Goal: Task Accomplishment & Management: Manage account settings

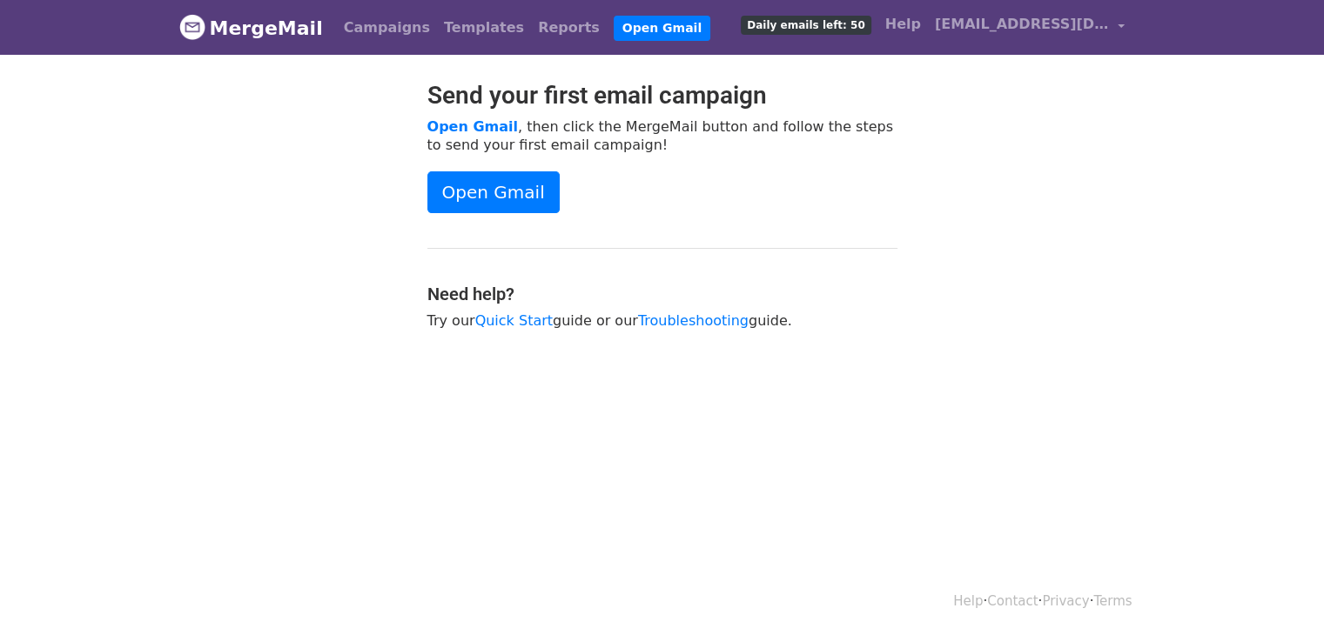
click at [1053, 261] on div "Send your first email campaign Open Gmail , then click the MergeMail button and…" at bounding box center [662, 214] width 992 height 266
click at [1061, 28] on span "[EMAIL_ADDRESS][DOMAIN_NAME]" at bounding box center [1022, 24] width 174 height 21
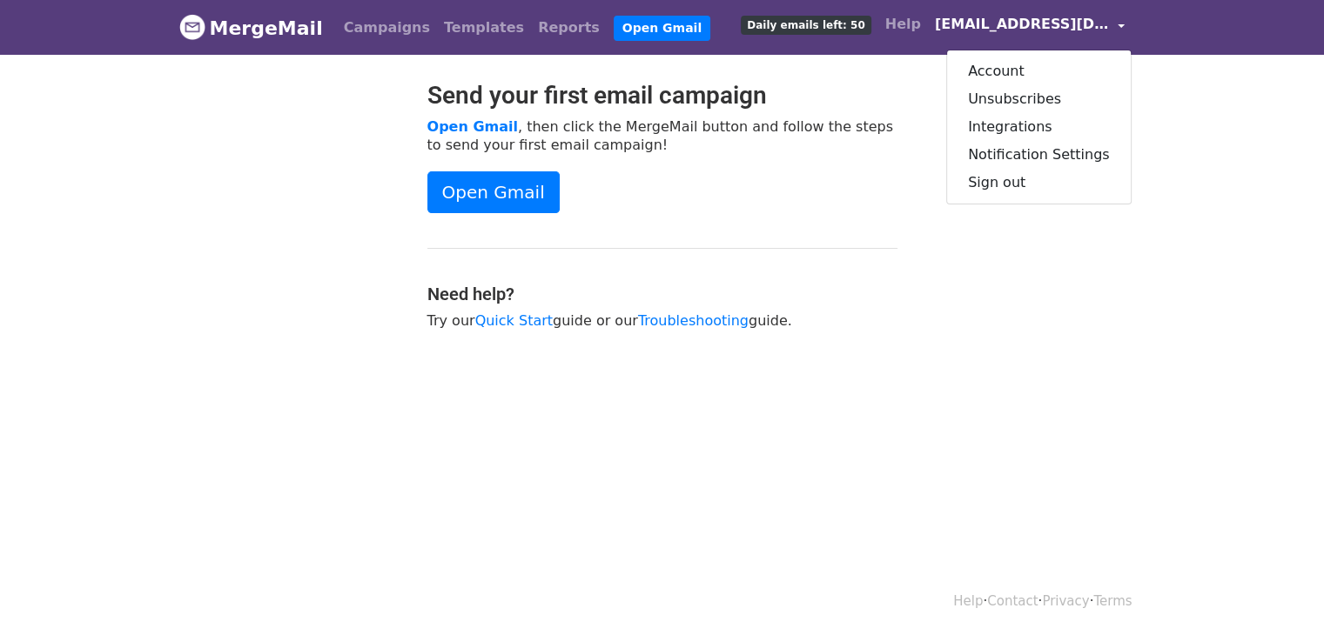
click at [1061, 28] on span "[EMAIL_ADDRESS][DOMAIN_NAME]" at bounding box center [1022, 24] width 174 height 21
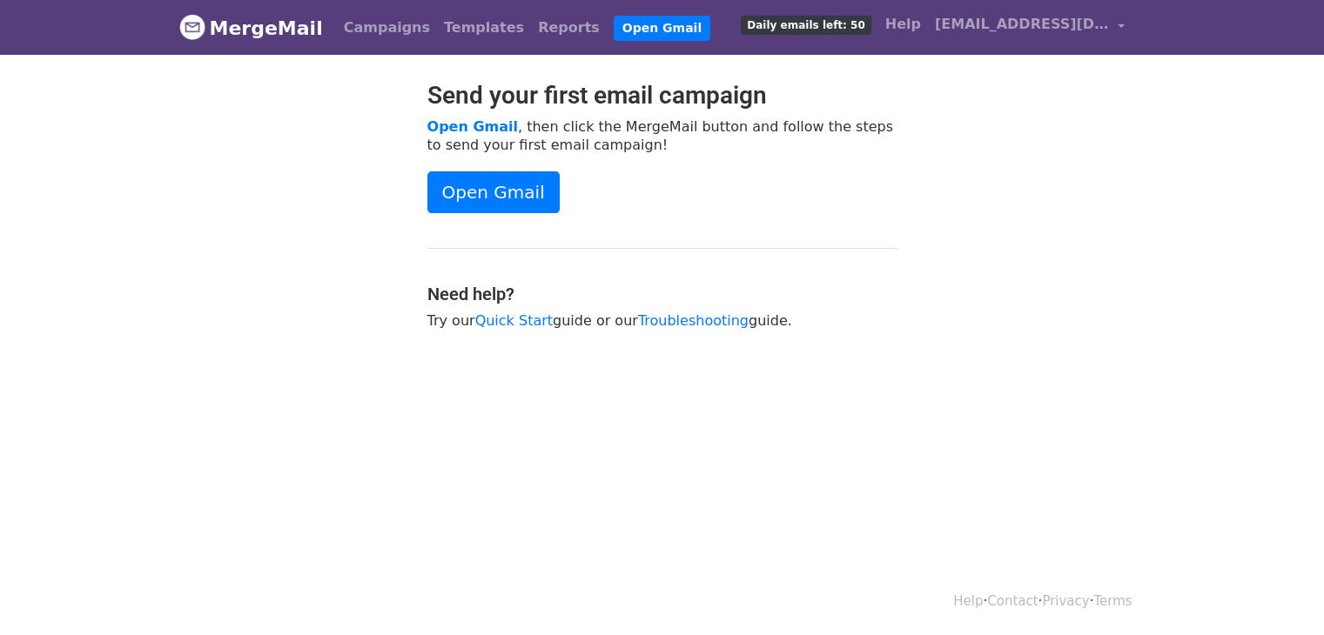
click at [890, 126] on p "Open Gmail , then click the MergeMail button and follow the steps to send your …" at bounding box center [662, 135] width 470 height 37
click at [788, 367] on body "MergeMail Campaigns Templates Reports Open Gmail Daily emails left: 50 Help beh…" at bounding box center [662, 208] width 1324 height 417
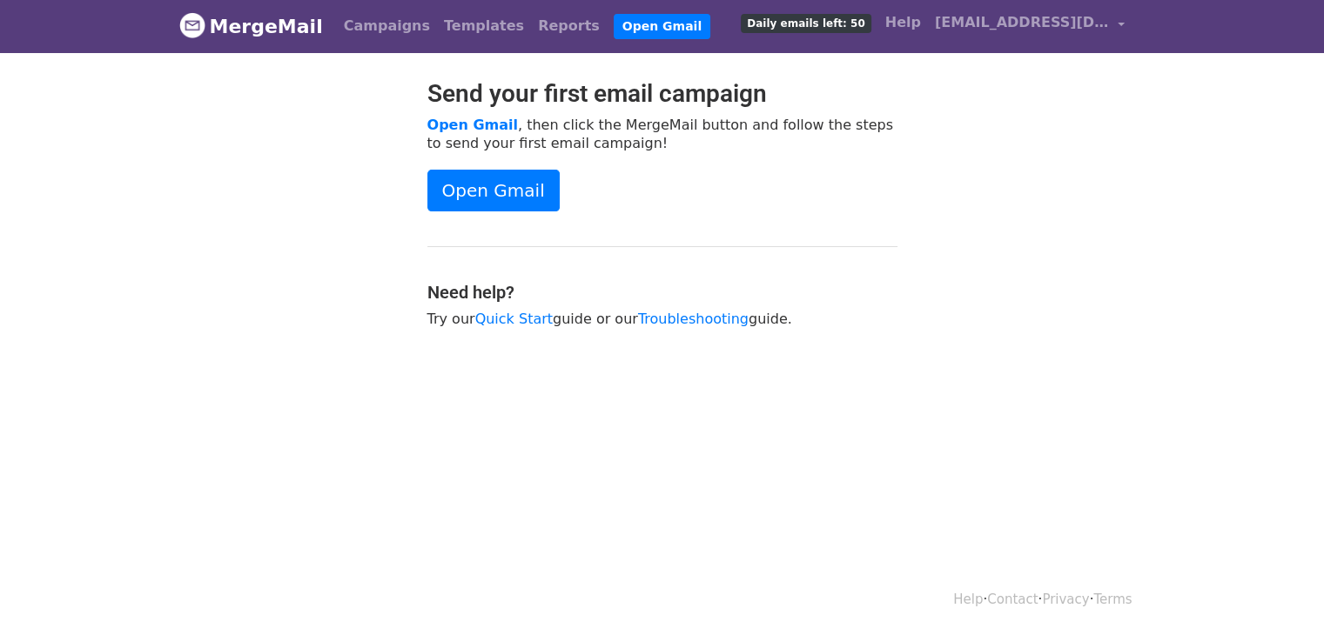
click at [543, 361] on body "MergeMail Campaigns Templates Reports Open Gmail Daily emails left: 50 Help beh…" at bounding box center [662, 206] width 1324 height 417
click at [1212, 265] on body "MergeMail Campaigns Templates Reports Open Gmail Daily emails left: 50 Help beh…" at bounding box center [662, 206] width 1324 height 417
click at [437, 34] on link "Templates" at bounding box center [484, 26] width 94 height 35
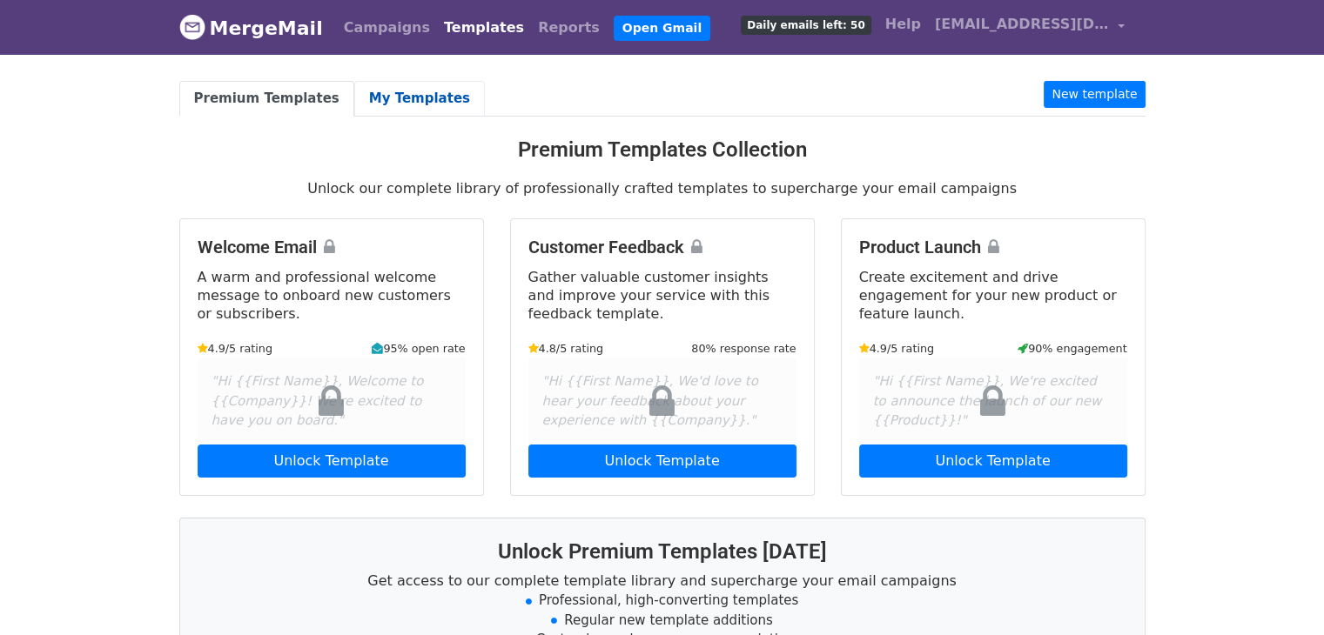
click at [380, 98] on link "My Templates" at bounding box center [419, 99] width 131 height 36
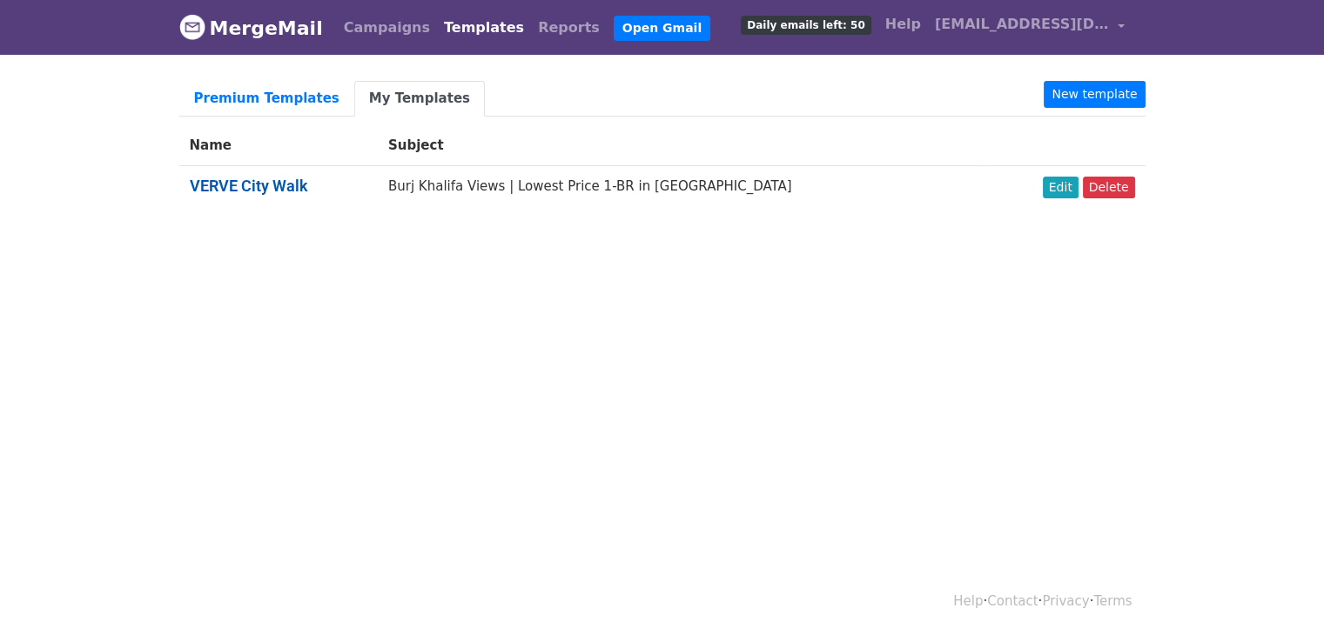
click at [245, 184] on link "VERVE City Walk" at bounding box center [249, 186] width 118 height 18
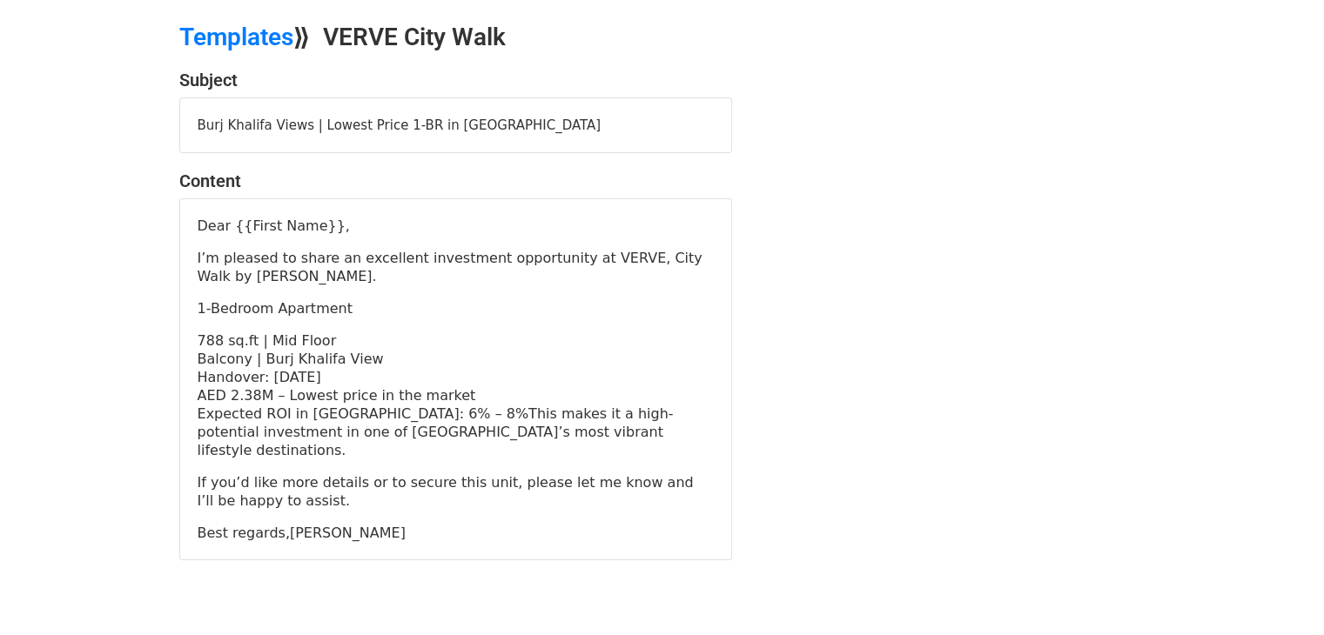
scroll to position [87, 0]
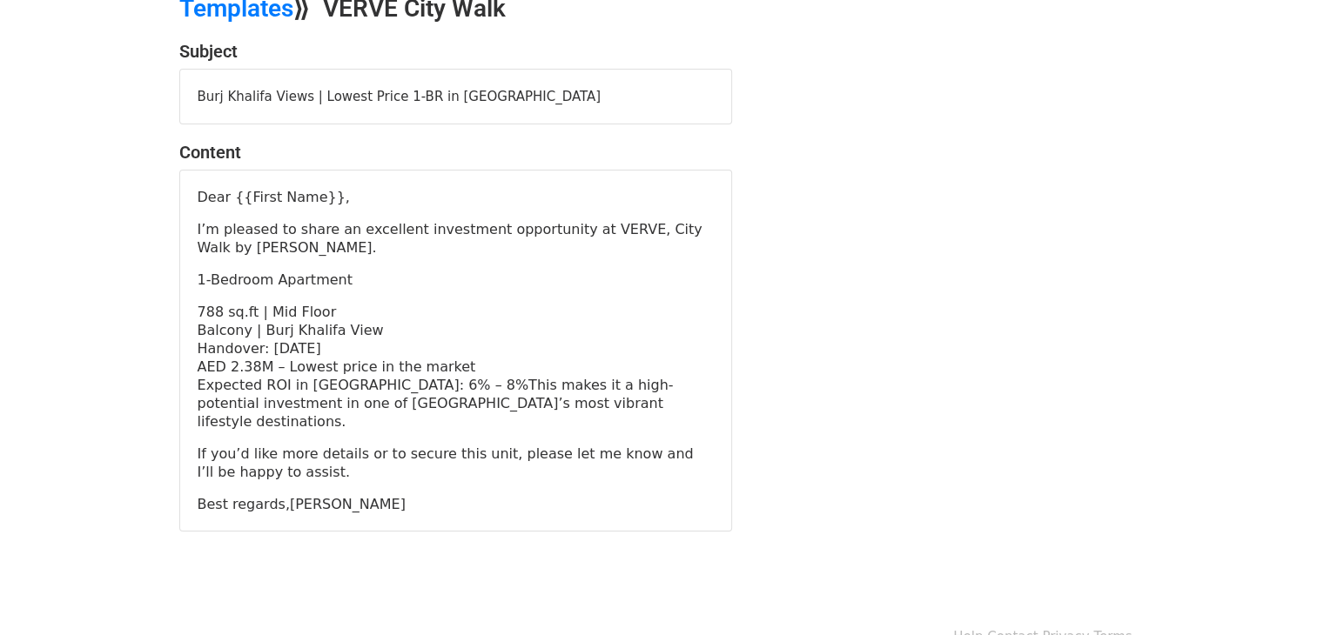
click at [1246, 116] on body "MergeMail Campaigns Templates Reports Open Gmail Daily emails left: 50 Help beh…" at bounding box center [662, 257] width 1324 height 688
click at [560, 267] on div "Dear {{First Name}}, I’m pleased to share an excellent investment opportunity a…" at bounding box center [456, 350] width 516 height 325
click at [506, 221] on p "I’m pleased to share an excellent investment opportunity at VERVE, City Walk by…" at bounding box center [456, 238] width 516 height 37
click at [521, 86] on div "Burj Khalifa Views | Lowest Price 1-BR in City Walk" at bounding box center [455, 97] width 551 height 55
click at [487, 86] on div "Burj Khalifa Views | Lowest Price 1-BR in City Walk" at bounding box center [455, 97] width 551 height 55
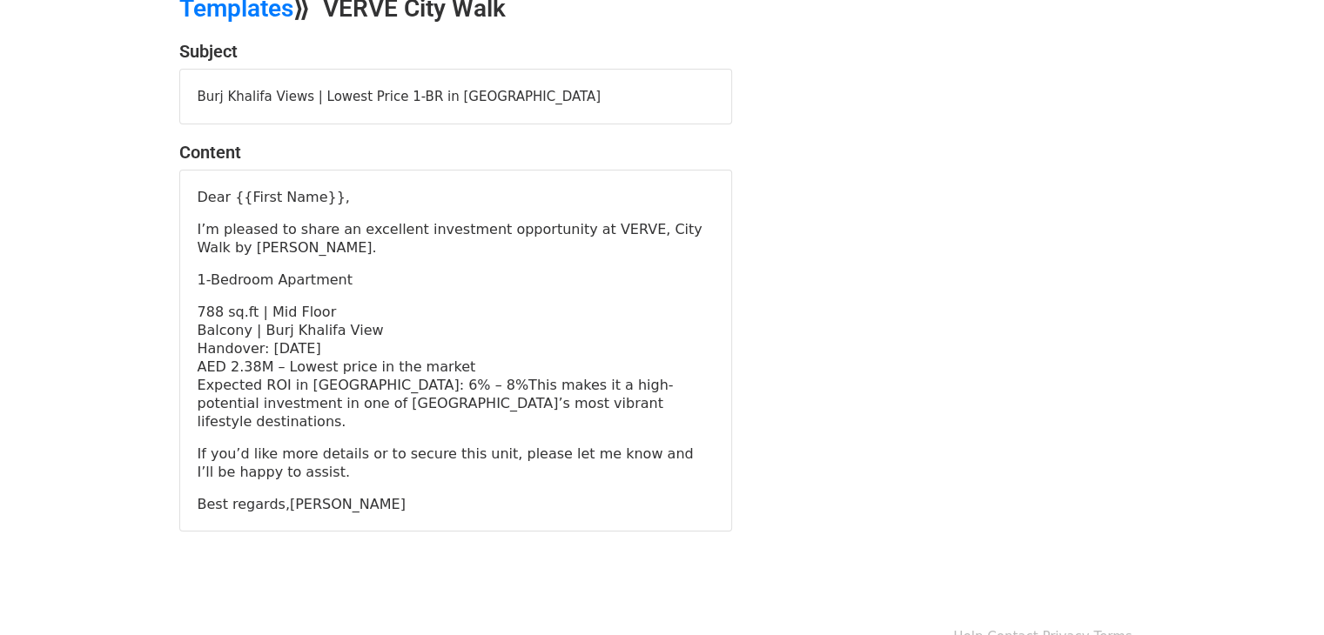
click at [487, 91] on div "Burj Khalifa Views | Lowest Price 1-BR in City Walk" at bounding box center [455, 97] width 551 height 55
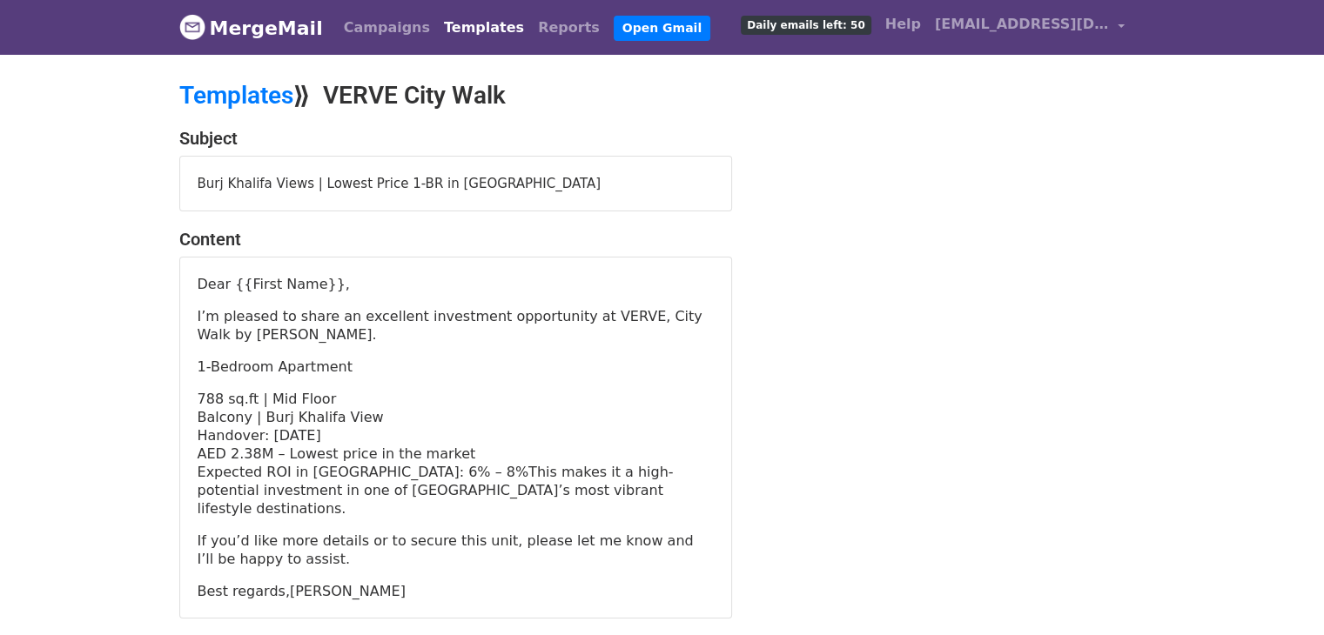
click at [424, 186] on div "Burj Khalifa Views | Lowest Price 1-BR in City Walk" at bounding box center [455, 184] width 551 height 55
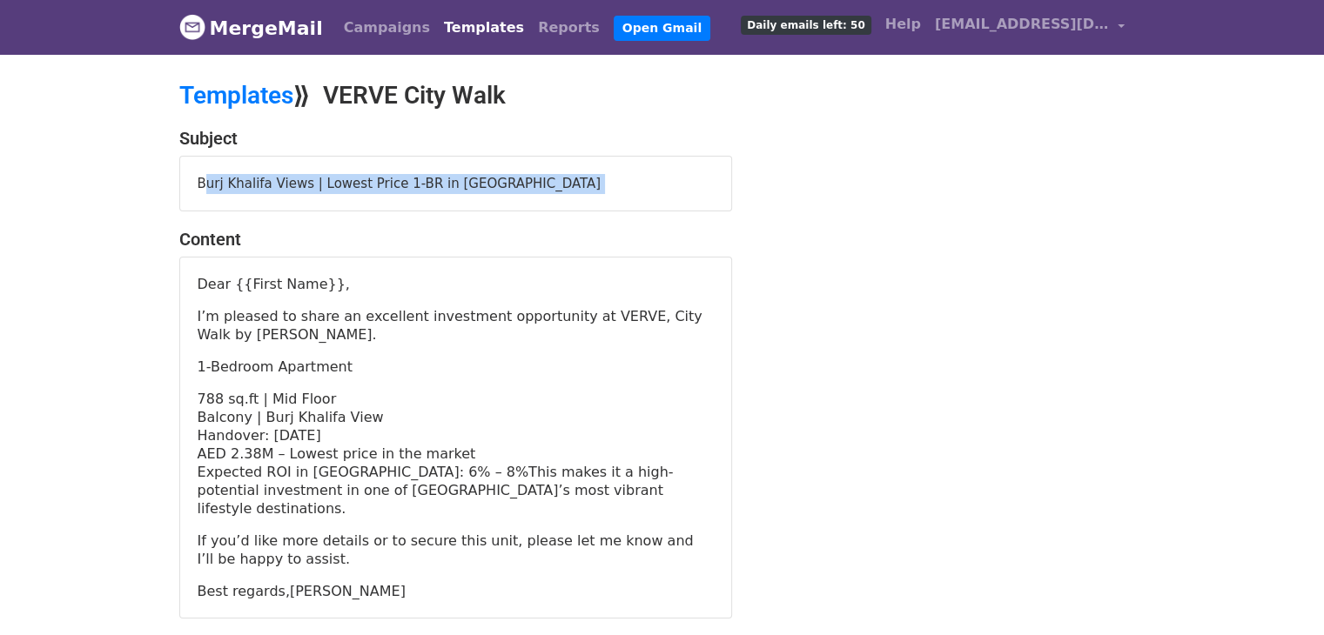
click at [424, 186] on div "Burj Khalifa Views | Lowest Price 1-BR in City Walk" at bounding box center [455, 184] width 551 height 55
click at [479, 196] on div "Burj Khalifa Views | Lowest Price 1-BR in City Walk" at bounding box center [455, 184] width 551 height 55
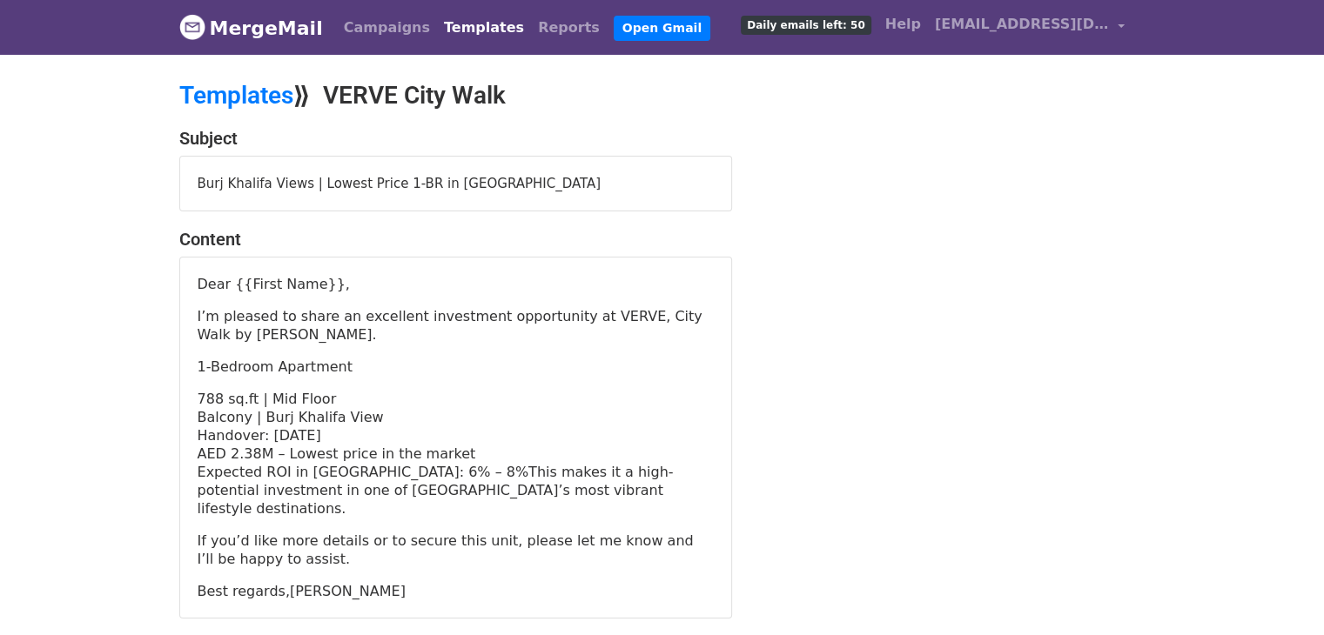
click at [479, 184] on div "Burj Khalifa Views | Lowest Price 1-BR in City Walk" at bounding box center [455, 184] width 551 height 55
click at [549, 188] on div "Burj Khalifa Views | Lowest Price 1-BR in City Walk" at bounding box center [455, 184] width 551 height 55
click at [460, 191] on div "Burj Khalifa Views | Lowest Price 1-BR in City Walk" at bounding box center [455, 184] width 551 height 55
click at [460, 189] on div "Burj Khalifa Views | Lowest Price 1-BR in City Walk" at bounding box center [455, 184] width 551 height 55
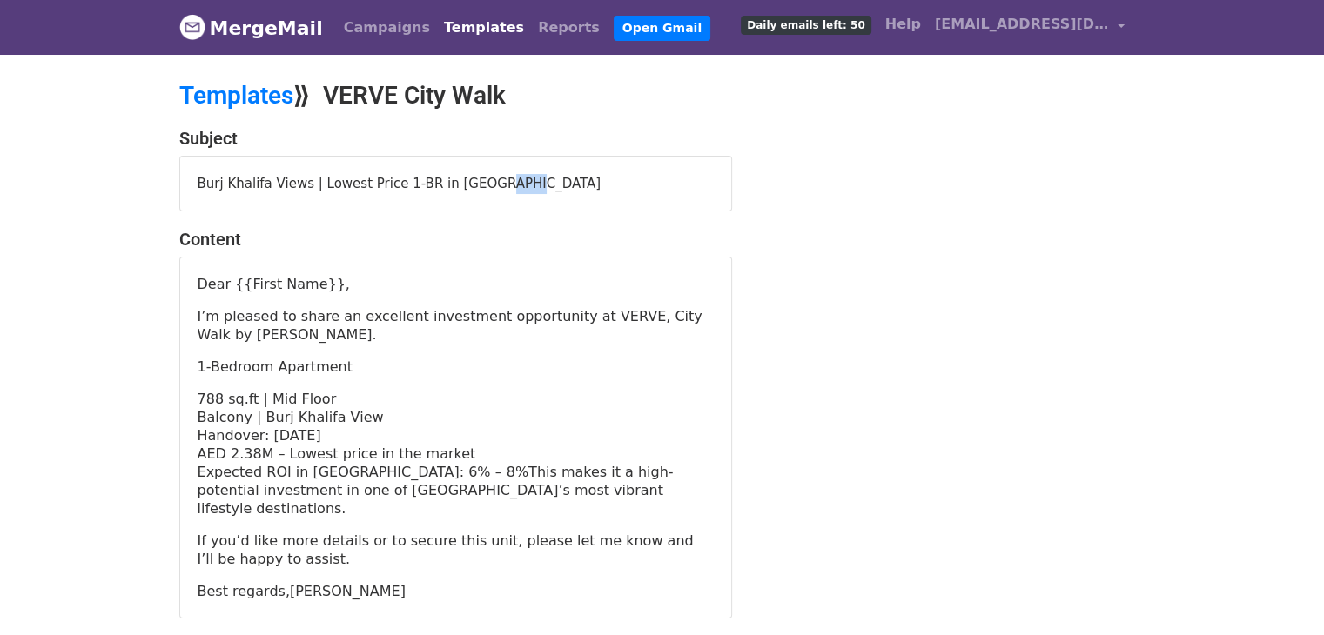
click at [460, 189] on div "Burj Khalifa Views | Lowest Price 1-BR in City Walk" at bounding box center [455, 184] width 551 height 55
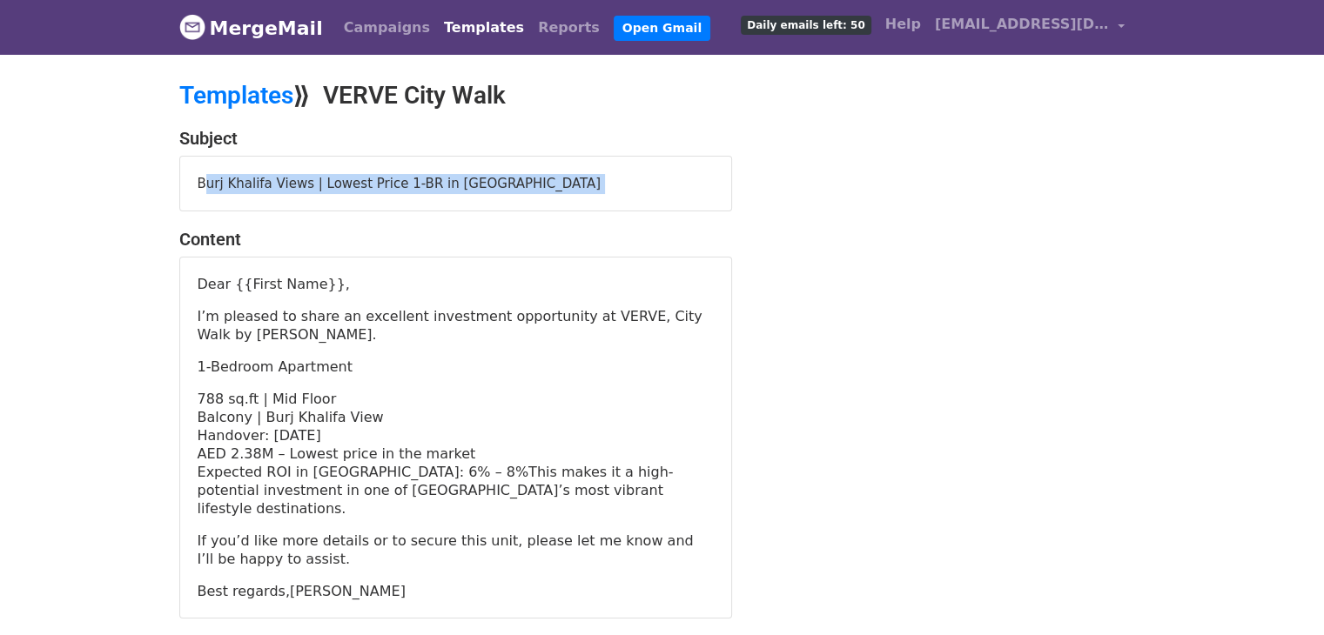
click at [460, 189] on div "Burj Khalifa Views | Lowest Price 1-BR in City Walk" at bounding box center [455, 184] width 551 height 55
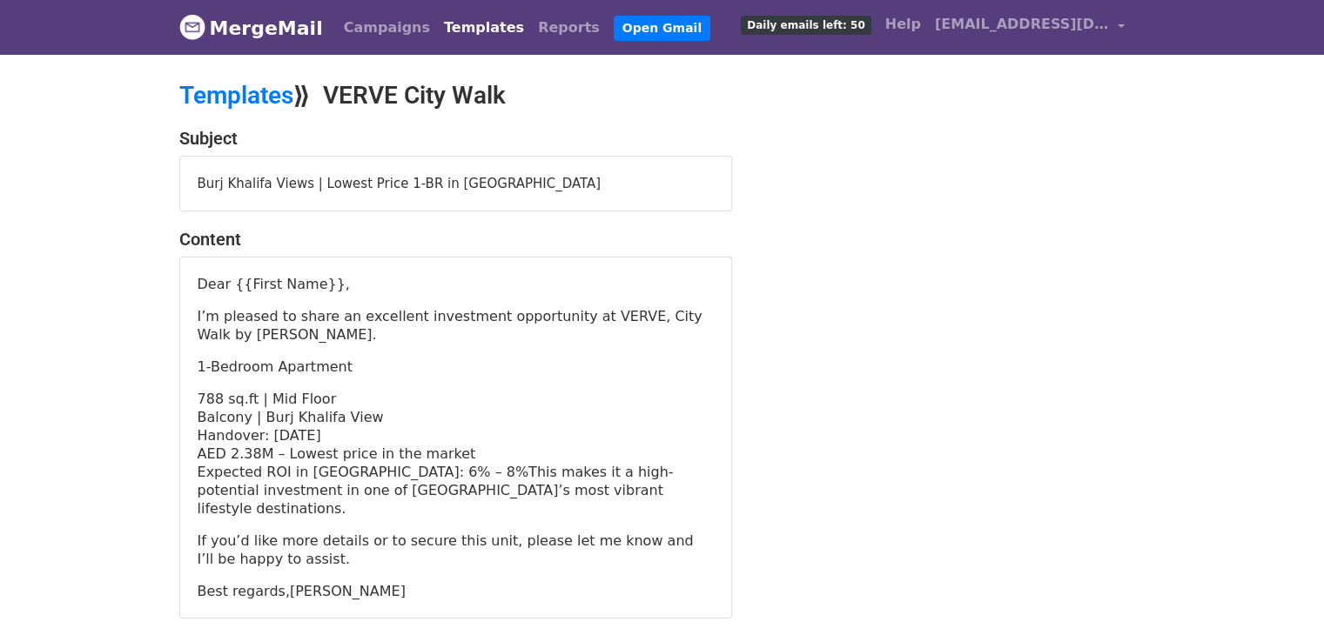
drag, startPoint x: 275, startPoint y: 577, endPoint x: 300, endPoint y: 576, distance: 25.3
click at [275, 582] on p "Best regards,Behram Shahid" at bounding box center [456, 591] width 516 height 18
click at [384, 558] on div "Dear {{First Name}}, I’m pleased to share an excellent investment opportunity a…" at bounding box center [456, 437] width 516 height 325
click at [275, 582] on p "Best regards,Behram Shahid" at bounding box center [456, 591] width 516 height 18
click at [277, 582] on p "Best regards,Behram Shahid" at bounding box center [456, 591] width 516 height 18
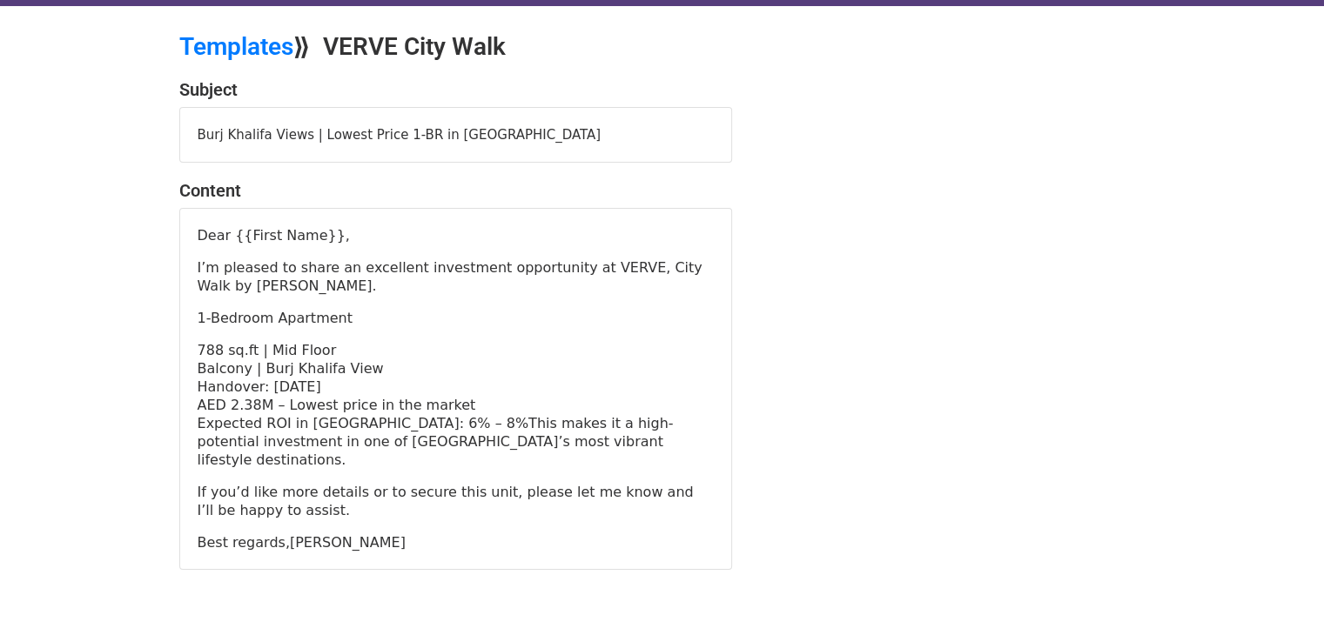
scroll to position [17, 0]
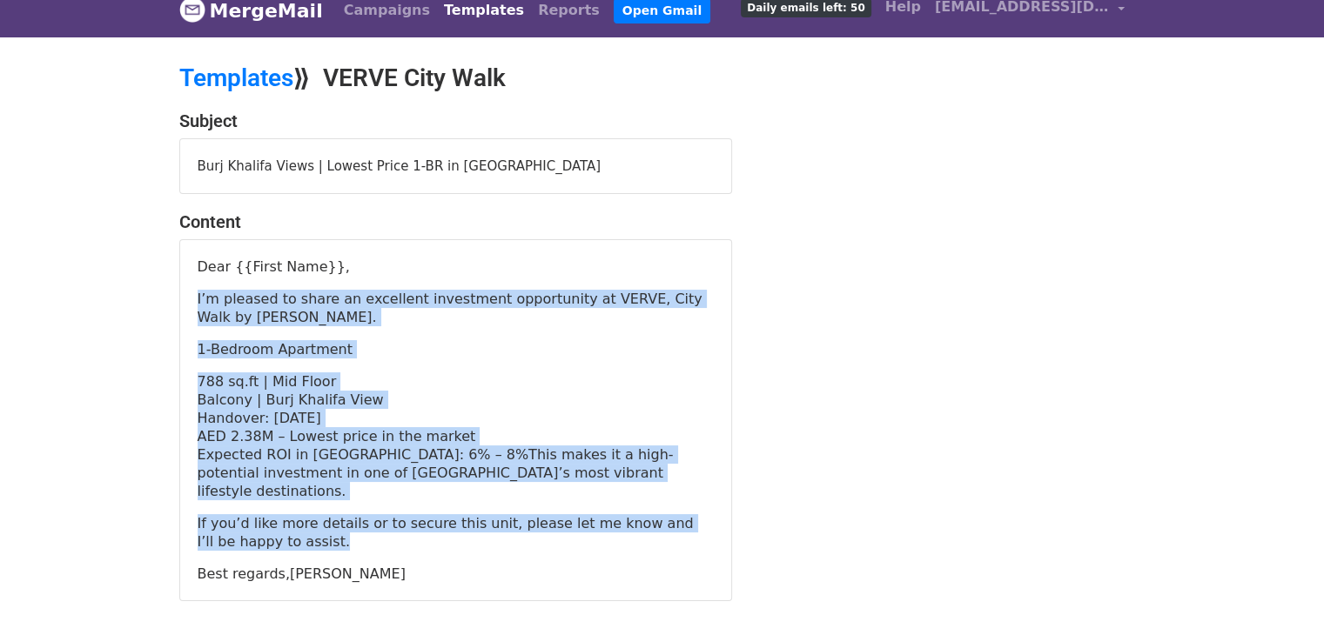
drag, startPoint x: 258, startPoint y: 520, endPoint x: 172, endPoint y: 275, distance: 259.0
click at [172, 275] on div "Subject Burj Khalifa Views | Lowest Price 1-BR in City Walk Content Dear {{Firs…" at bounding box center [455, 357] width 579 height 492
click at [334, 464] on p "Expected ROI in City Walk: 6% – 8%This makes it a high-potential investment in …" at bounding box center [456, 473] width 516 height 55
drag, startPoint x: 250, startPoint y: 526, endPoint x: 184, endPoint y: 287, distance: 247.4
click at [184, 287] on div "Dear {{First Name}}, I’m pleased to share an excellent investment opportunity a…" at bounding box center [455, 420] width 551 height 360
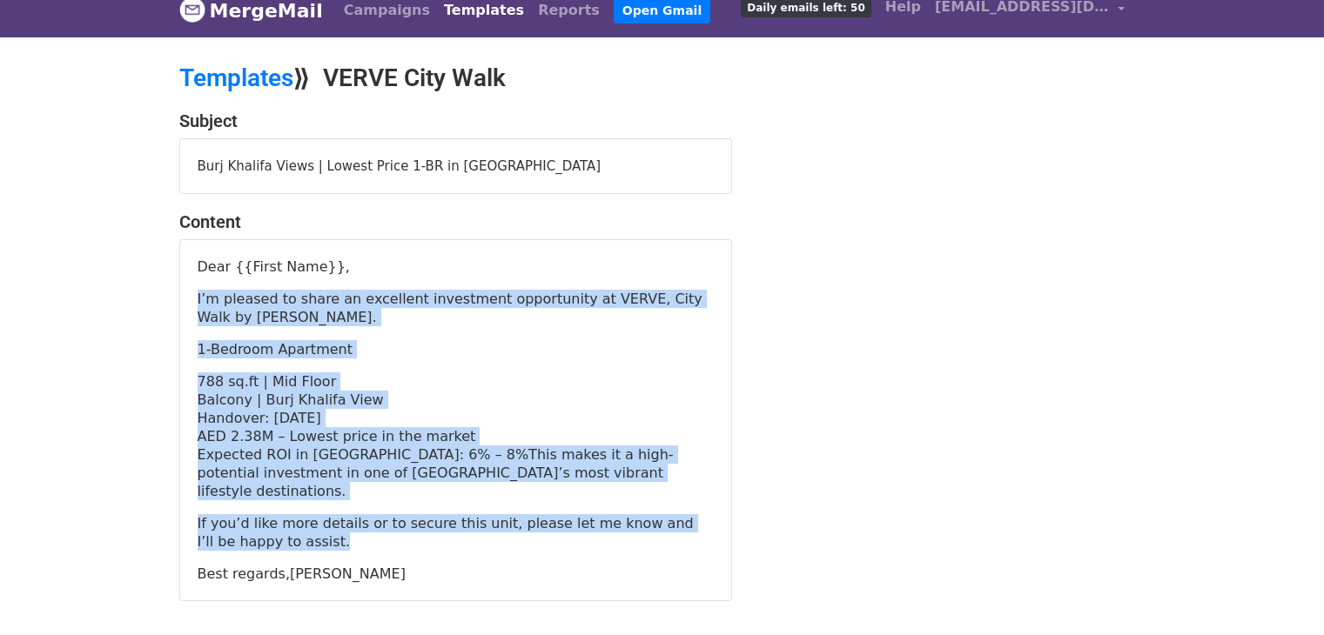
copy div "I’m pleased to share an excellent investment opportunity at VERVE, City Walk by…"
click at [375, 397] on p "Balcony | Burj Khalifa View" at bounding box center [456, 400] width 516 height 18
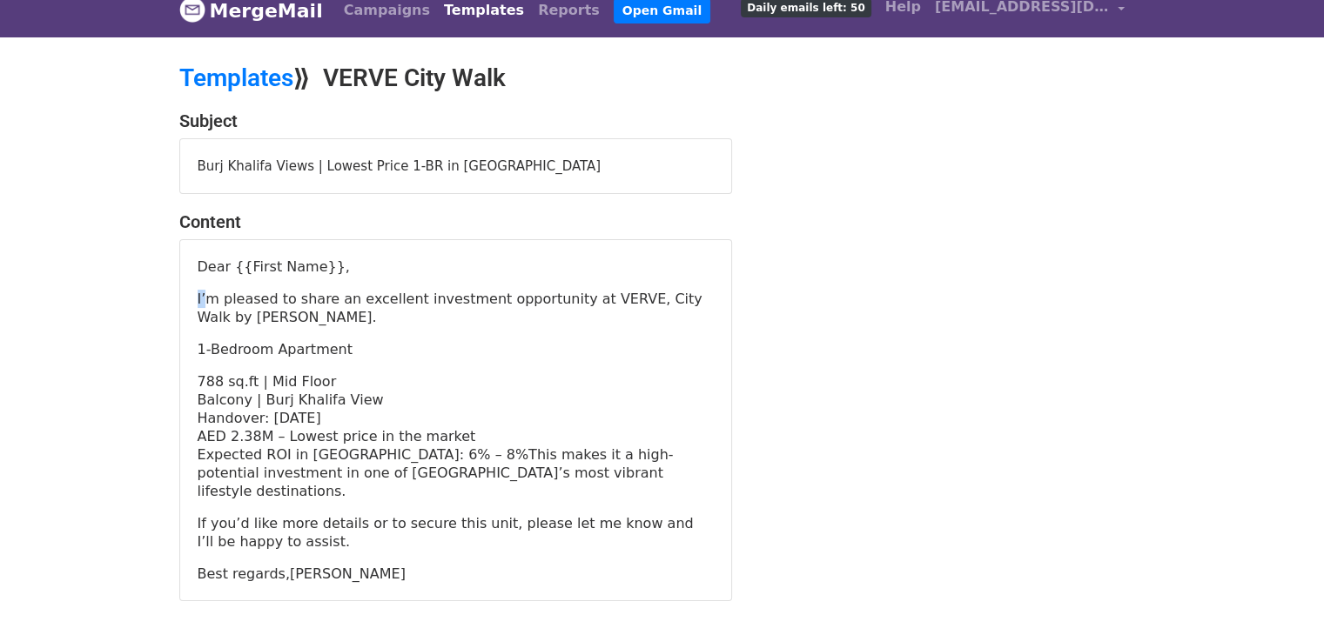
drag, startPoint x: 195, startPoint y: 297, endPoint x: 205, endPoint y: 303, distance: 11.3
click at [205, 303] on div "Dear {{First Name}}, I’m pleased to share an excellent investment opportunity a…" at bounding box center [455, 420] width 551 height 360
click at [205, 303] on p "I’m pleased to share an excellent investment opportunity at VERVE, City Walk by…" at bounding box center [456, 308] width 516 height 37
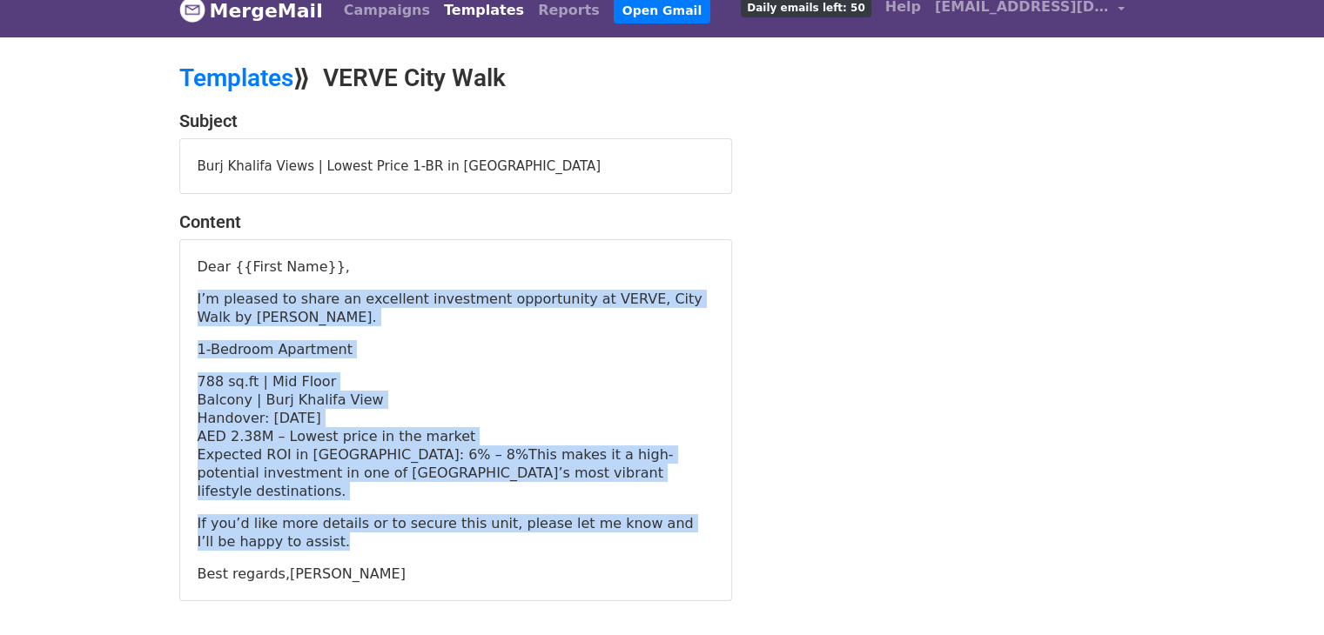
drag, startPoint x: 197, startPoint y: 297, endPoint x: 433, endPoint y: 518, distance: 323.2
click at [433, 518] on div "Dear {{First Name}}, I’m pleased to share an excellent investment opportunity a…" at bounding box center [456, 420] width 516 height 325
click at [395, 419] on p "Handover: [DATE]" at bounding box center [456, 418] width 516 height 18
drag, startPoint x: 268, startPoint y: 522, endPoint x: 195, endPoint y: 304, distance: 230.3
click at [195, 304] on div "Dear {{First Name}}, I’m pleased to share an excellent investment opportunity a…" at bounding box center [455, 420] width 551 height 360
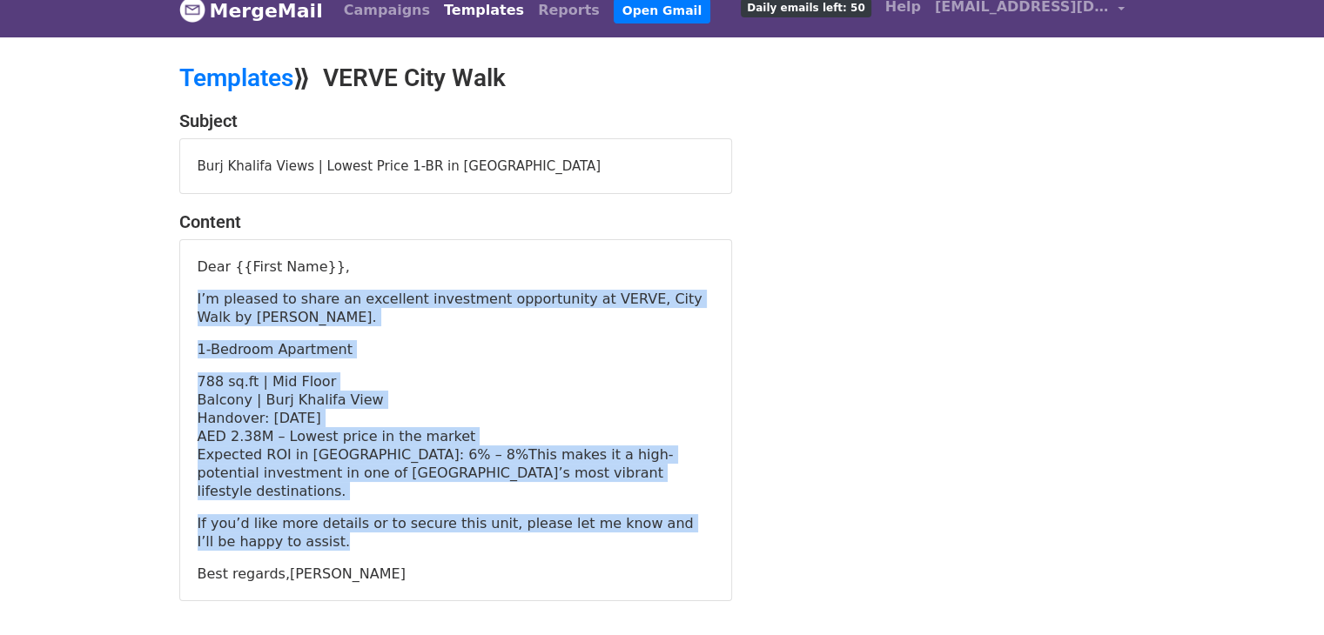
click at [365, 486] on div "Dear {{First Name}}, I’m pleased to share an excellent investment opportunity a…" at bounding box center [456, 420] width 516 height 325
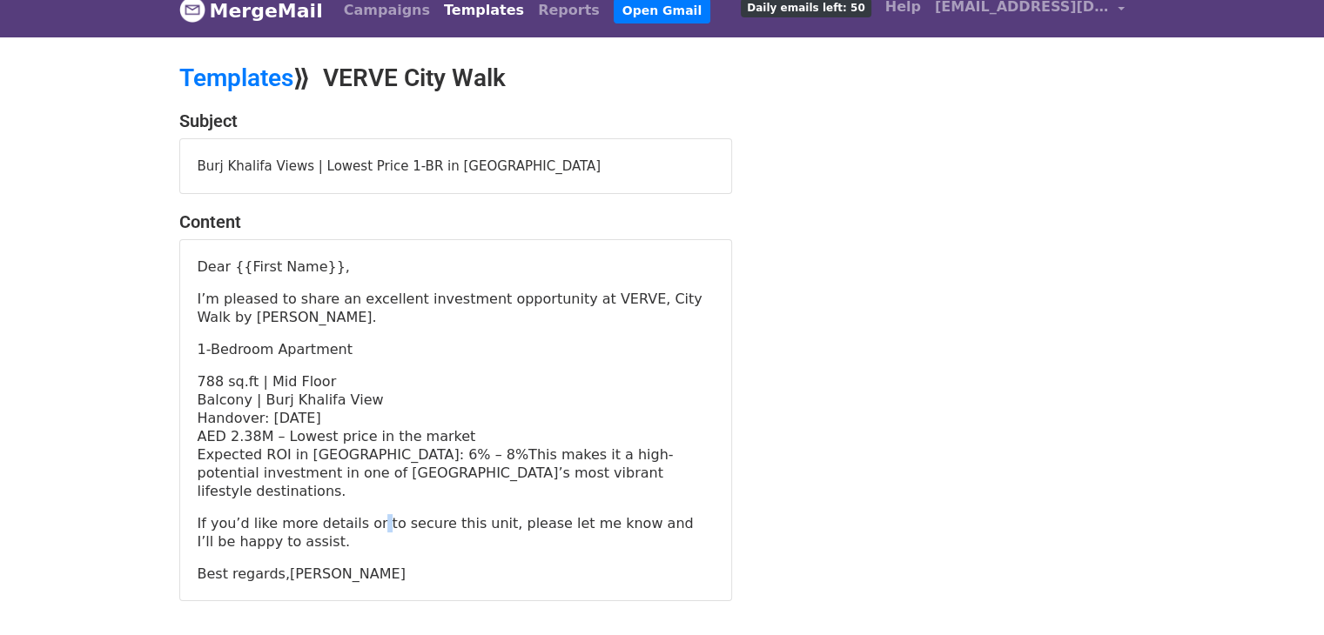
click at [365, 486] on div "Dear {{First Name}}, I’m pleased to share an excellent investment opportunity a…" at bounding box center [456, 420] width 516 height 325
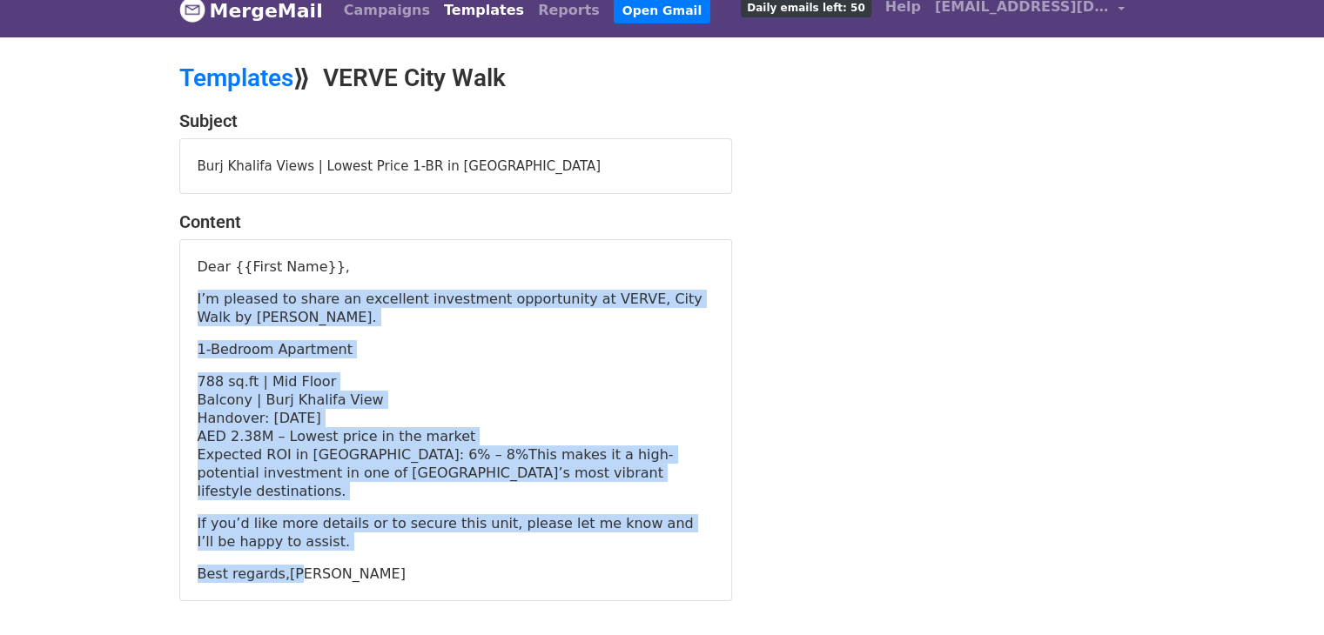
drag, startPoint x: 286, startPoint y: 537, endPoint x: 195, endPoint y: 304, distance: 250.5
click at [195, 304] on div "Dear {{First Name}}, I’m pleased to share an excellent investment opportunity a…" at bounding box center [455, 420] width 551 height 360
click at [310, 391] on p "Balcony | Burj Khalifa View" at bounding box center [456, 400] width 516 height 18
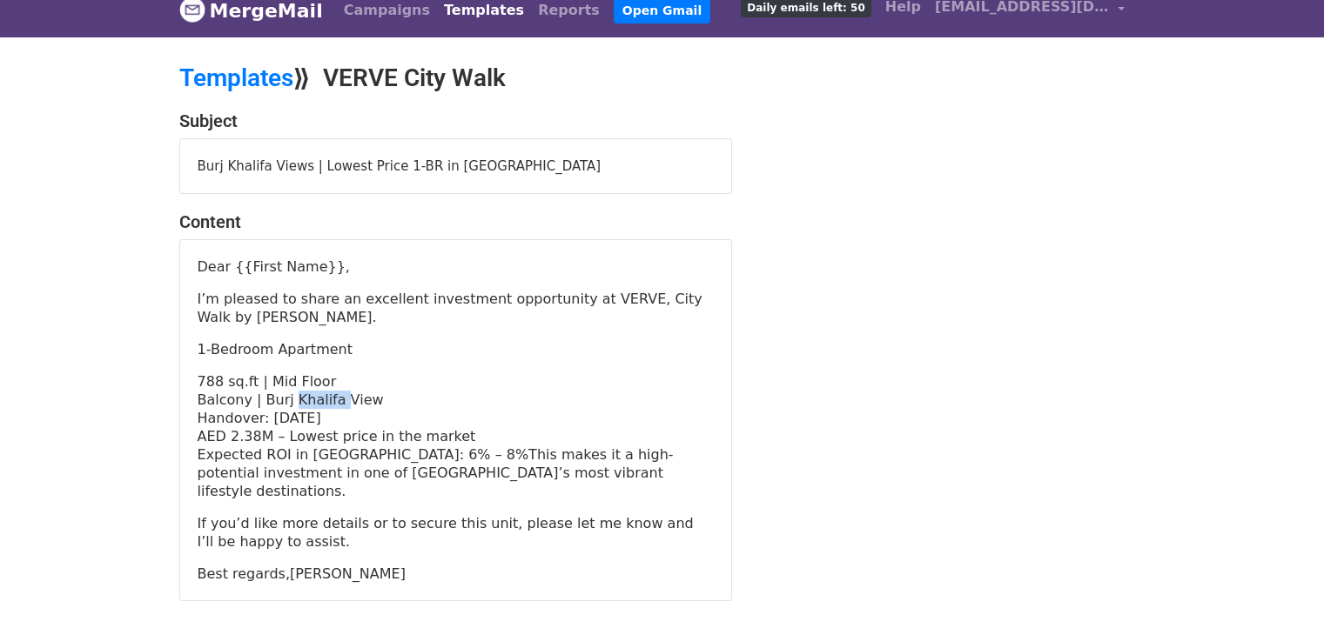
click at [310, 391] on p "Balcony | Burj Khalifa View" at bounding box center [456, 400] width 516 height 18
drag, startPoint x: 267, startPoint y: 520, endPoint x: 273, endPoint y: 494, distance: 26.0
click at [266, 520] on p "If you’d like more details or to secure this unit, please let me know and I’ll …" at bounding box center [456, 532] width 516 height 37
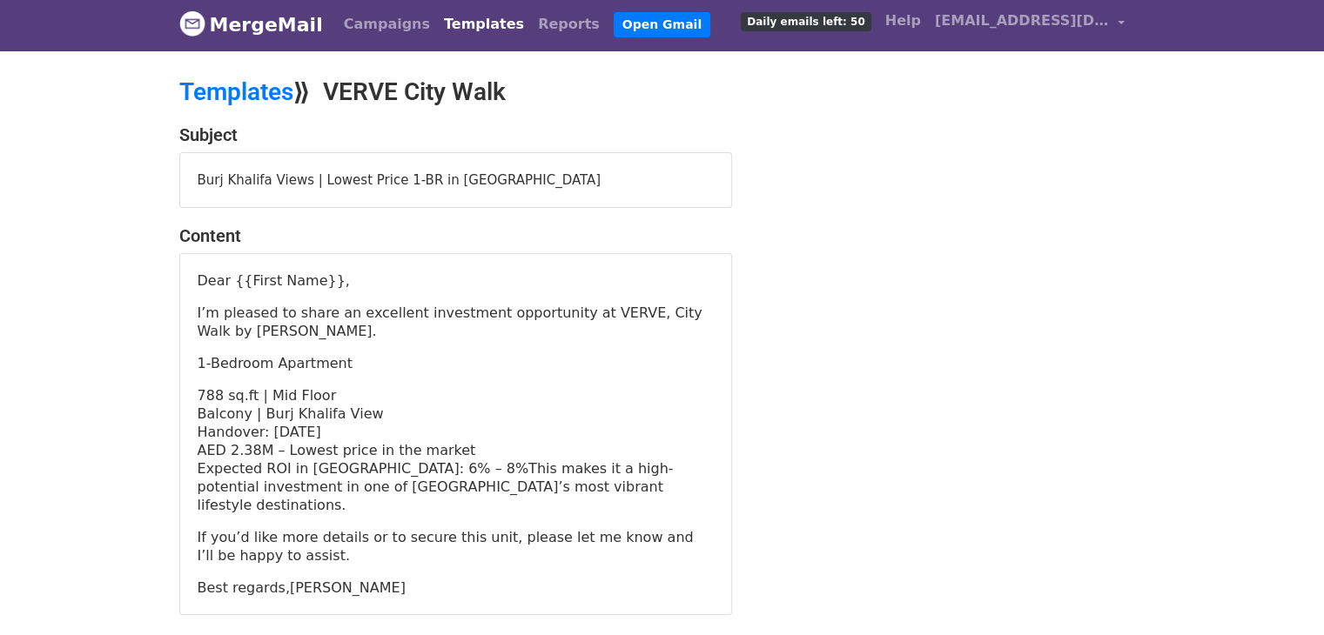
scroll to position [0, 0]
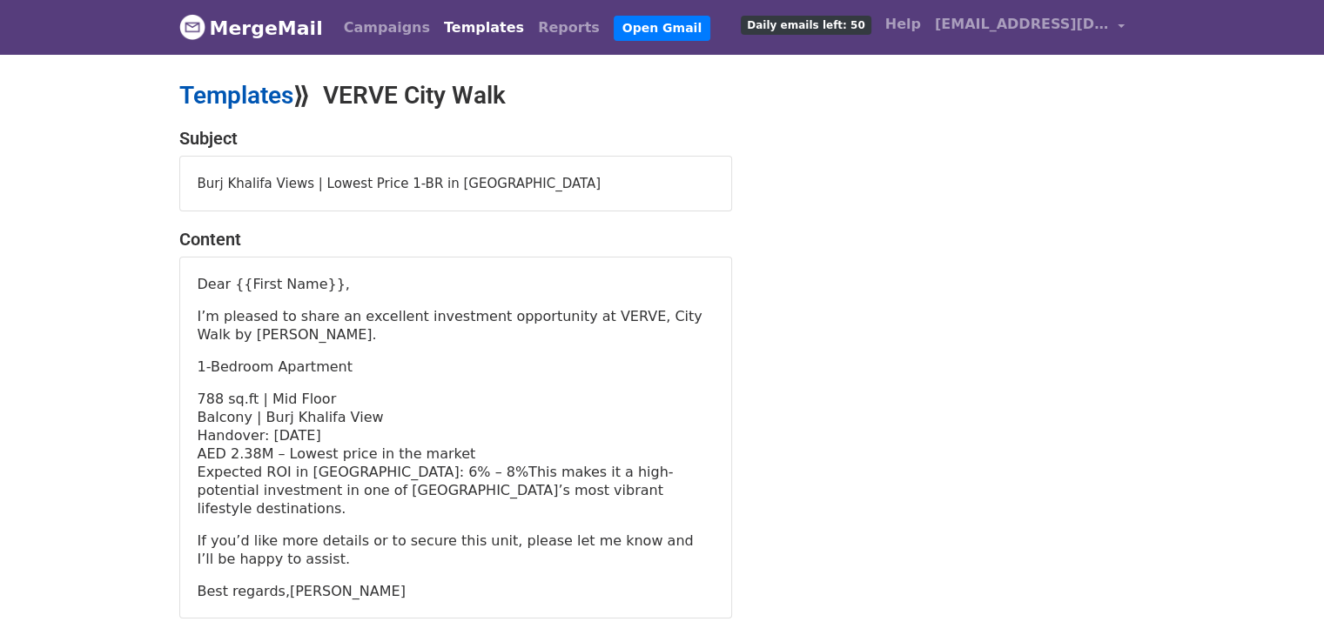
click at [263, 91] on link "Templates" at bounding box center [236, 95] width 114 height 29
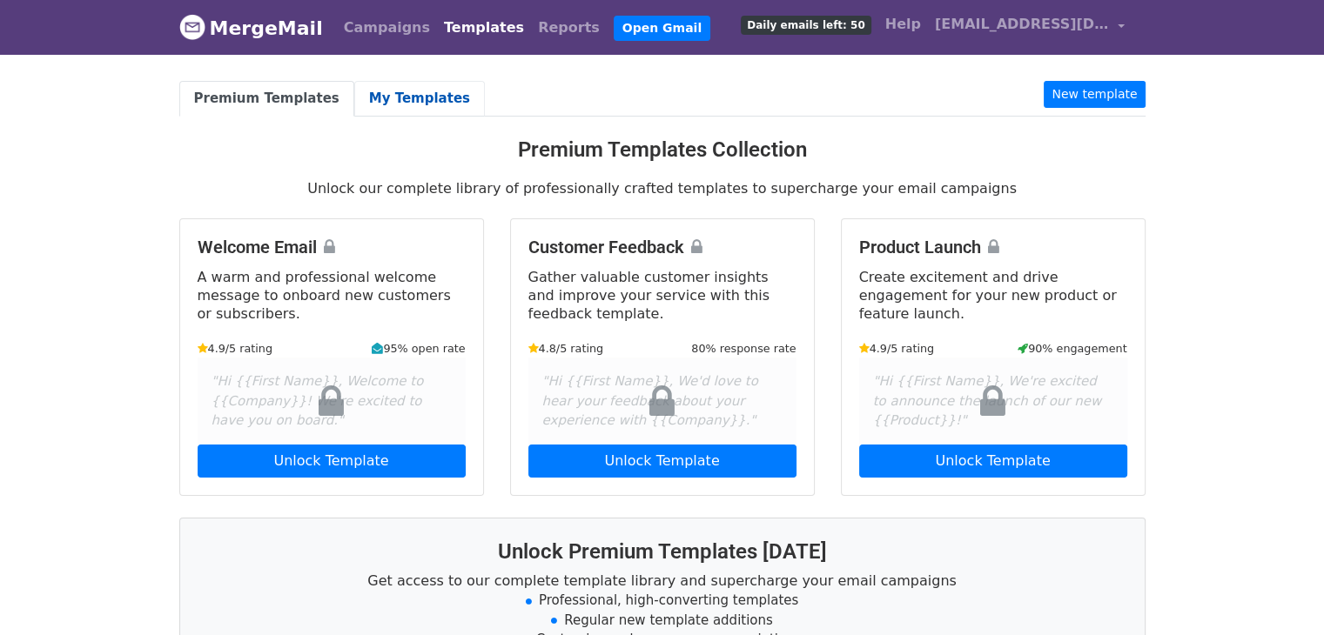
click at [376, 90] on link "My Templates" at bounding box center [419, 99] width 131 height 36
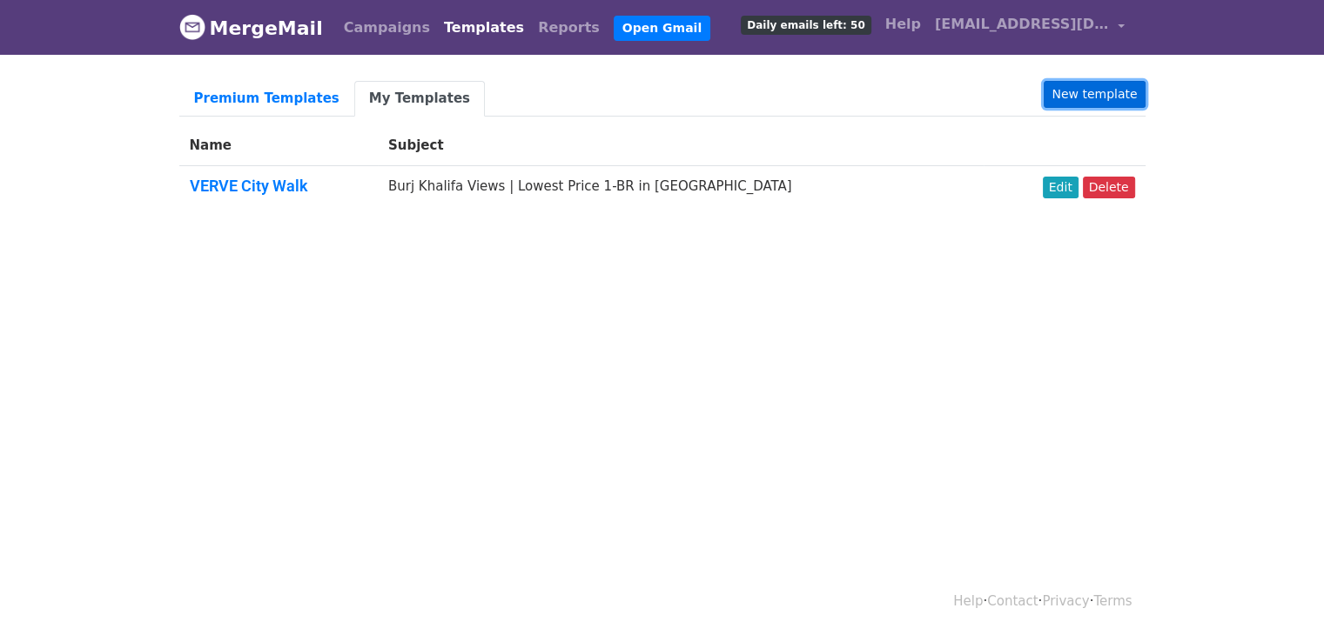
click at [1109, 83] on link "New template" at bounding box center [1093, 94] width 101 height 27
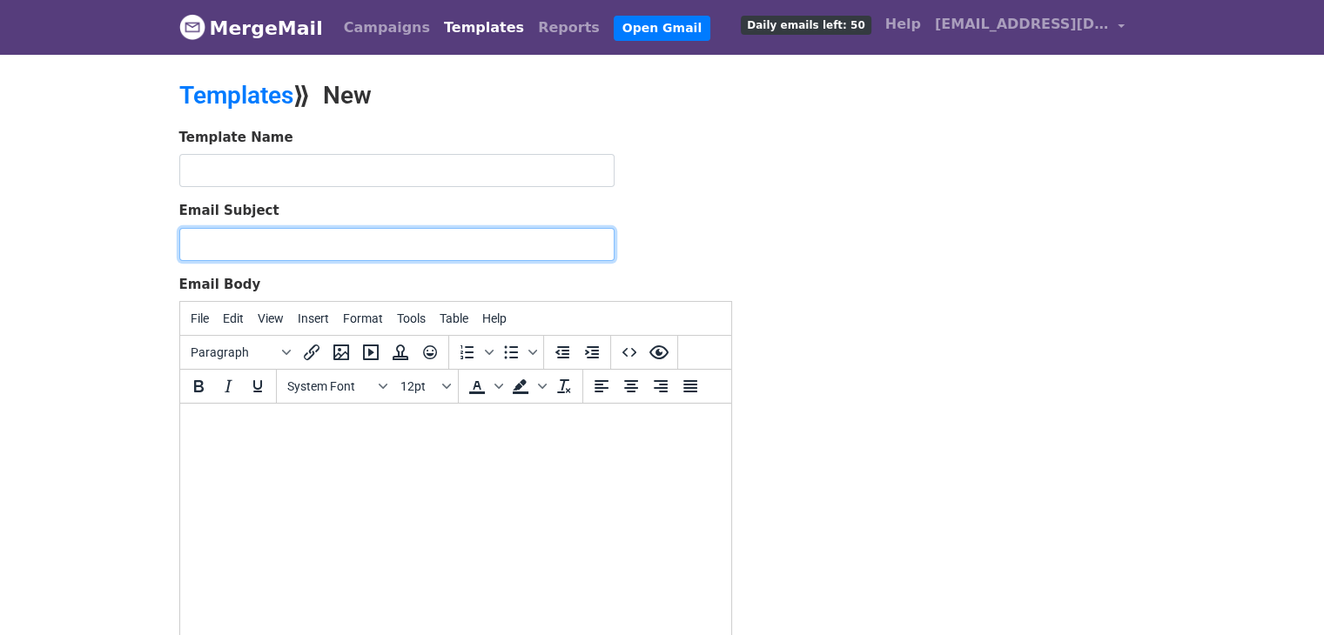
click at [331, 251] on input "Email Subject" at bounding box center [396, 244] width 435 height 33
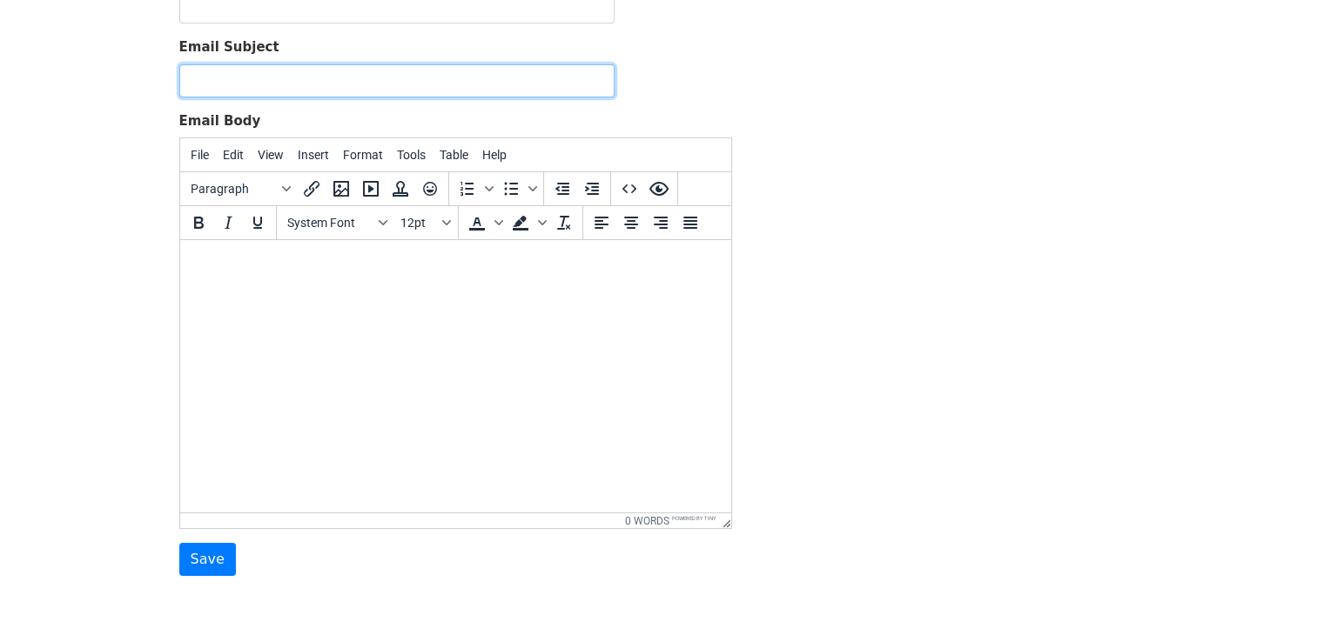
scroll to position [174, 0]
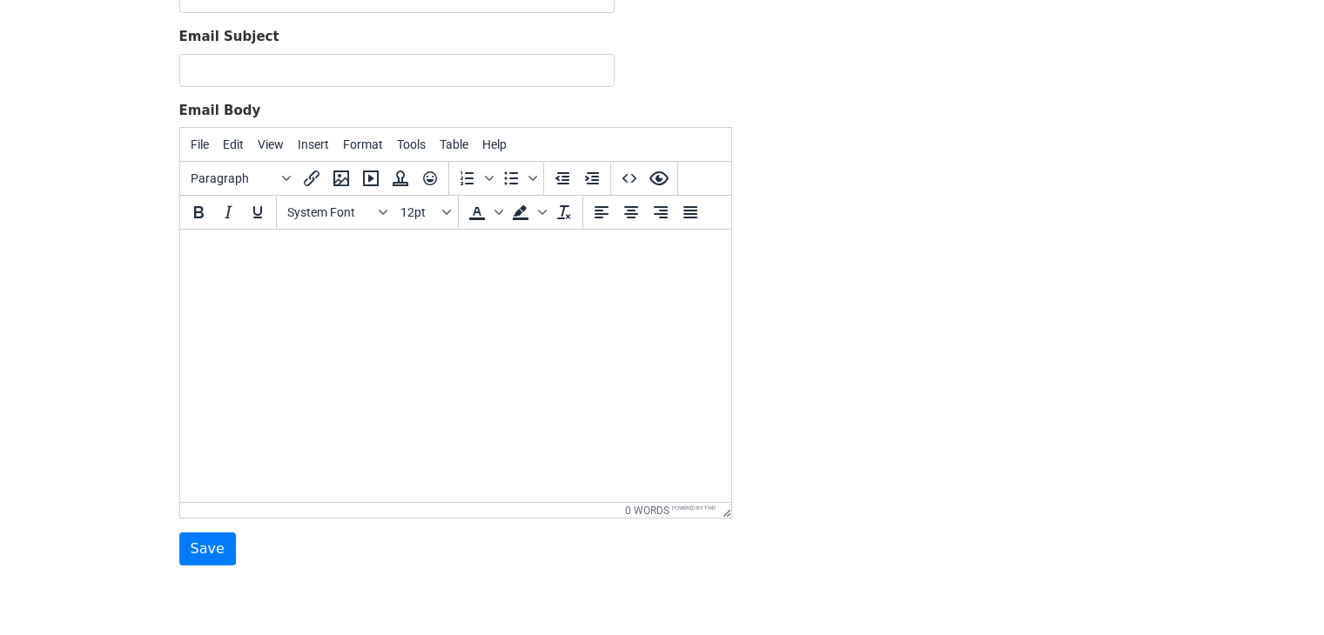
click at [339, 277] on html at bounding box center [454, 253] width 551 height 47
paste body
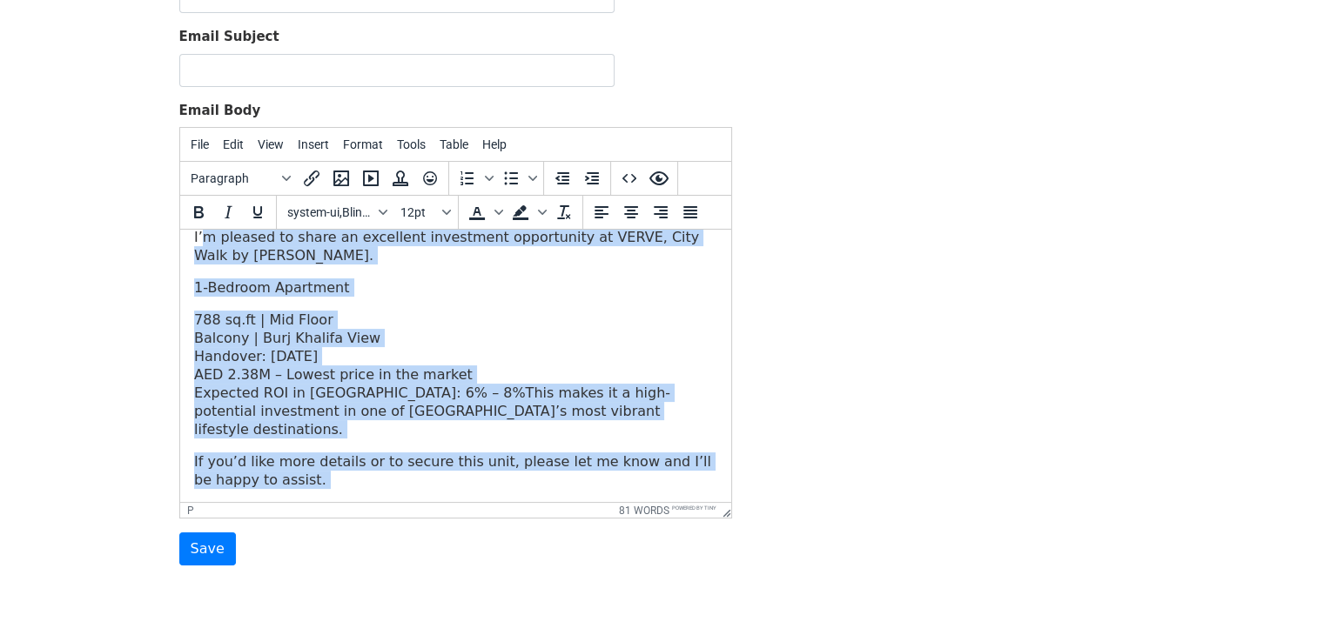
scroll to position [0, 0]
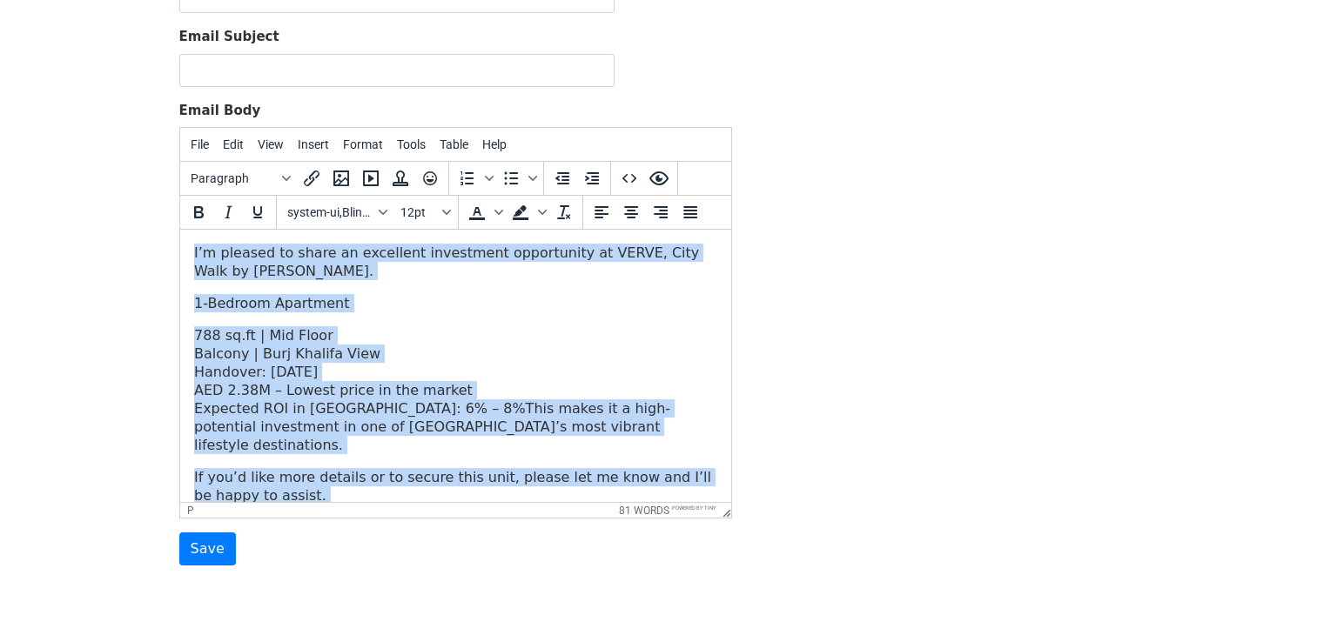
drag, startPoint x: 309, startPoint y: 495, endPoint x: 372, endPoint y: 338, distance: 169.8
click at [193, 230] on html "I’m pleased to share an excellent investment opportunity at VERVE, City Walk by…" at bounding box center [454, 390] width 551 height 321
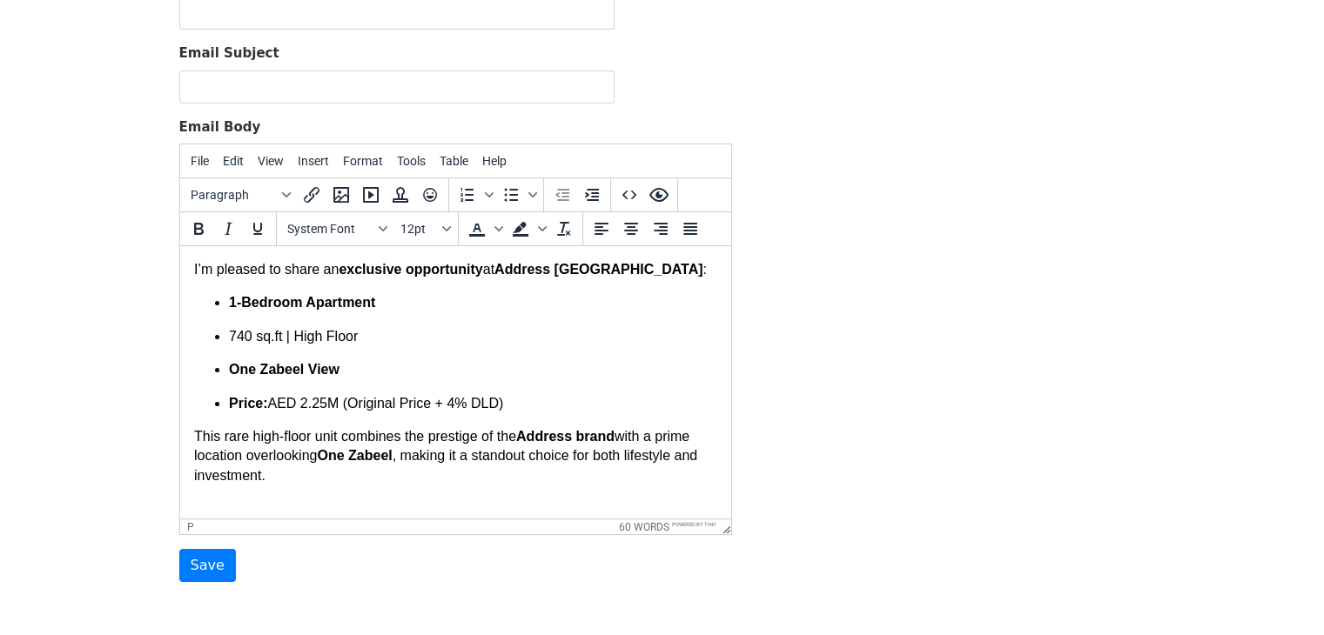
scroll to position [244, 0]
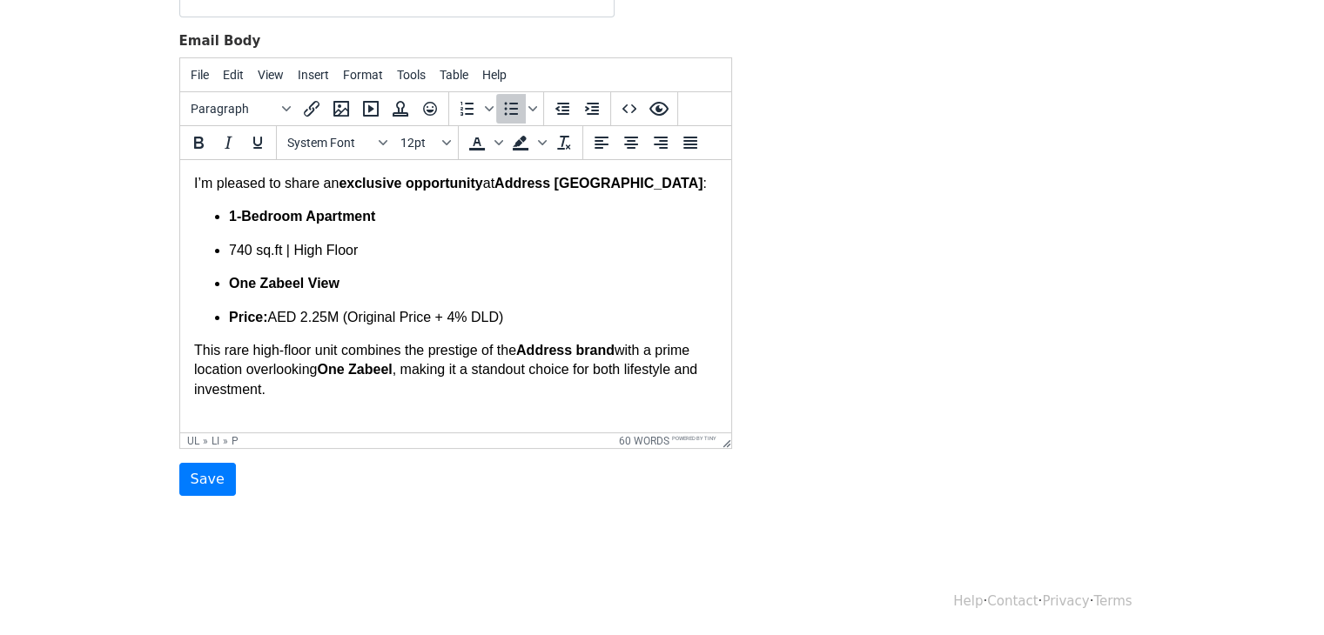
drag, startPoint x: 541, startPoint y: 335, endPoint x: 529, endPoint y: 337, distance: 12.3
click at [539, 327] on p "Price: AED 2.25M (Original Price + 4% DLD)" at bounding box center [472, 317] width 488 height 19
click at [228, 226] on li "1-Bedroom Apartment" at bounding box center [472, 216] width 488 height 19
click at [426, 287] on ul "1-Bedroom Apartment 740 sq.ft | High Floor One Zabeel View Price: AED 2.25M (Or…" at bounding box center [454, 267] width 523 height 120
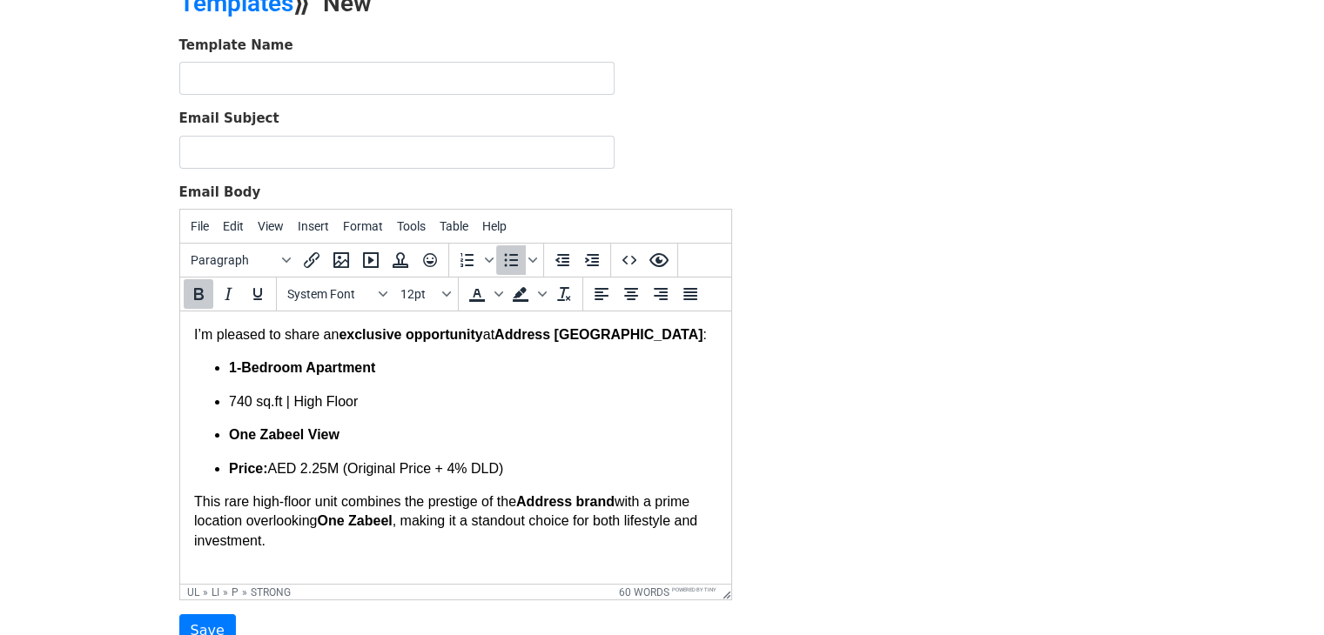
scroll to position [70, 0]
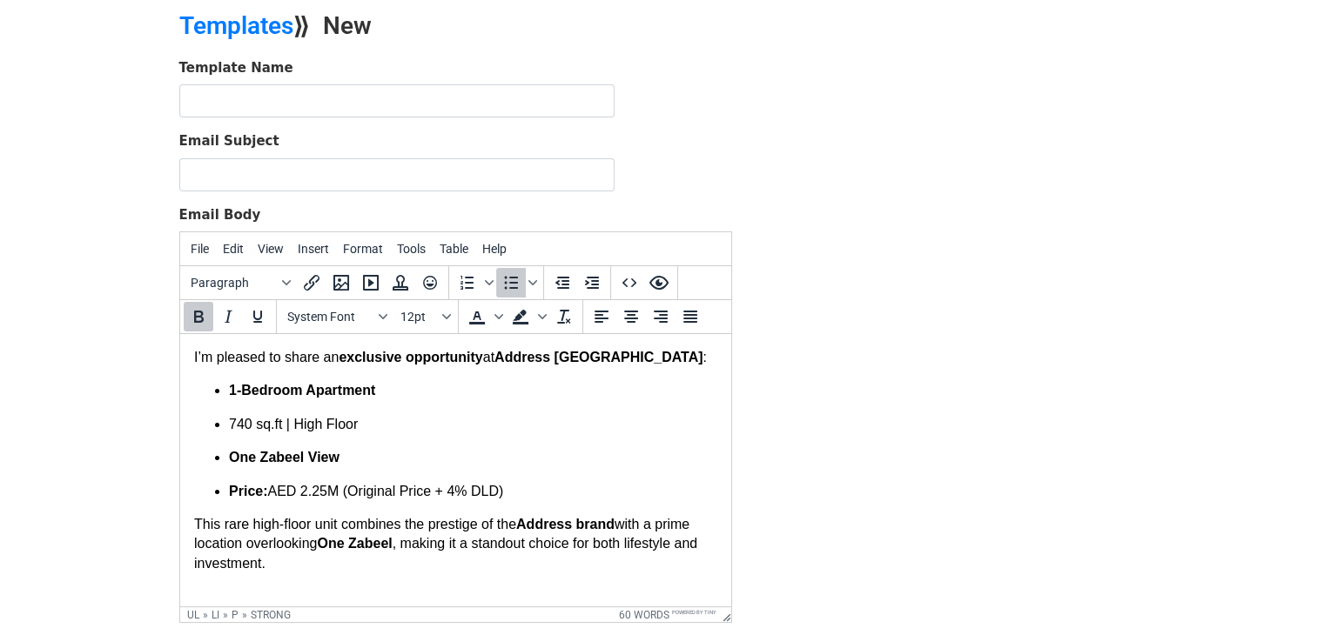
click at [244, 367] on p "I’m pleased to share an exclusive opportunity at Address Residences Zabeel, Tow…" at bounding box center [454, 357] width 523 height 19
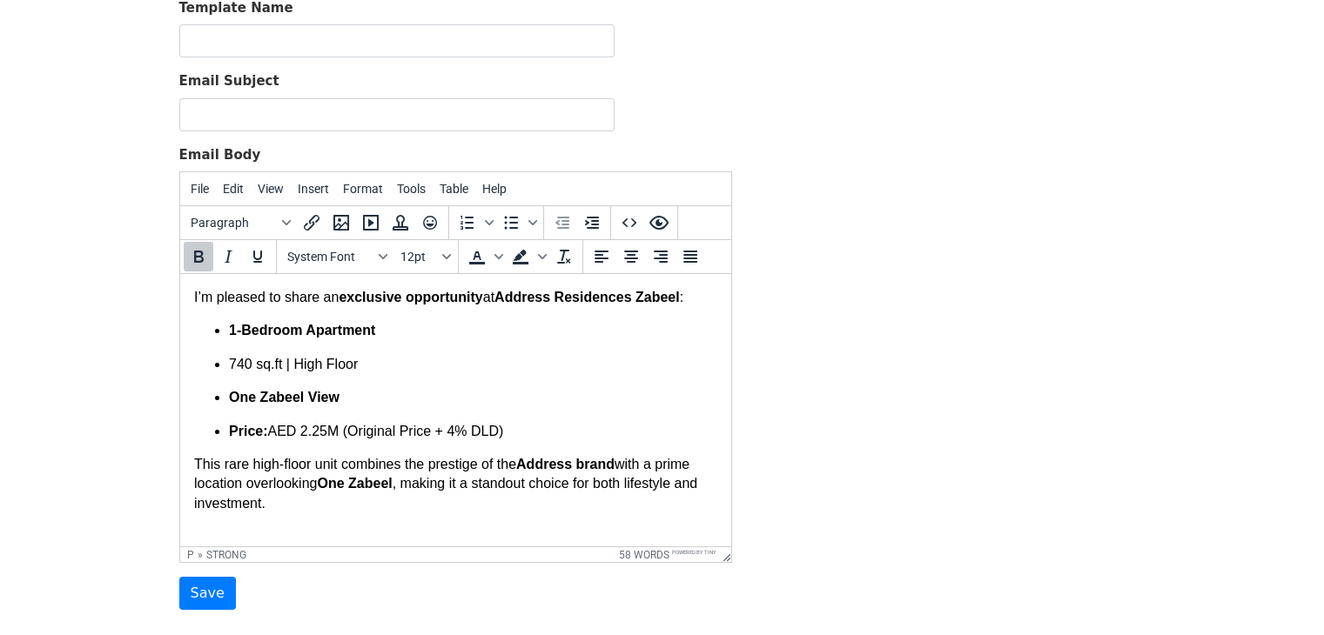
scroll to position [244, 0]
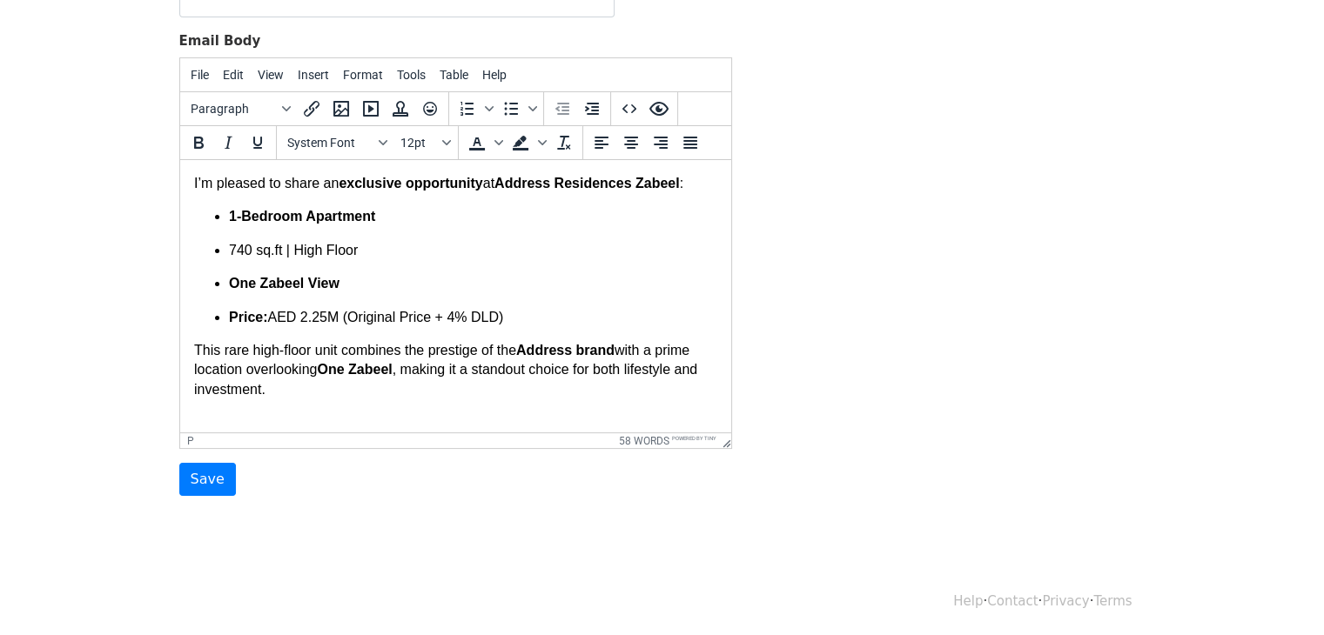
click at [518, 383] on p "This rare high-floor unit combines the prestige of the Address brand with a pri…" at bounding box center [454, 370] width 523 height 58
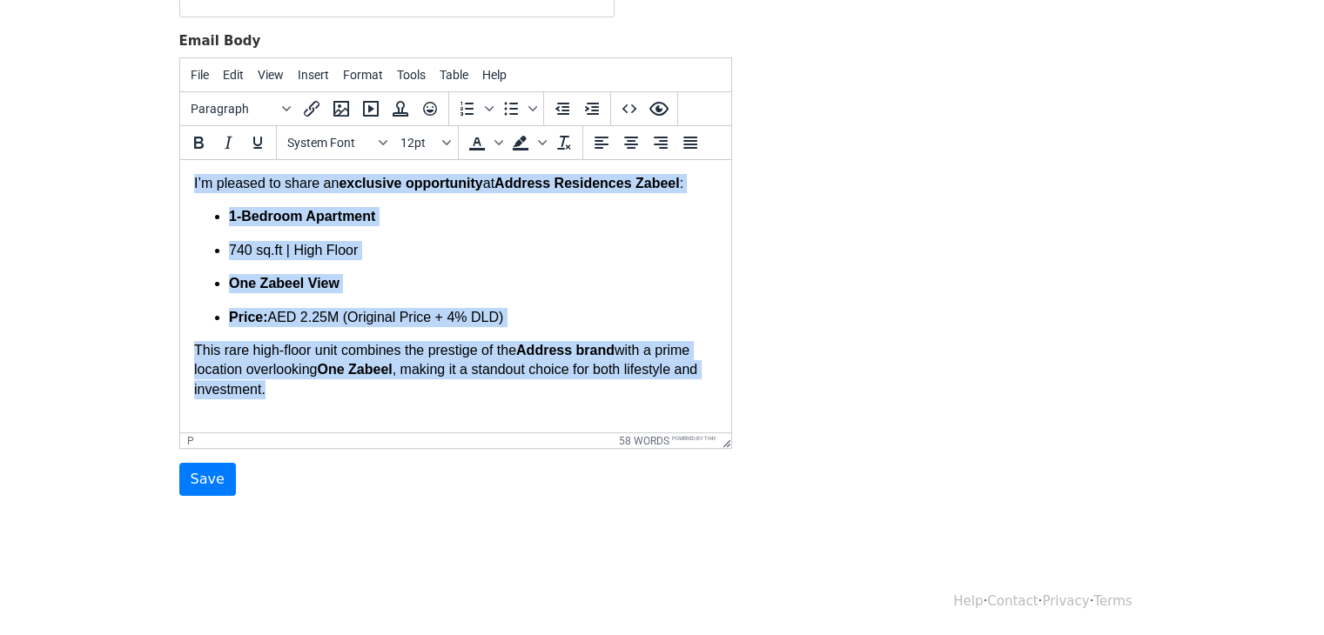
drag, startPoint x: 278, startPoint y: 389, endPoint x: 184, endPoint y: 170, distance: 238.2
click at [184, 170] on html "I’m pleased to share an exclusive opportunity at Address Residences Zabeel : 1-…" at bounding box center [454, 286] width 551 height 253
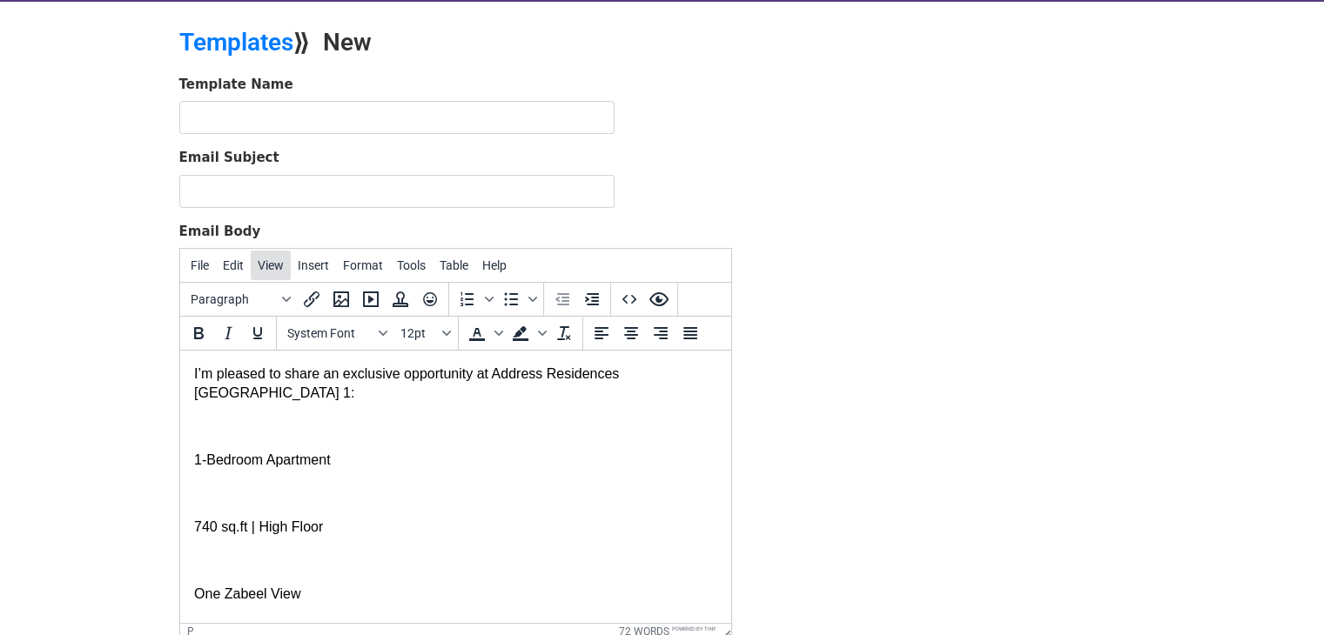
scroll to position [0, 0]
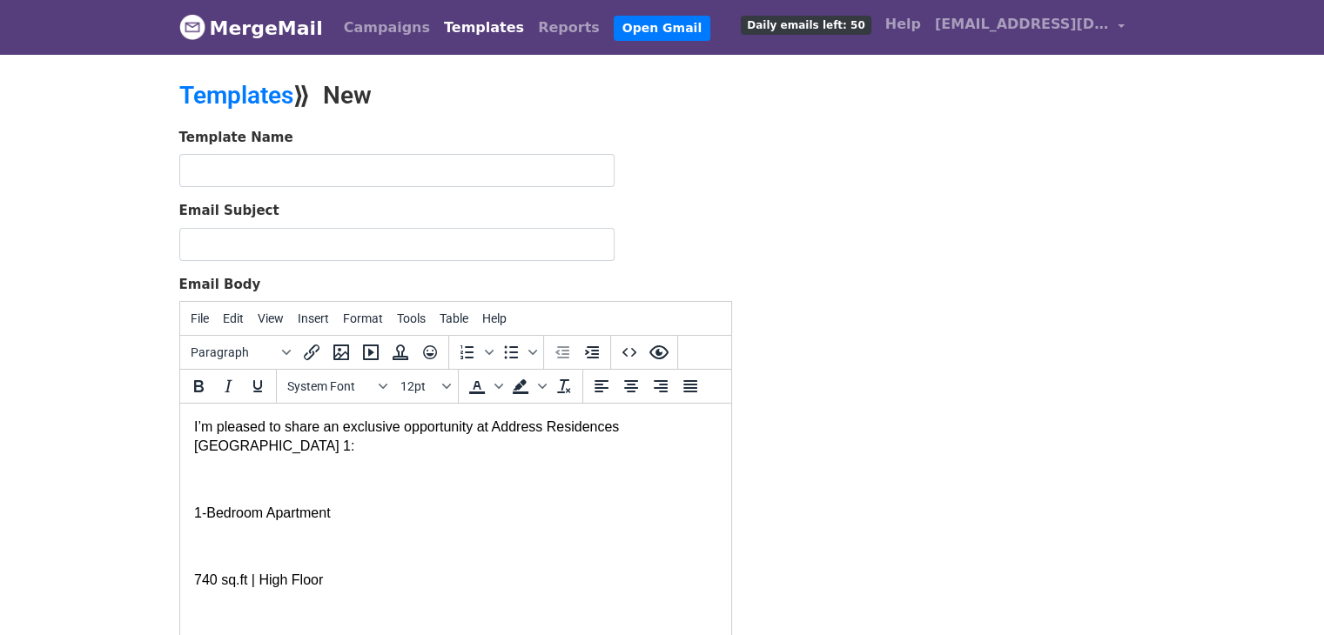
click at [198, 446] on p "I’m pleased to share an exclusive opportunity at Address Residences Zabeel, Tow…" at bounding box center [454, 437] width 523 height 39
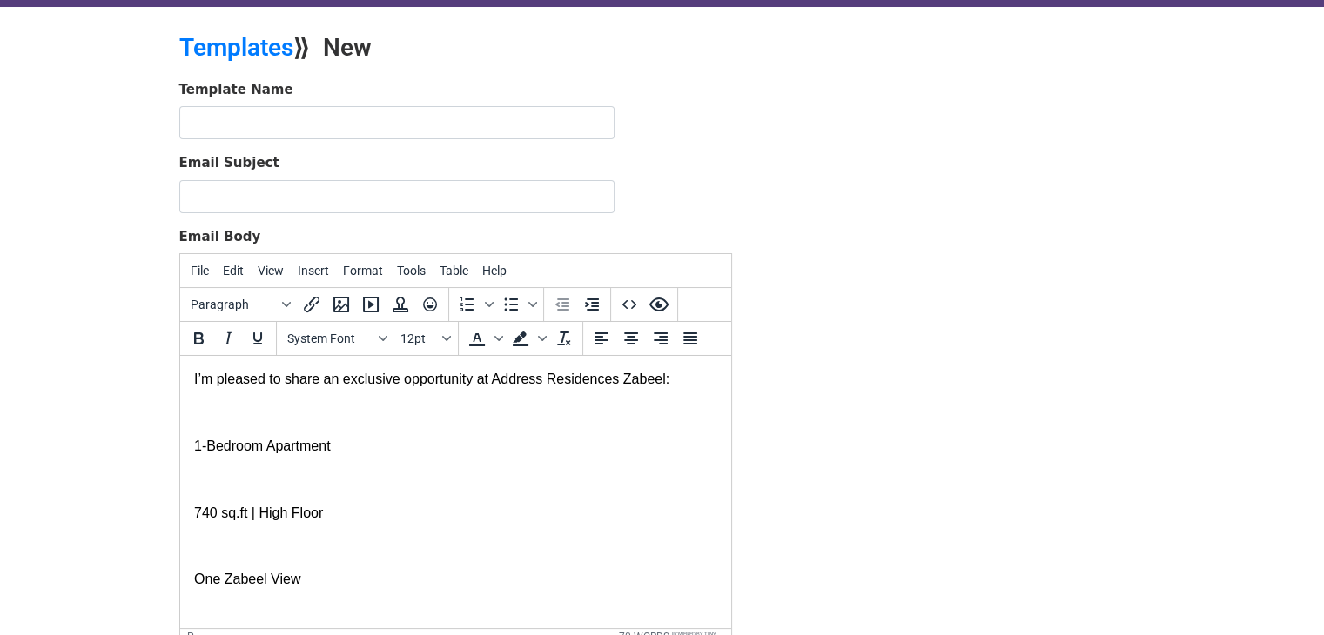
scroll to position [87, 0]
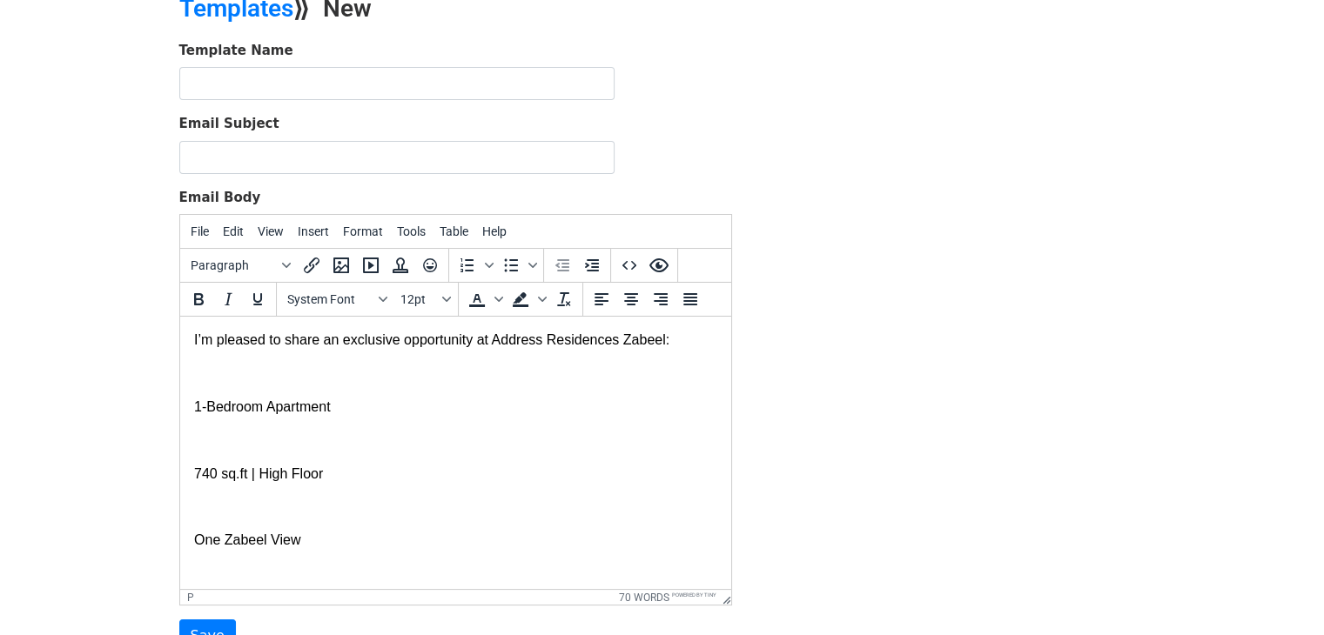
click at [281, 437] on p at bounding box center [454, 440] width 523 height 19
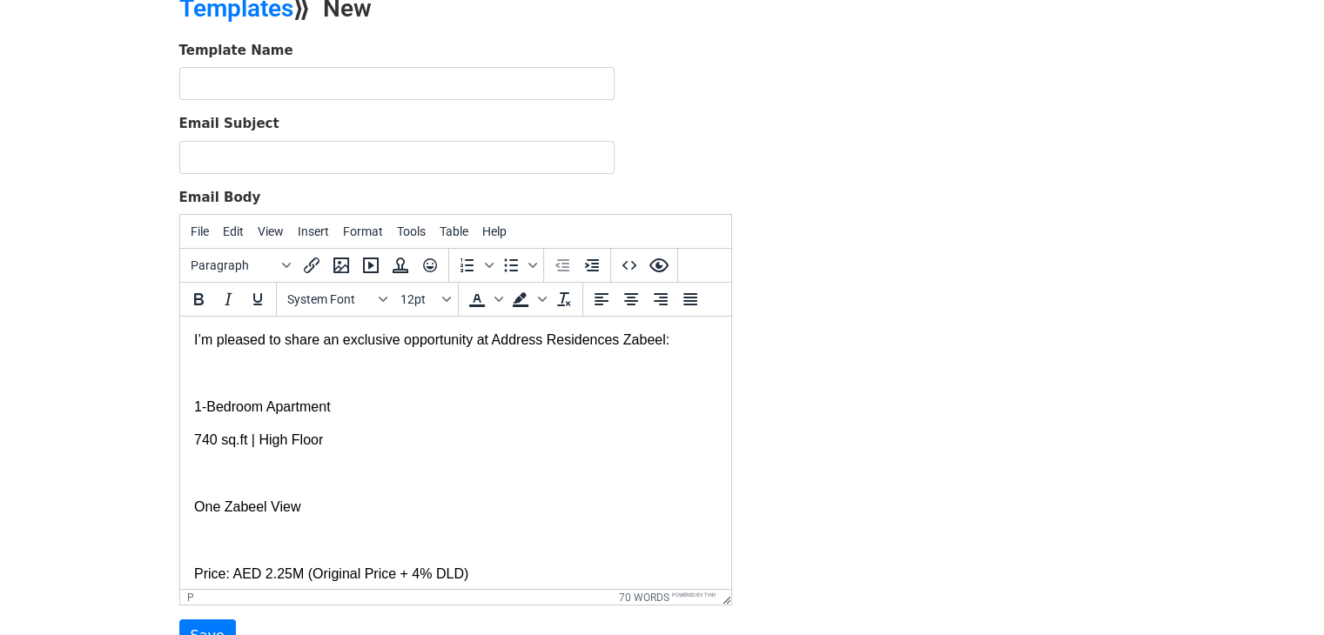
click at [223, 474] on p at bounding box center [454, 474] width 523 height 19
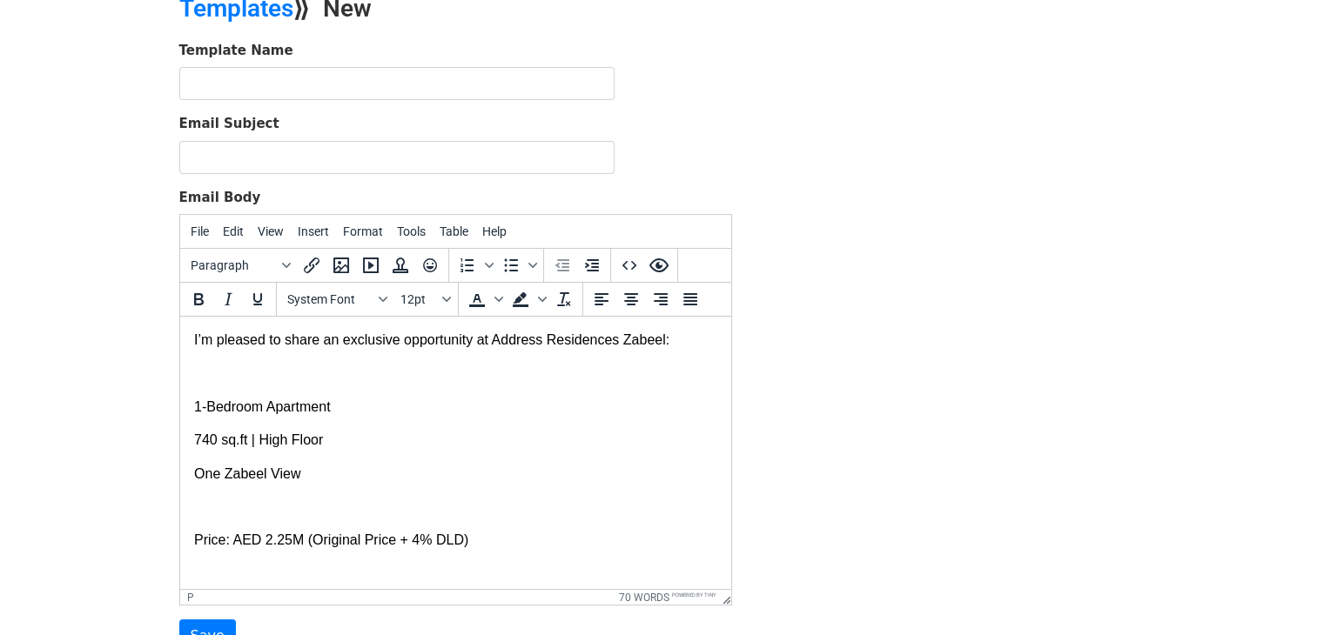
click at [235, 508] on p at bounding box center [454, 507] width 523 height 19
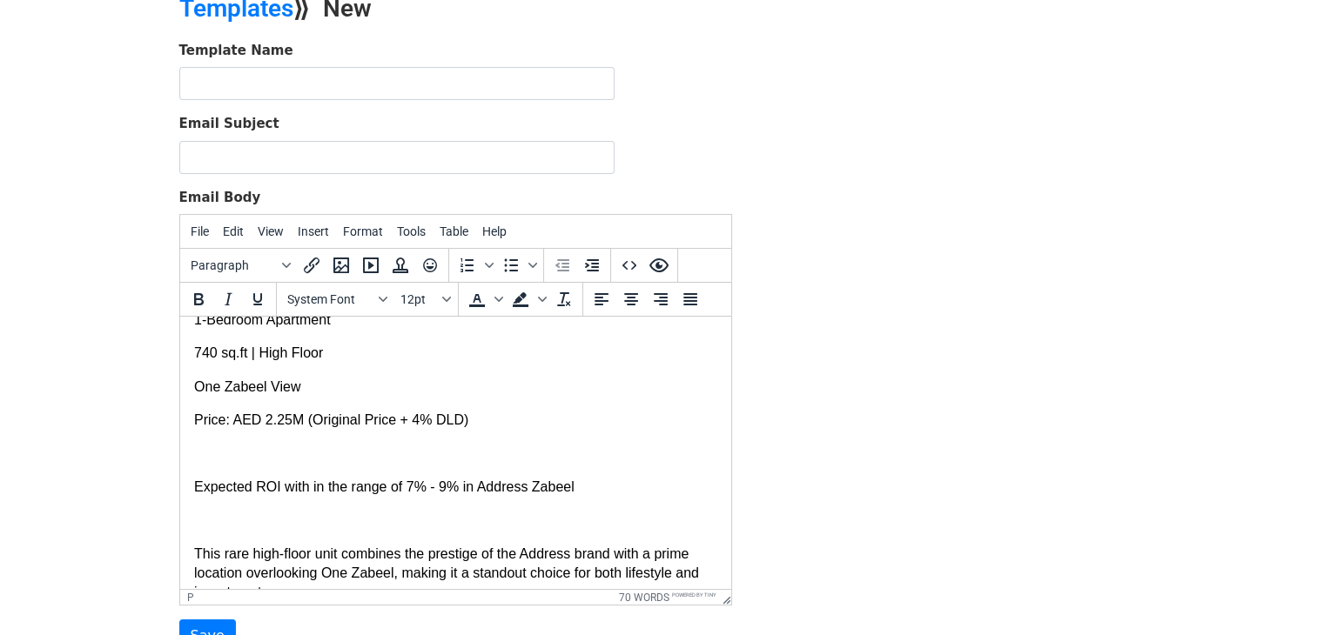
click at [223, 457] on p at bounding box center [454, 453] width 523 height 19
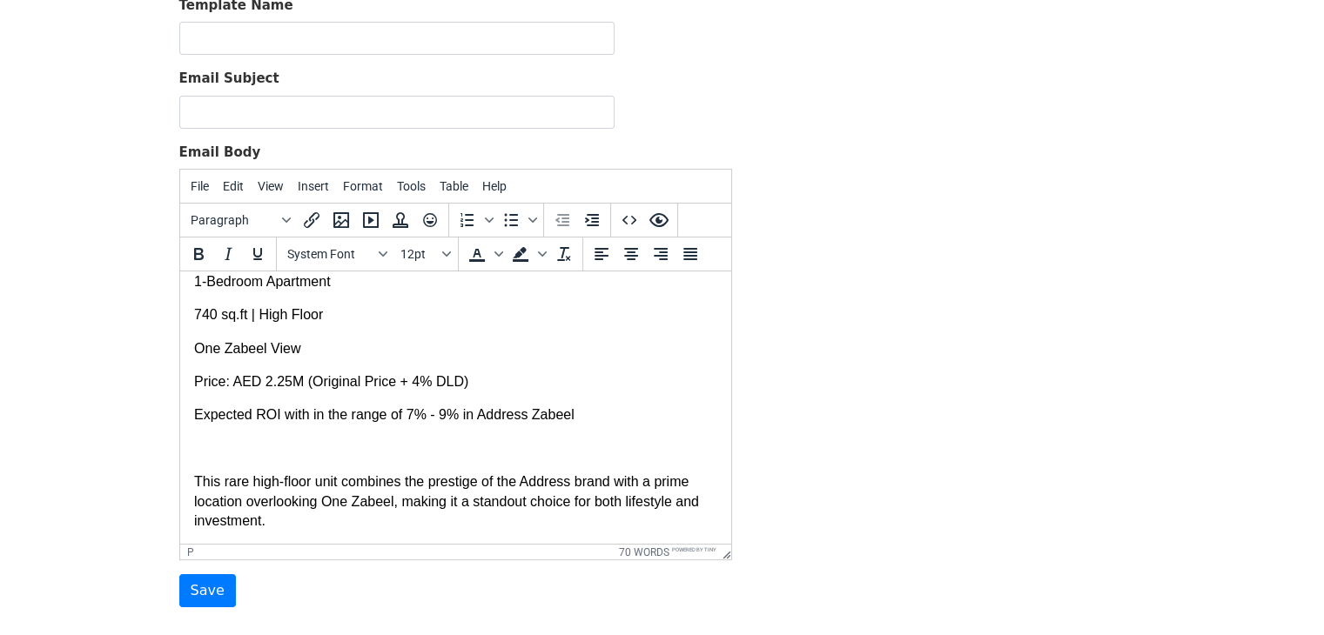
scroll to position [174, 0]
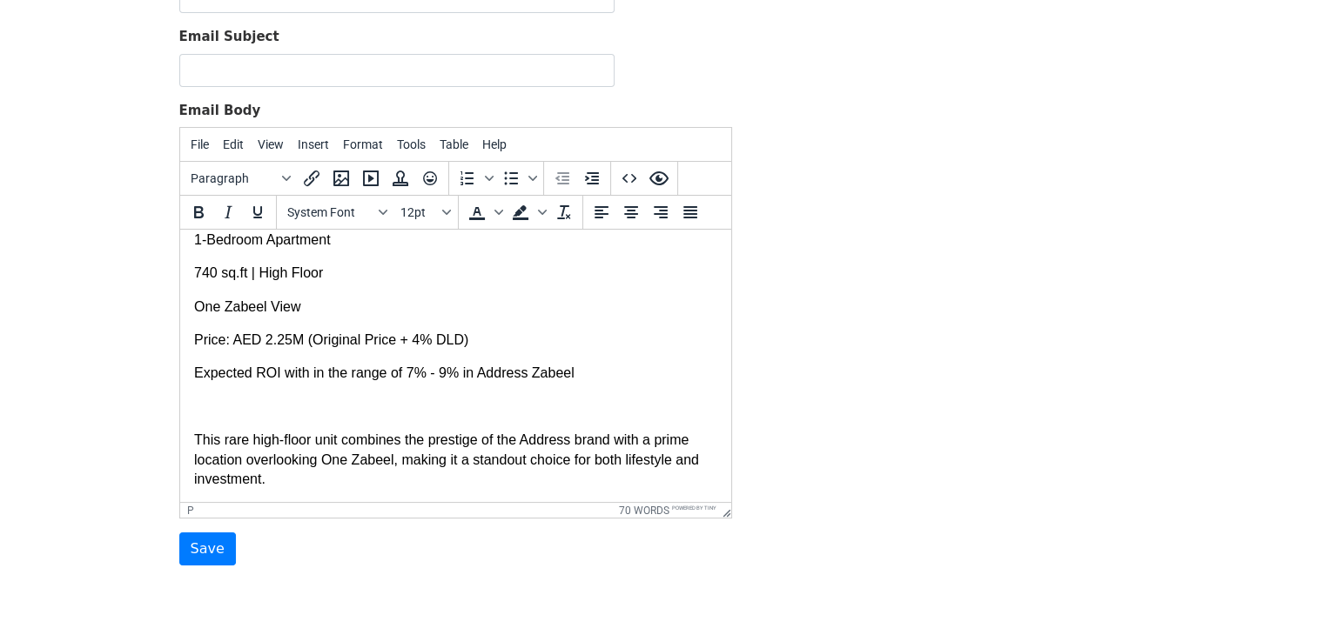
click at [252, 414] on p at bounding box center [454, 407] width 523 height 19
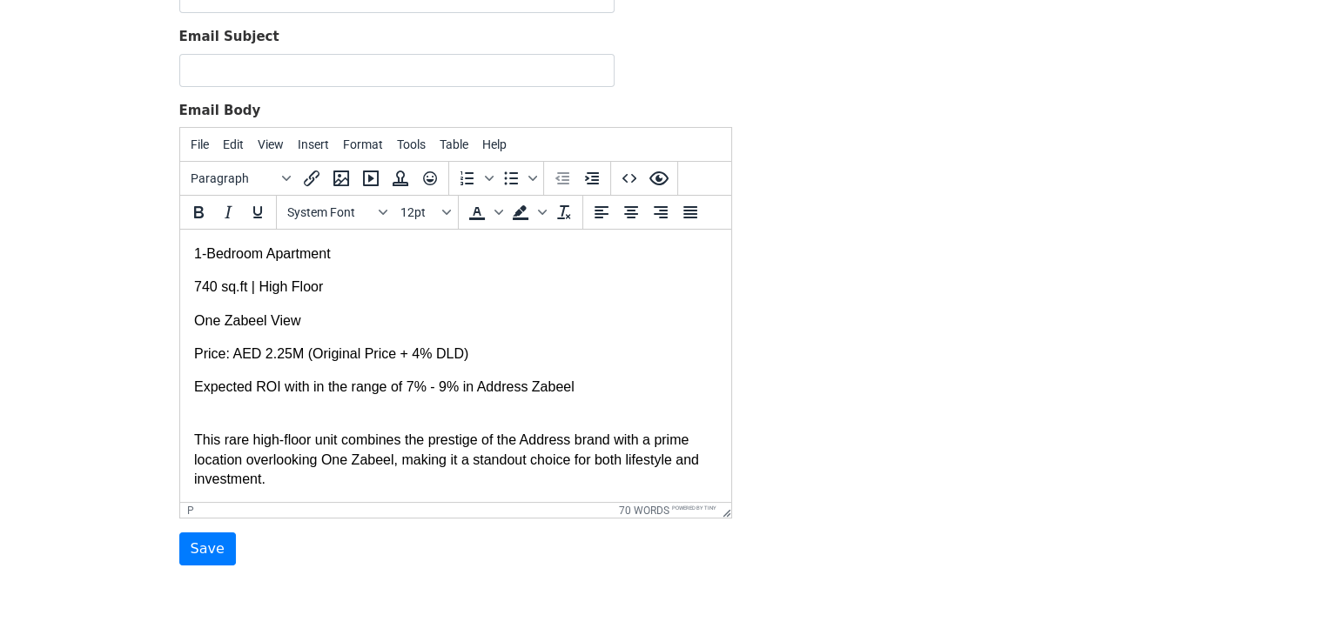
scroll to position [244, 0]
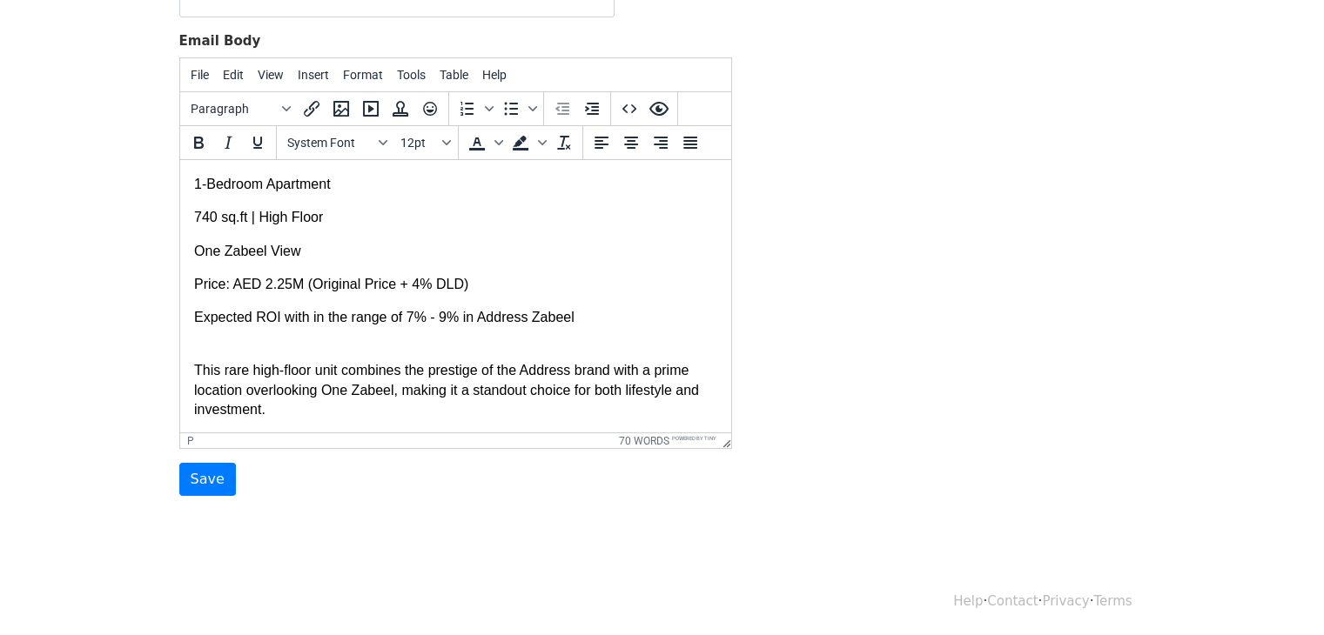
click at [344, 416] on p "This rare high-floor unit combines the prestige of the Address brand with a pri…" at bounding box center [454, 390] width 523 height 58
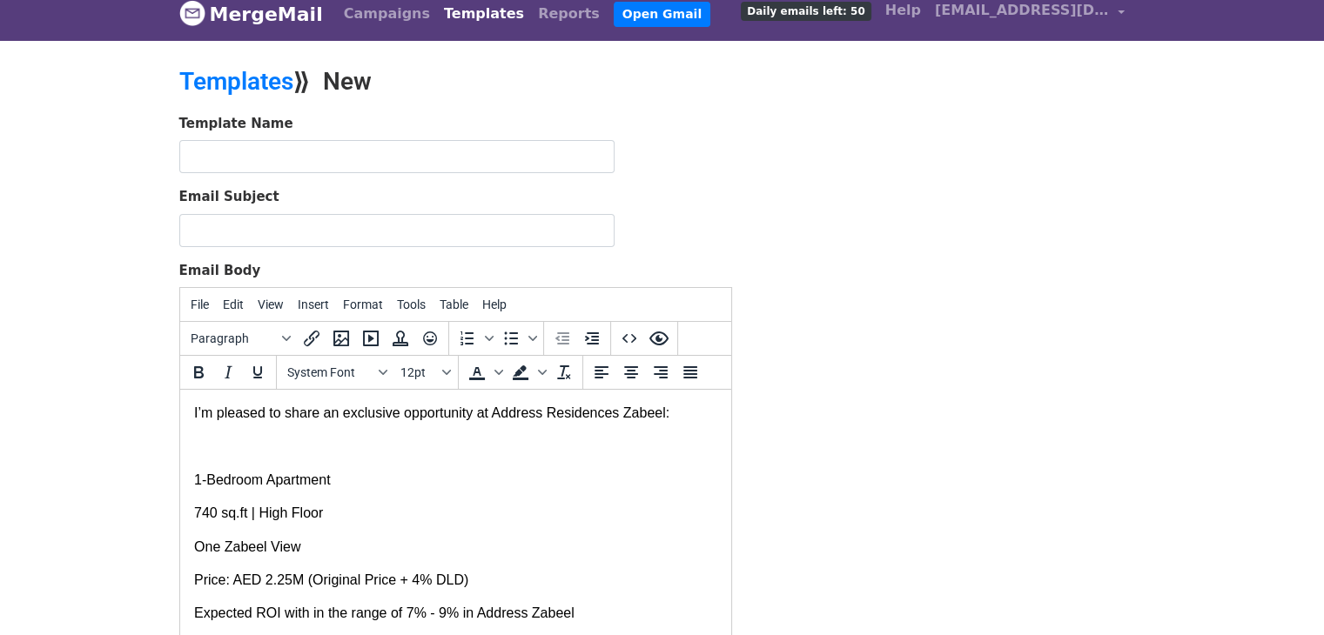
scroll to position [0, 0]
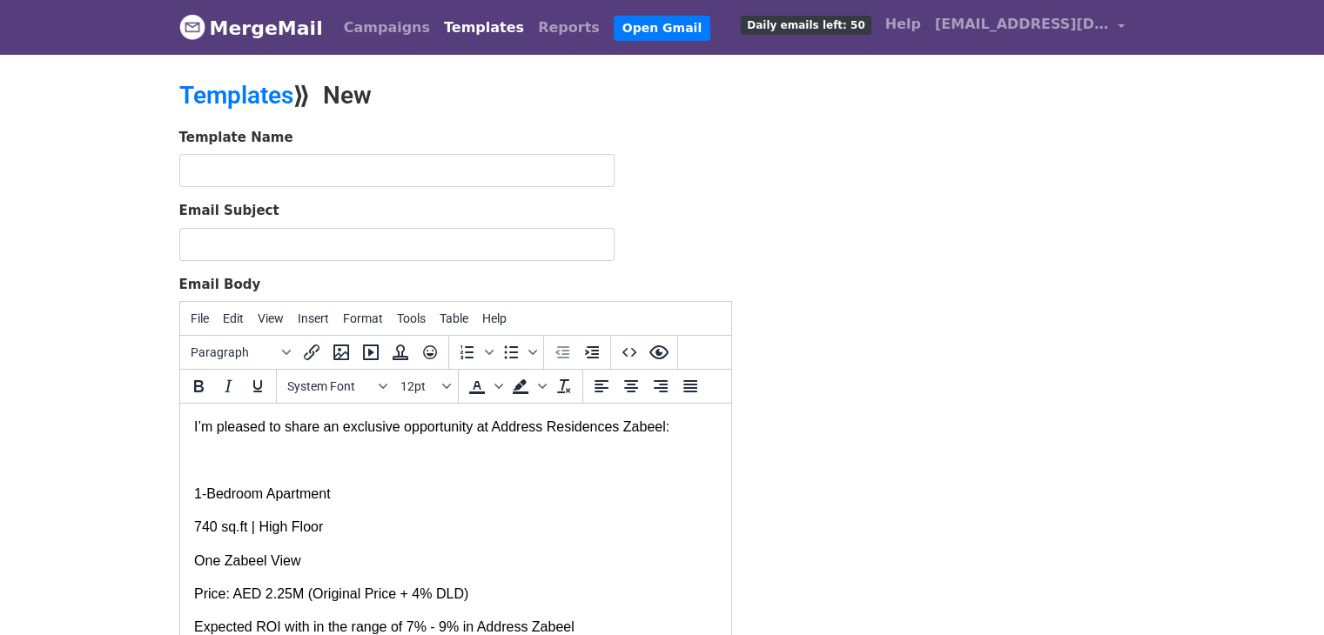
click at [465, 467] on p at bounding box center [454, 460] width 523 height 19
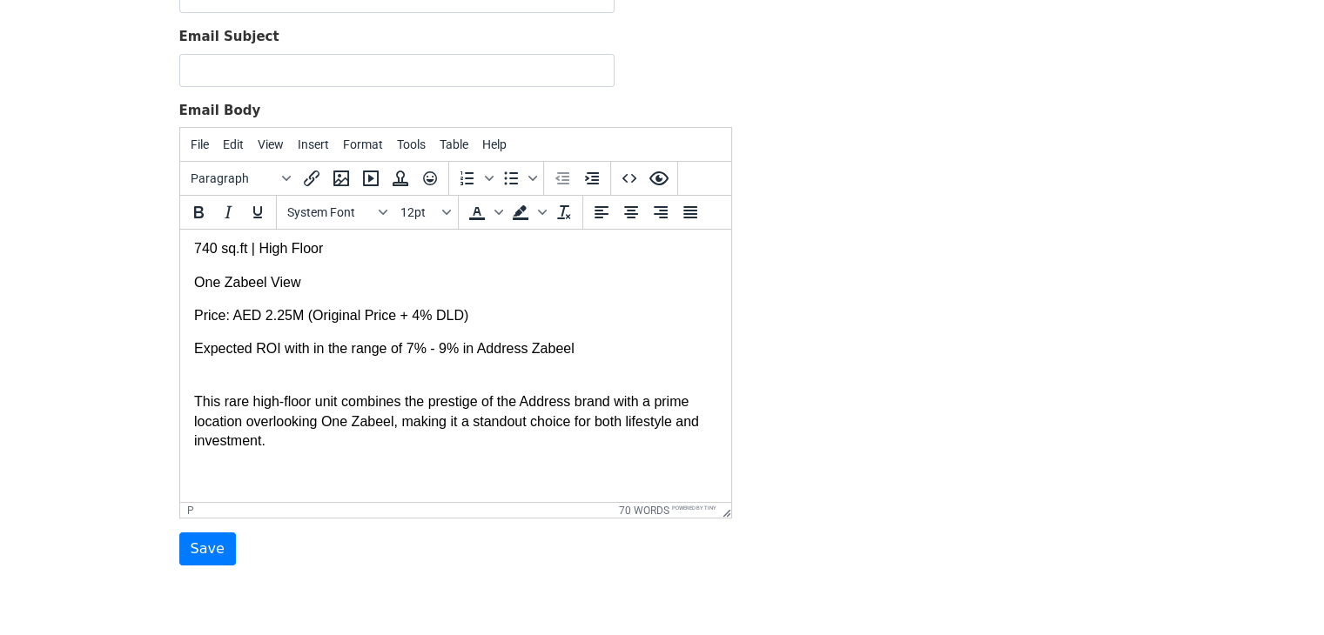
scroll to position [105, 0]
click at [222, 474] on p "This rare high-floor unit combines the prestige of the Address brand with a pri…" at bounding box center [454, 440] width 523 height 97
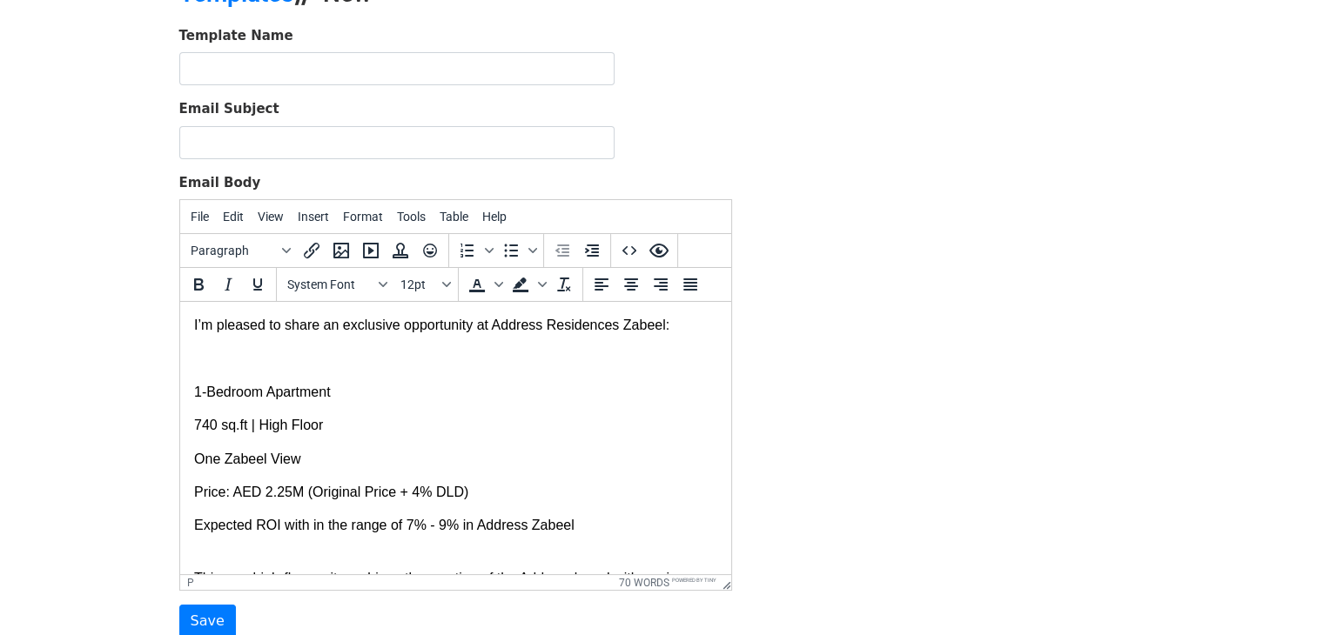
scroll to position [0, 0]
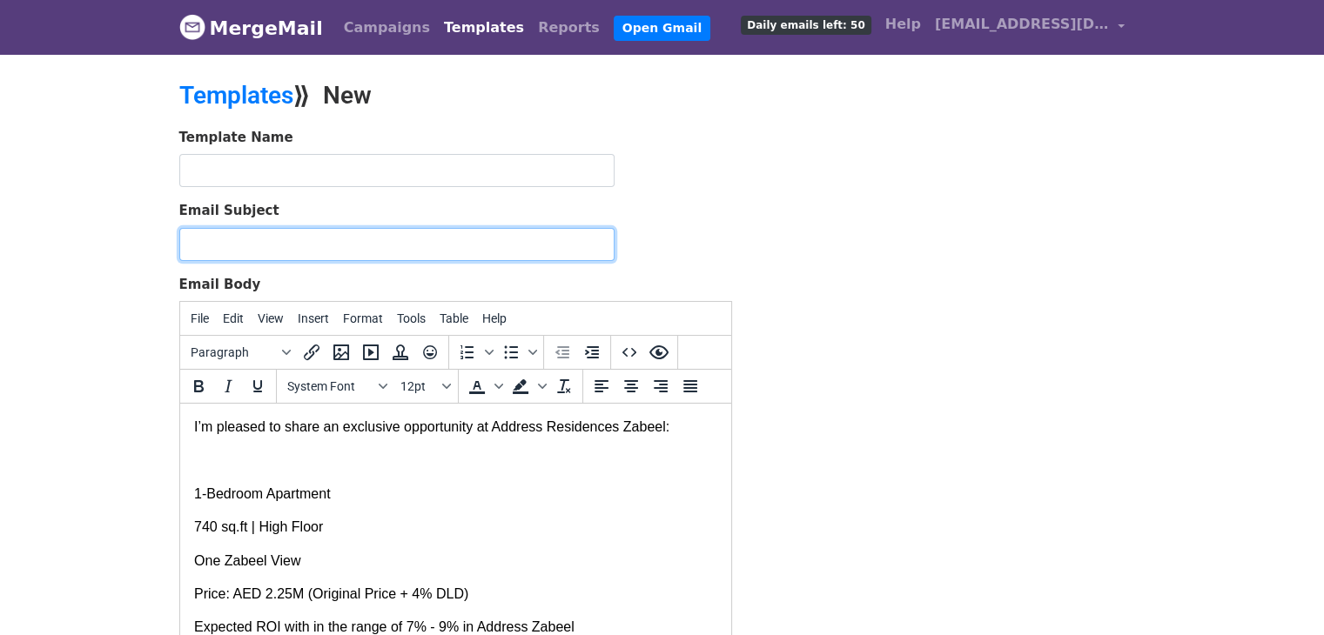
click at [379, 255] on input "Email Subject" at bounding box center [396, 244] width 435 height 33
drag, startPoint x: 546, startPoint y: 245, endPoint x: 351, endPoint y: 231, distance: 195.5
click at [351, 231] on input "Investment Opportunity | Address Residences Zabeel" at bounding box center [396, 244] width 435 height 33
type input "Investment Opportunity | Address Residences Zabeel"
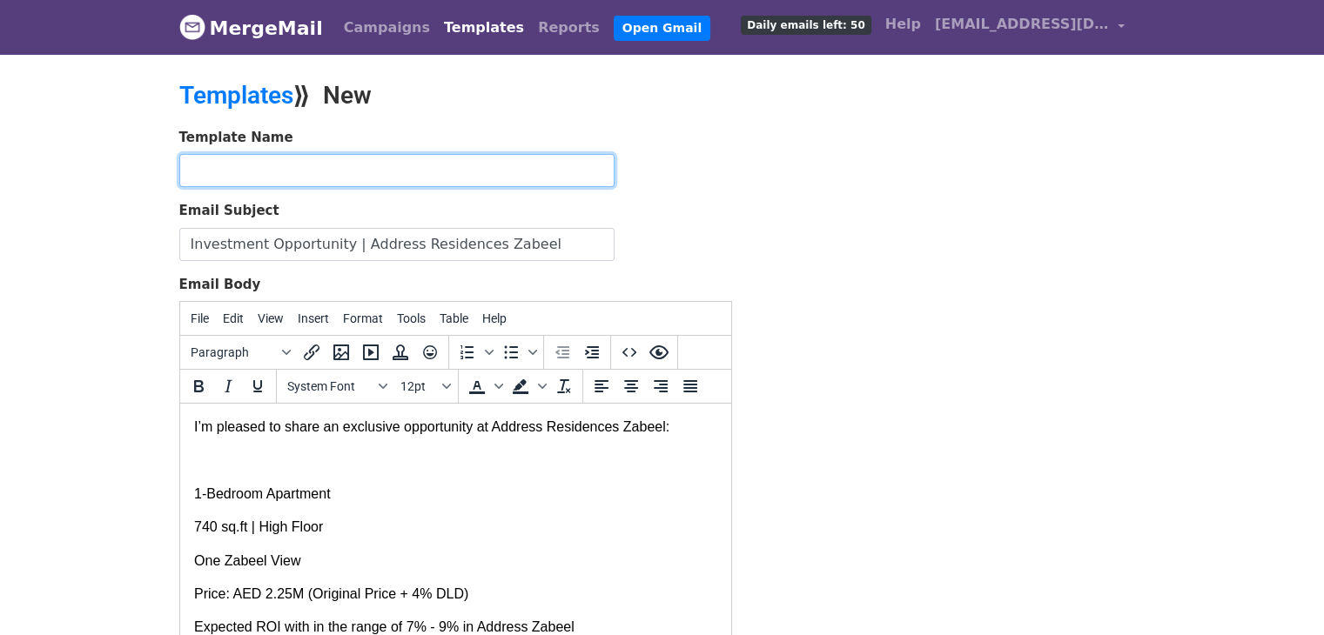
click at [379, 176] on input "text" at bounding box center [396, 170] width 435 height 33
paste input "Investment Opportunity | Address Residences Zabeel"
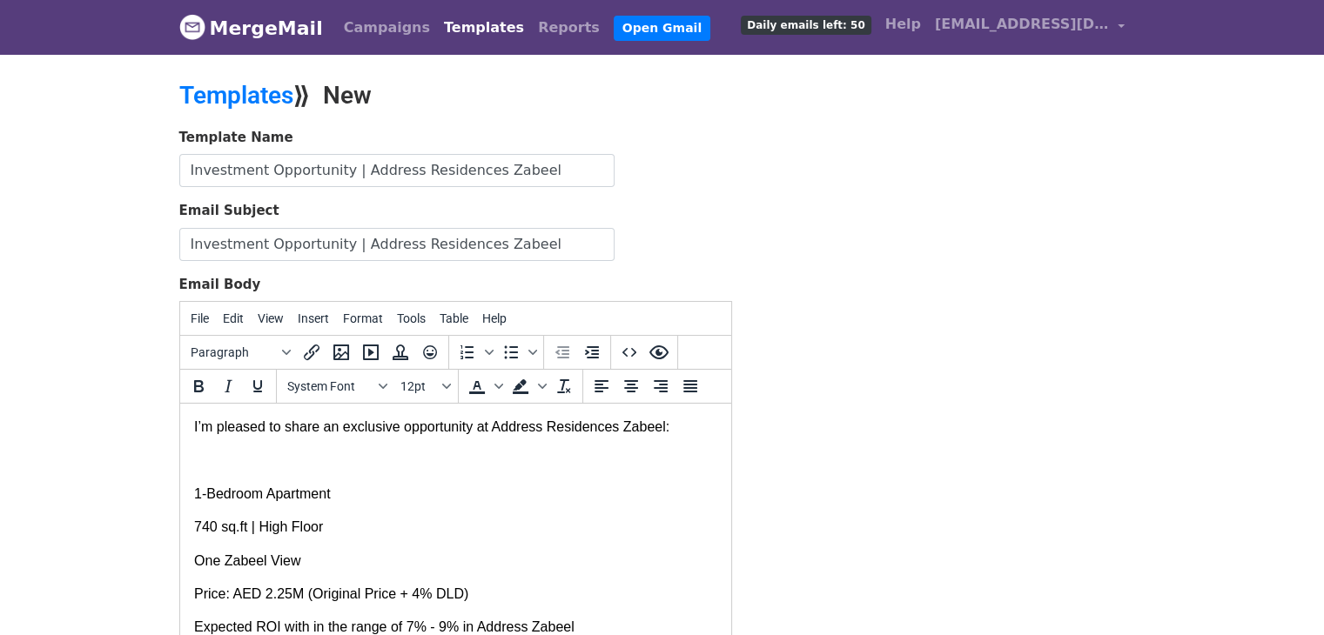
click at [667, 194] on form "Template Name Investment Opportunity | Address Residences Zabeel Email Subject …" at bounding box center [455, 434] width 553 height 613
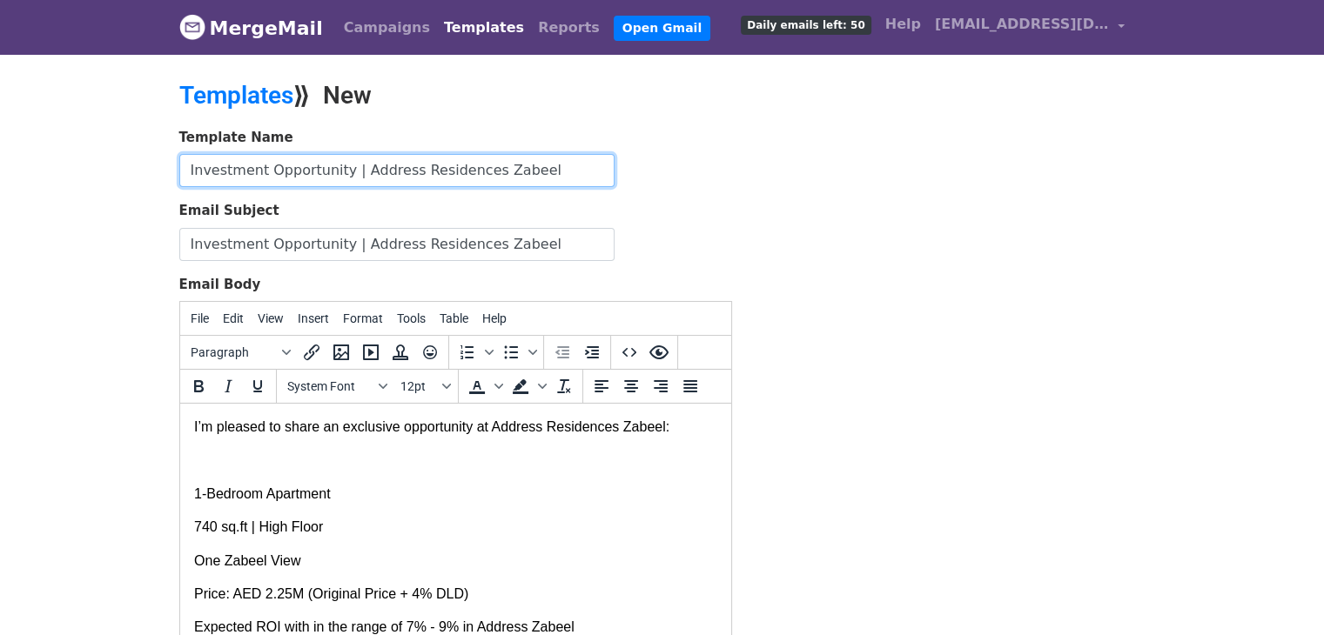
drag, startPoint x: 348, startPoint y: 174, endPoint x: 0, endPoint y: 190, distance: 348.4
click at [0, 190] on body "MergeMail Campaigns Templates Reports Open Gmail Daily emails left: 50 Help beh…" at bounding box center [662, 404] width 1324 height 809
type input "Address Residences Zabeel"
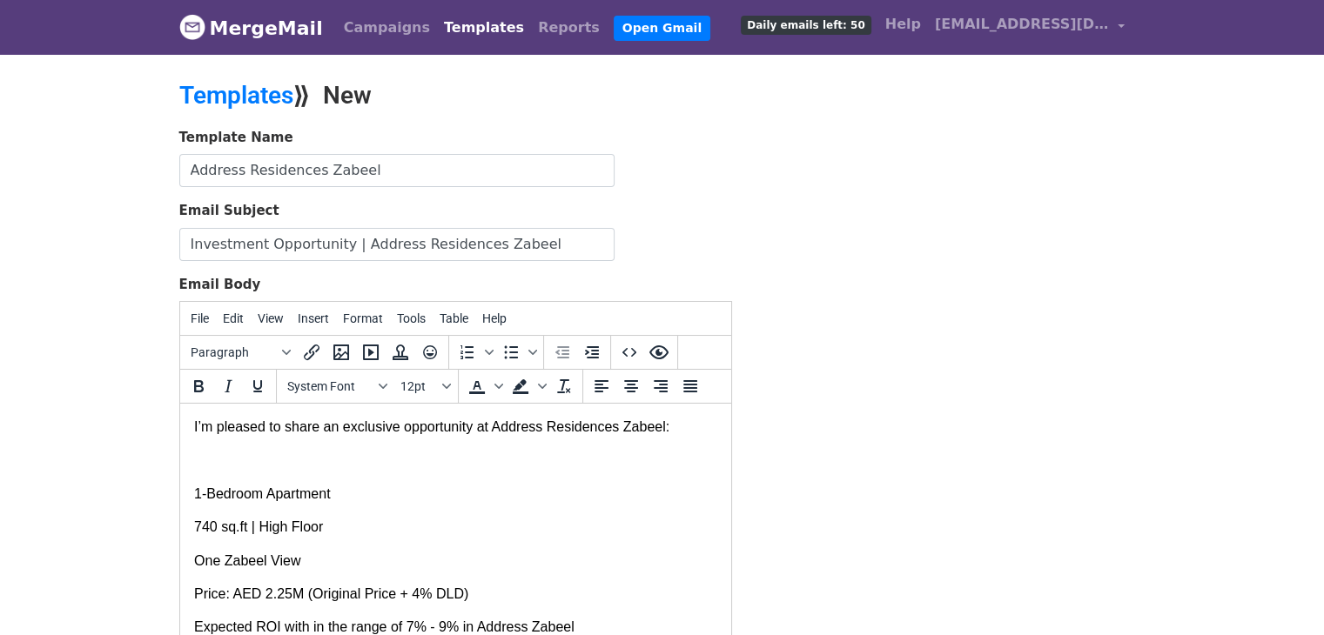
click at [795, 286] on div "Template Name Address Residences Zabeel Email Subject Investment Opportunity | …" at bounding box center [662, 434] width 992 height 613
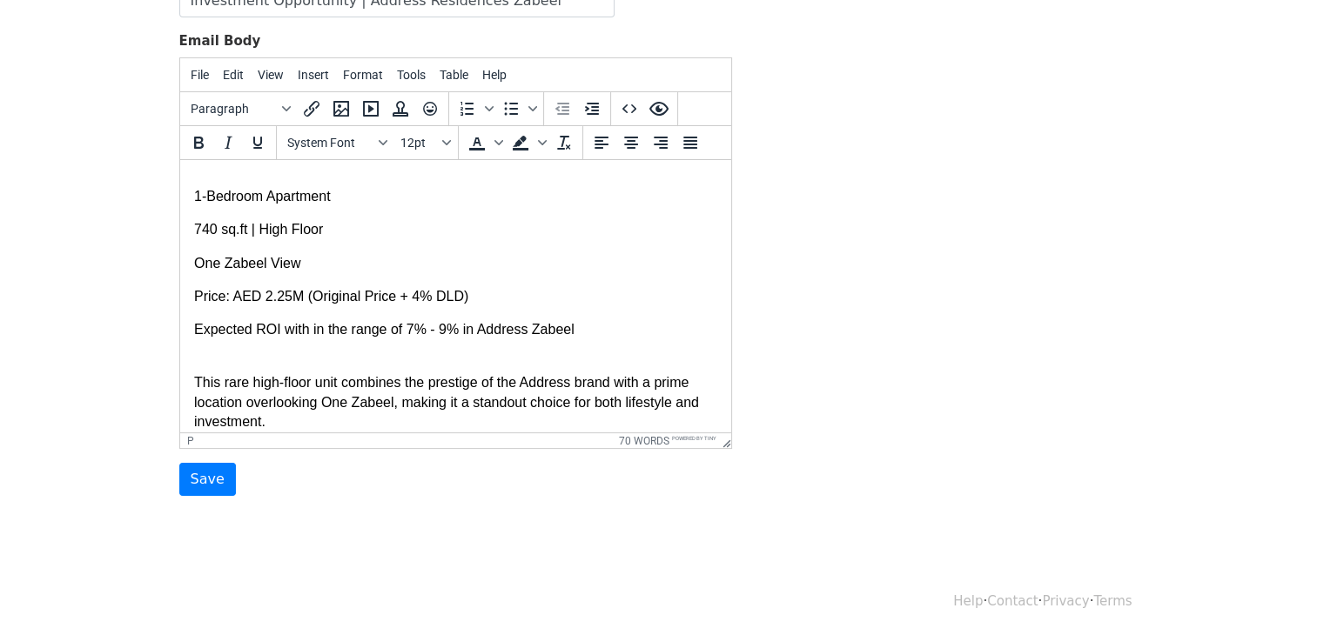
scroll to position [105, 0]
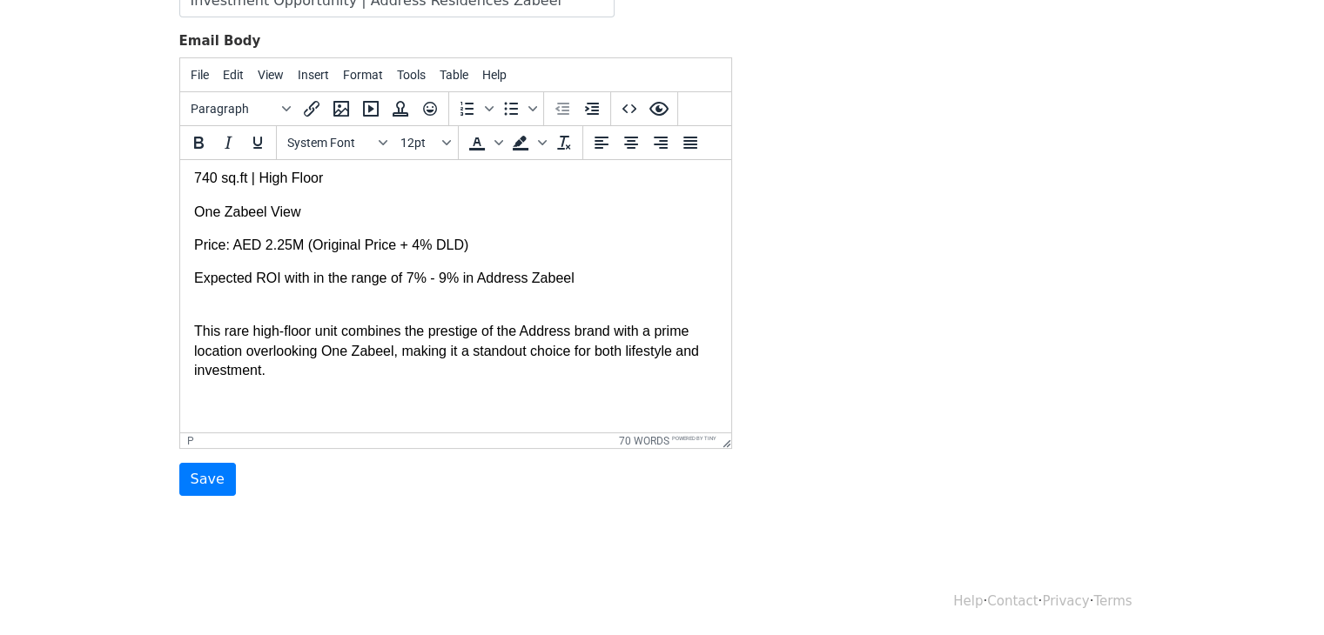
click at [332, 400] on p "This rare high-floor unit combines the prestige of the Address brand with a pri…" at bounding box center [454, 370] width 523 height 97
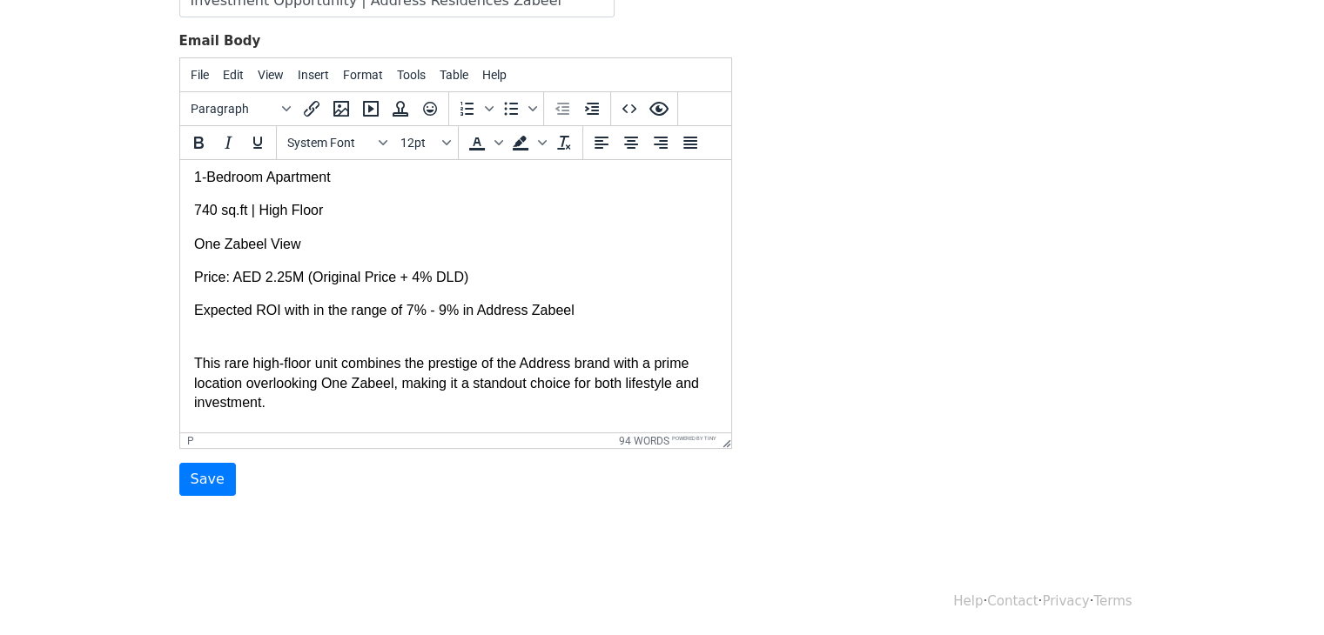
scroll to position [0, 0]
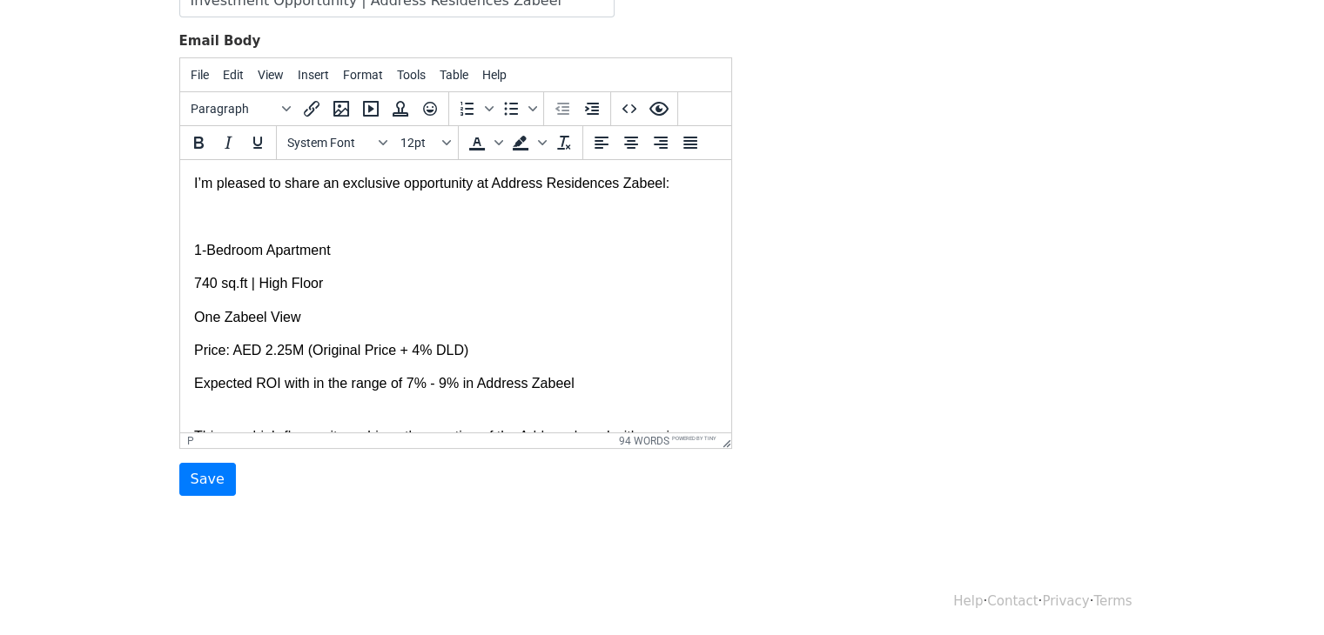
click at [352, 197] on body "I’m pleased to share an exclusive opportunity at Address Residences Zabeel: 1-B…" at bounding box center [454, 388] width 523 height 429
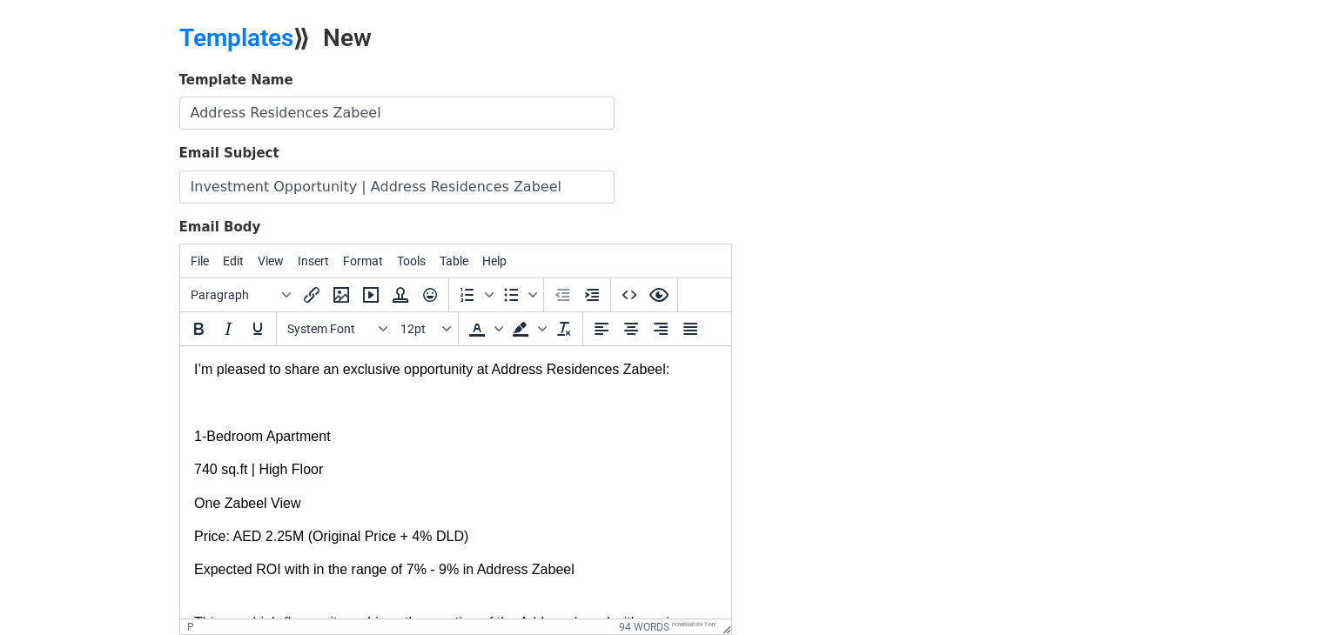
scroll to position [244, 0]
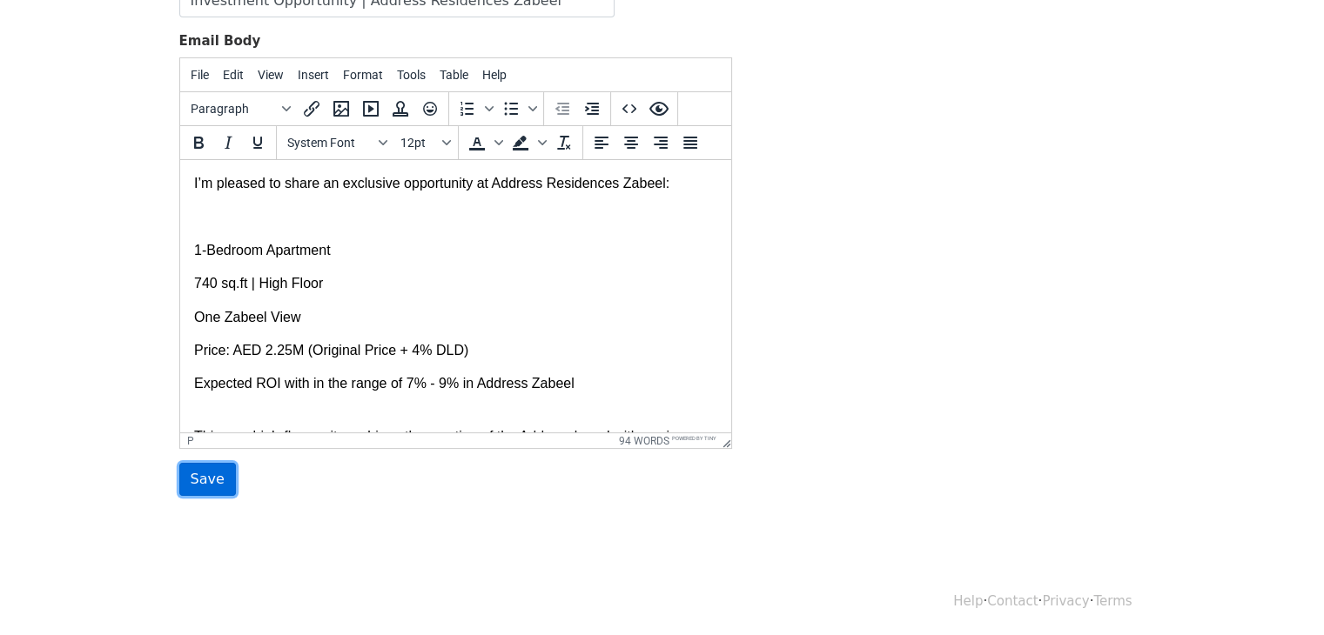
click at [205, 478] on input "Save" at bounding box center [207, 479] width 57 height 33
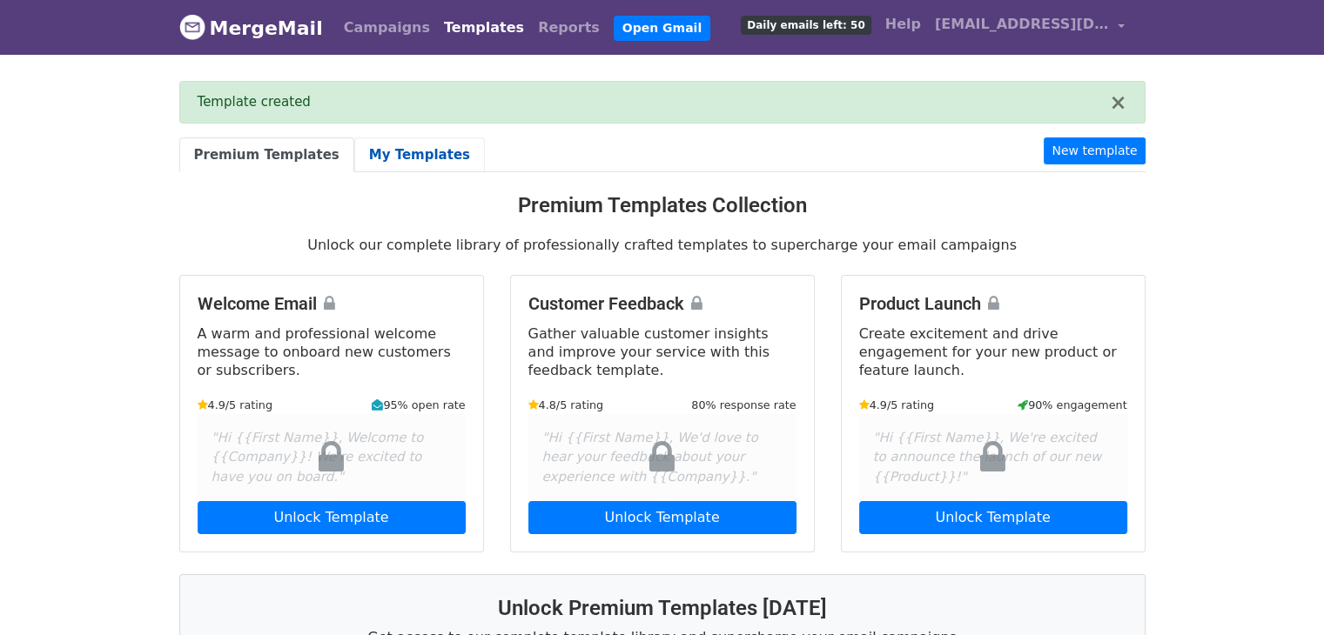
click at [367, 141] on link "My Templates" at bounding box center [419, 155] width 131 height 36
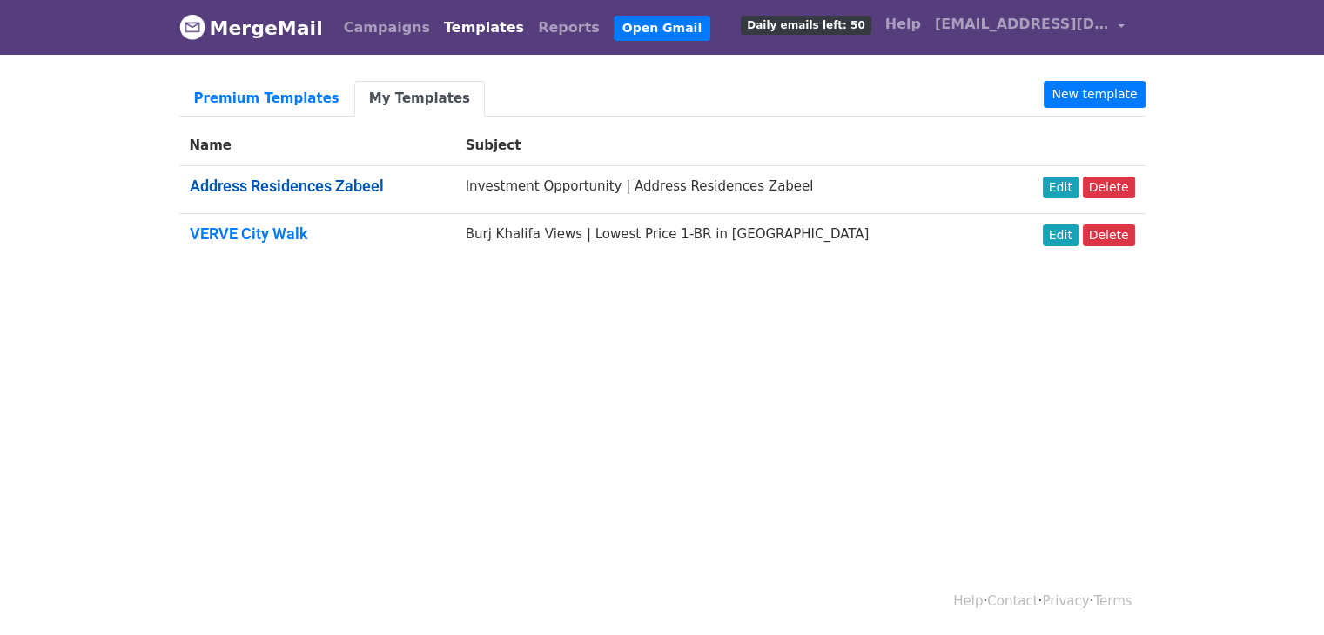
click at [275, 184] on link "Address Residences Zabeel" at bounding box center [287, 186] width 194 height 18
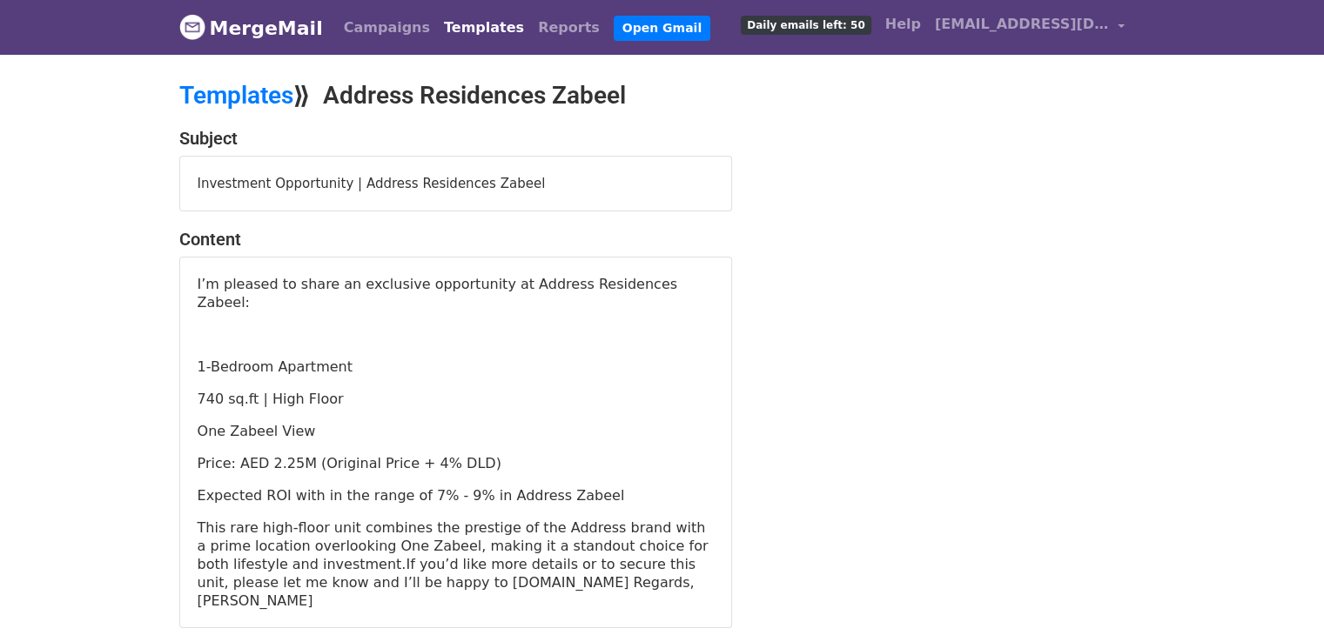
click at [283, 304] on div "I’m pleased to share an exclusive opportunity at Address Residences Zabeel: 1-B…" at bounding box center [456, 442] width 516 height 335
click at [193, 275] on div "I’m pleased to share an exclusive opportunity at Address Residences Zabeel: 1-B…" at bounding box center [455, 443] width 551 height 370
click at [198, 283] on p "I’m pleased to share an exclusive opportunity at Address Residences Zabeel:" at bounding box center [456, 293] width 516 height 37
click at [211, 325] on p at bounding box center [456, 334] width 516 height 18
click at [258, 97] on link "Templates" at bounding box center [236, 95] width 114 height 29
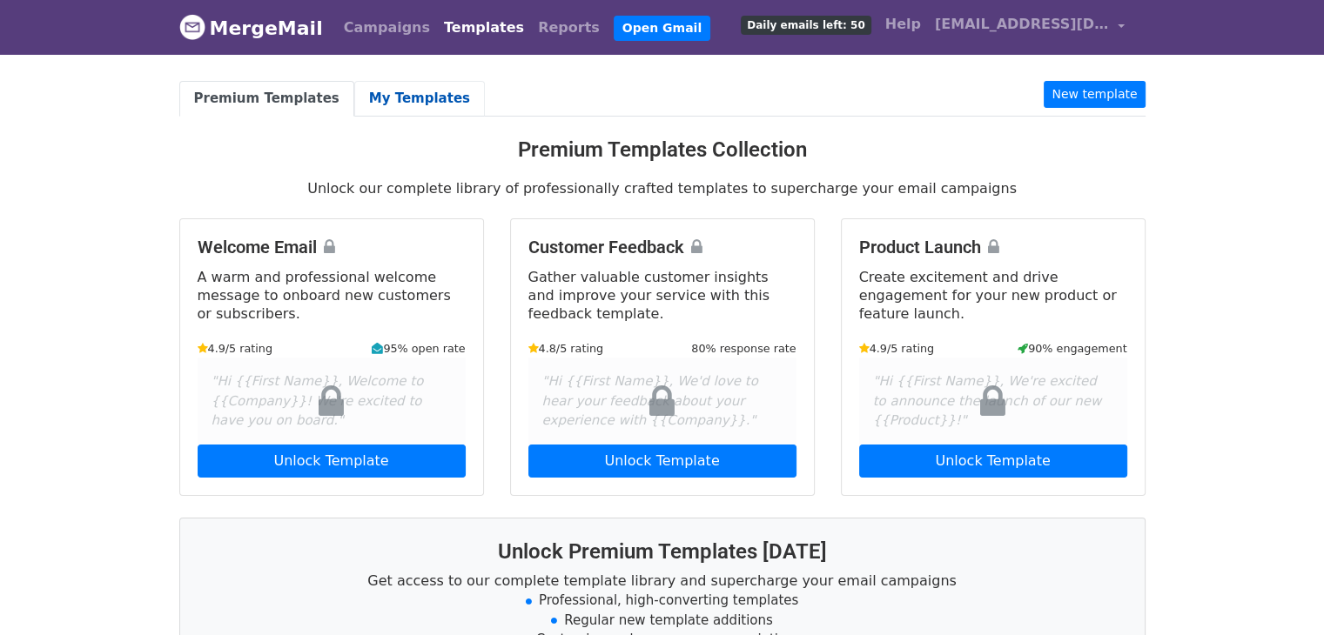
click at [362, 102] on link "My Templates" at bounding box center [419, 99] width 131 height 36
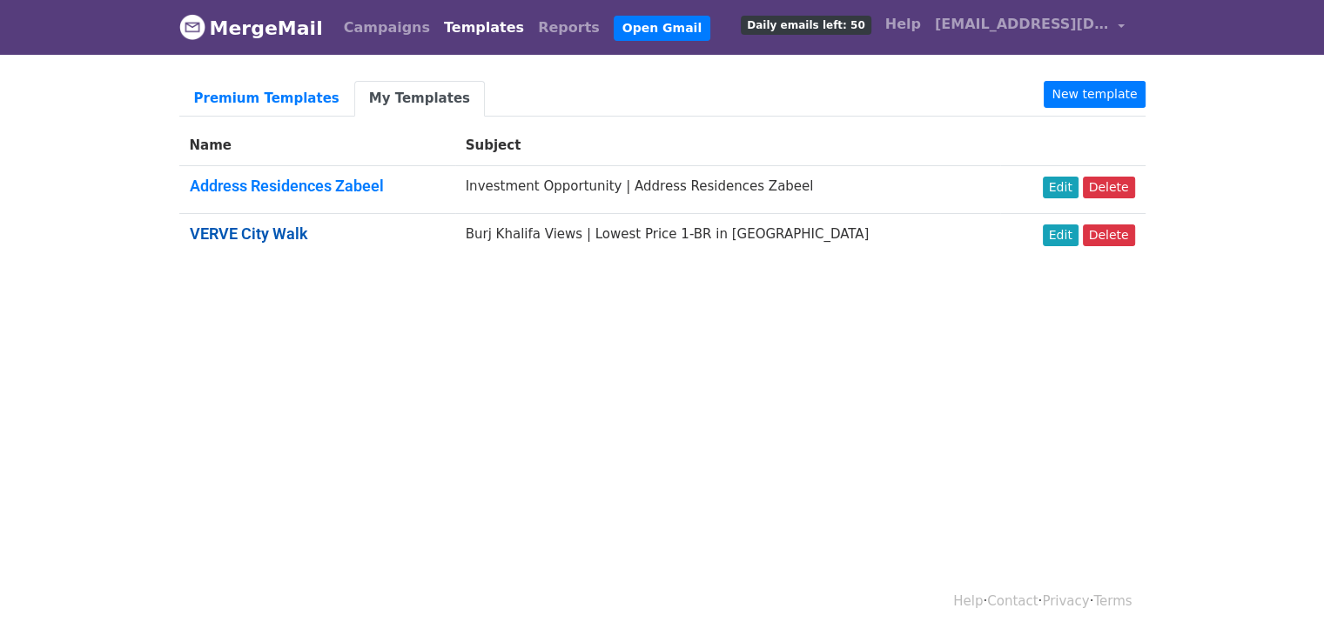
click at [279, 225] on link "VERVE City Walk" at bounding box center [249, 234] width 118 height 18
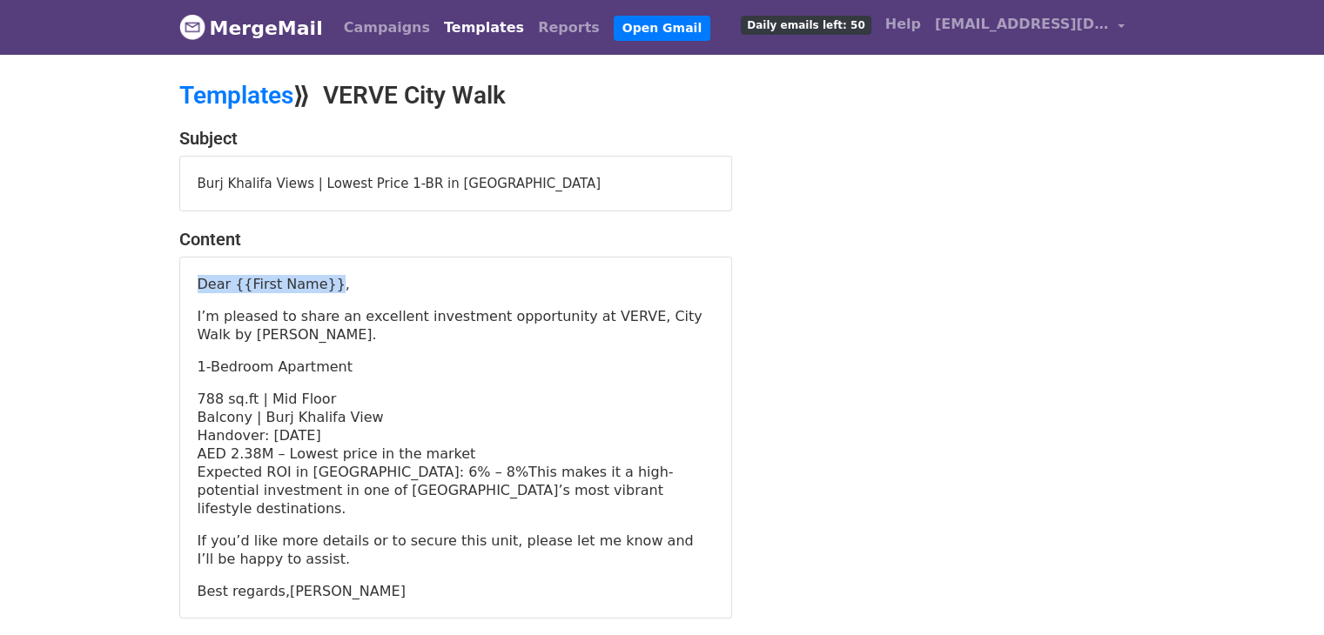
drag, startPoint x: 312, startPoint y: 285, endPoint x: 184, endPoint y: 284, distance: 127.9
click at [184, 284] on div "Dear {{First Name}}, I’m pleased to share an excellent investment opportunity a…" at bounding box center [455, 438] width 551 height 360
copy p "Dear {{First Name}}"
click at [327, 277] on p "Dear {{First Name}}," at bounding box center [456, 284] width 516 height 18
click at [312, 280] on p "Dear {{First Name}}," at bounding box center [456, 284] width 516 height 18
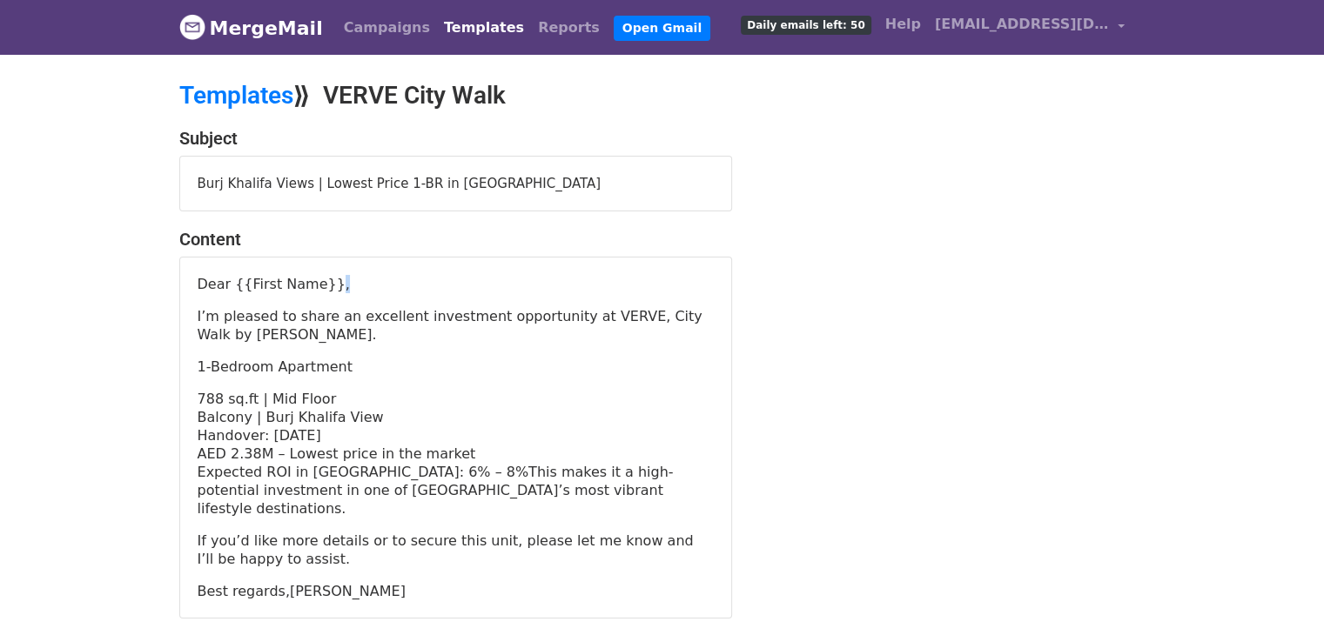
click at [312, 280] on p "Dear {{First Name}}," at bounding box center [456, 284] width 516 height 18
click at [324, 295] on div "Dear {{First Name}}, I’m pleased to share an excellent investment opportunity a…" at bounding box center [456, 437] width 516 height 325
click at [196, 284] on div "Dear {{First Name}}, I’m pleased to share an excellent investment opportunity a…" at bounding box center [455, 438] width 551 height 360
drag, startPoint x: 198, startPoint y: 286, endPoint x: 330, endPoint y: 279, distance: 131.6
click at [330, 279] on p "Dear {{First Name}}," at bounding box center [456, 284] width 516 height 18
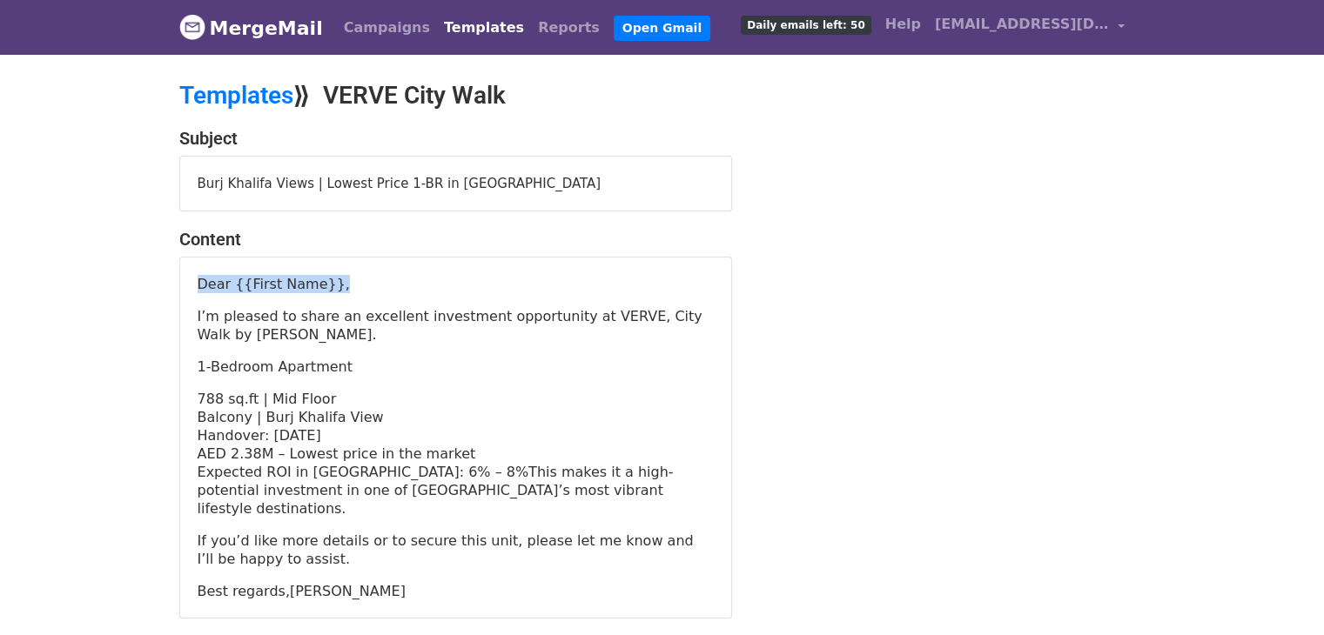
copy p "Dear {{First Name}},"
click at [268, 102] on link "Templates" at bounding box center [236, 95] width 114 height 29
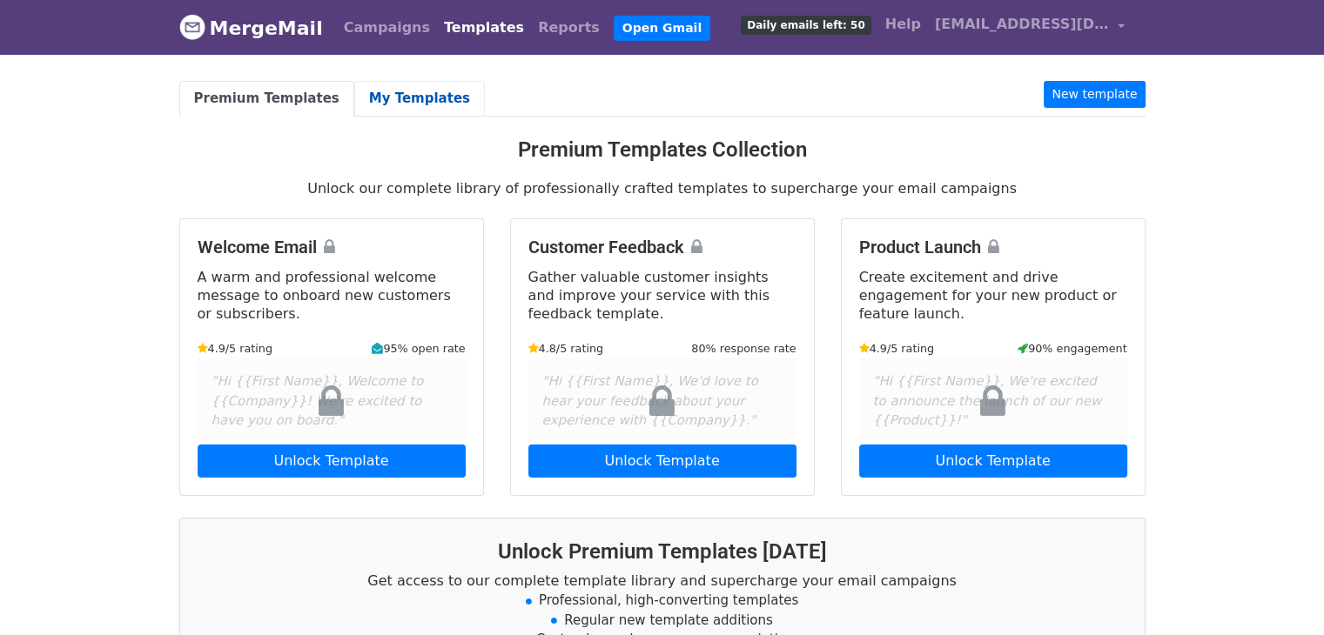
click at [383, 97] on link "My Templates" at bounding box center [419, 99] width 131 height 36
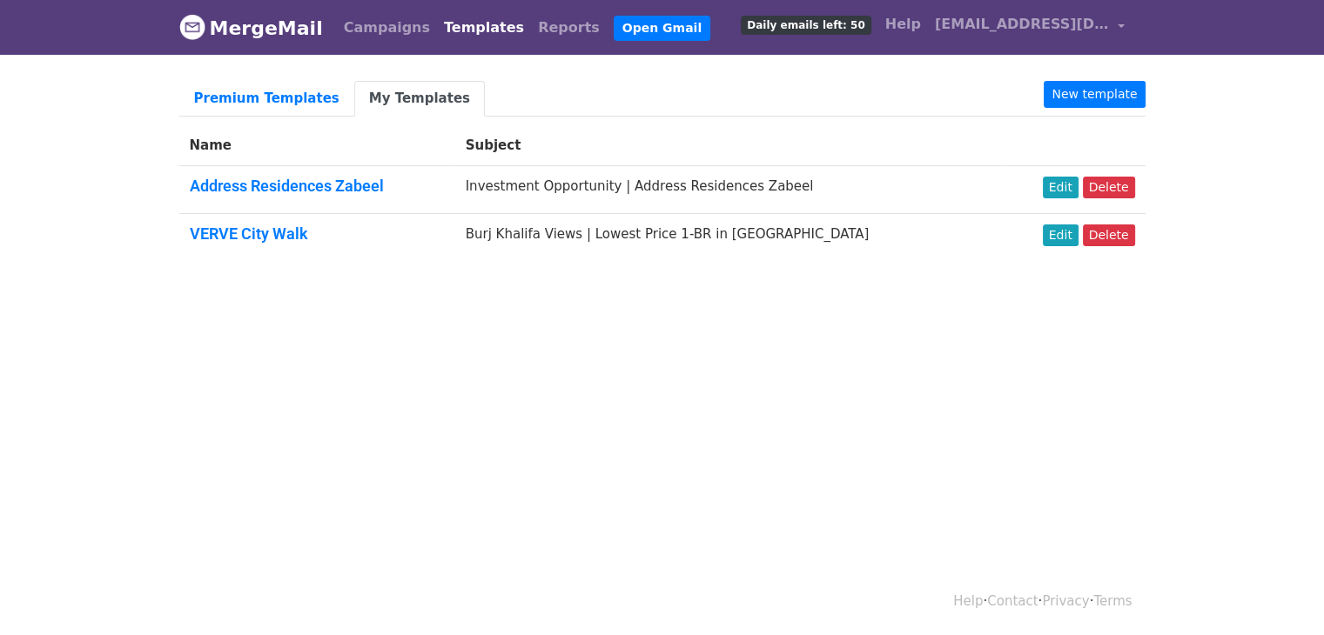
click at [1217, 224] on body "MergeMail Campaigns Templates Reports Open Gmail Daily emails left: 50 Help [EM…" at bounding box center [662, 172] width 1324 height 344
click at [312, 182] on link "Address Residences Zabeel" at bounding box center [287, 186] width 194 height 18
click at [1069, 185] on link "Edit" at bounding box center [1061, 188] width 36 height 22
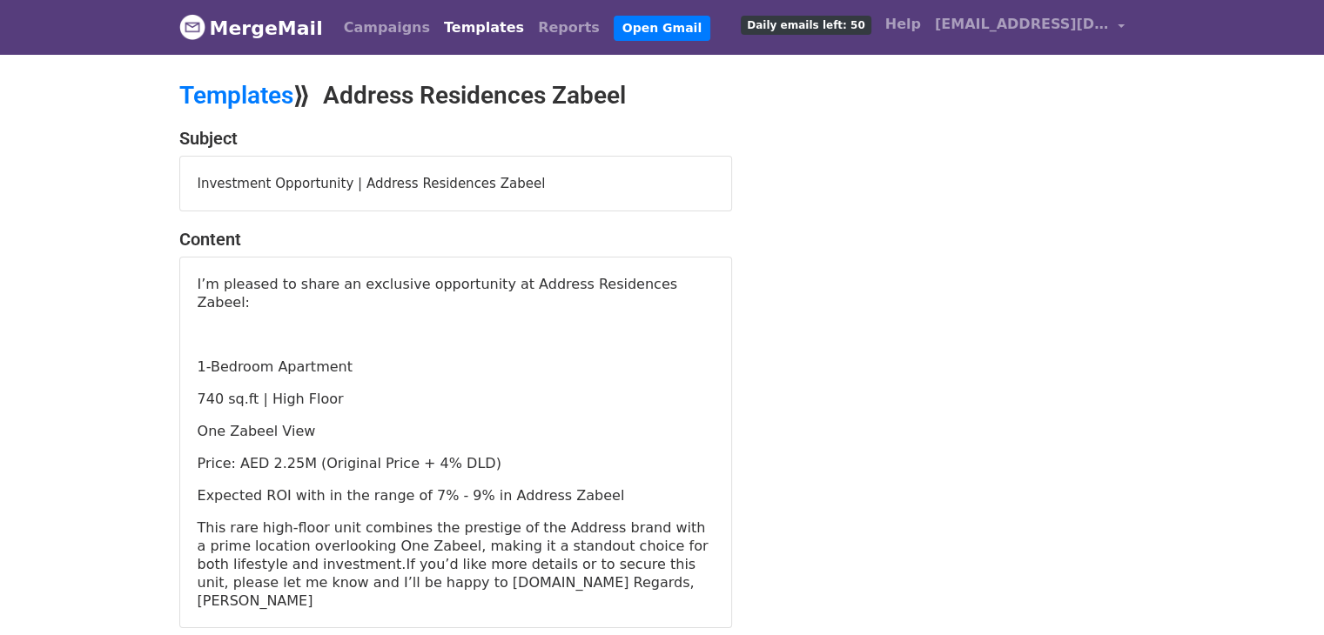
click at [198, 285] on p "I’m pleased to share an exclusive opportunity at Address Residences Zabeel:" at bounding box center [456, 293] width 516 height 37
click at [245, 290] on p "I’m pleased to share an exclusive opportunity at Address Residences Zabeel:" at bounding box center [456, 293] width 516 height 37
click at [232, 283] on p "I’m pleased to share an exclusive opportunity at Address Residences Zabeel:" at bounding box center [456, 293] width 516 height 37
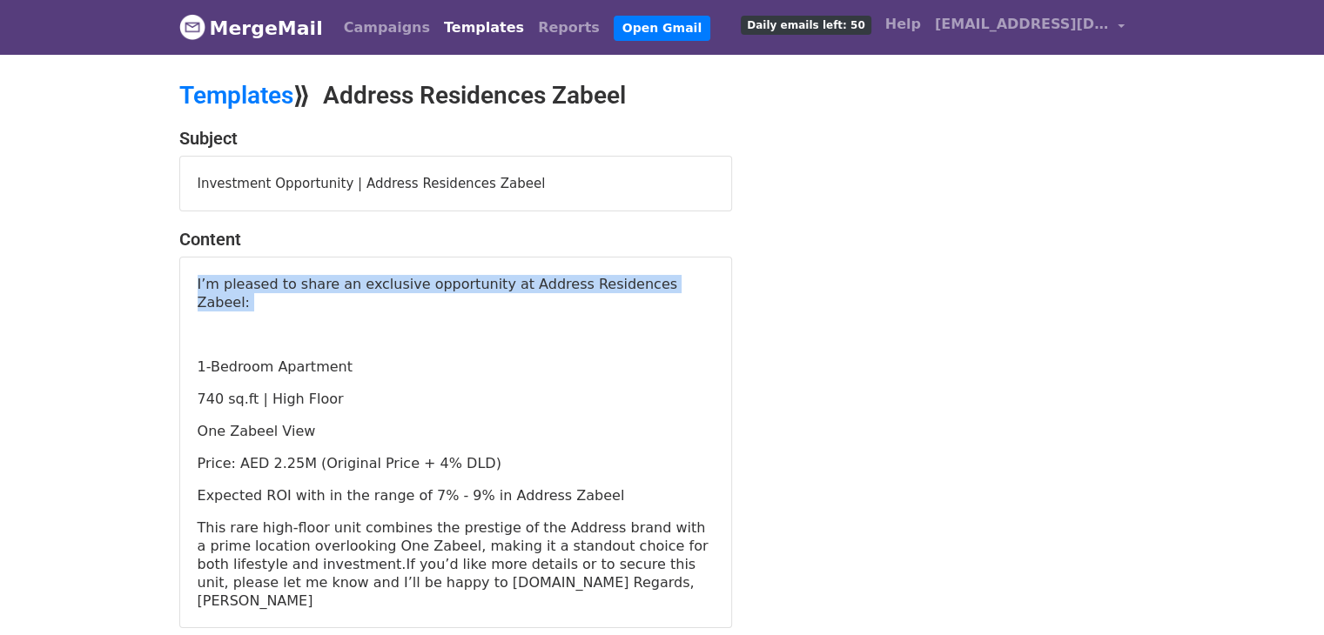
click at [232, 283] on p "I’m pleased to share an exclusive opportunity at Address Residences Zabeel:" at bounding box center [456, 293] width 516 height 37
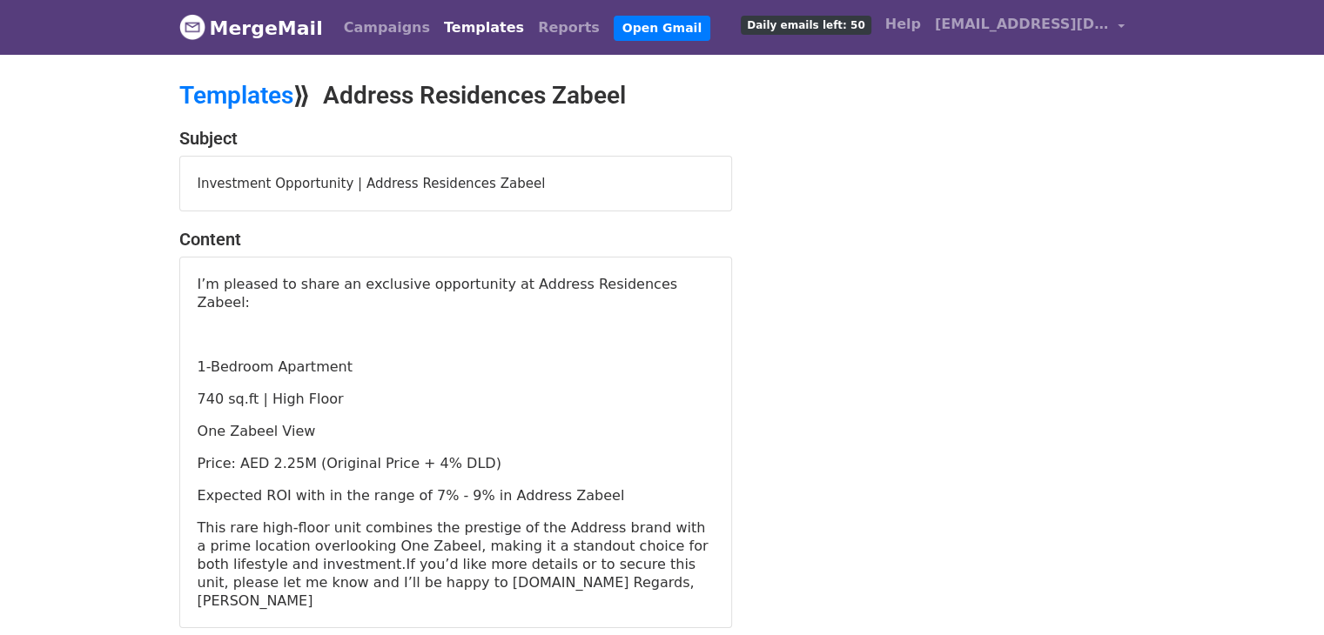
click at [289, 301] on div "I’m pleased to share an exclusive opportunity at Address Residences Zabeel: 1-B…" at bounding box center [456, 442] width 516 height 335
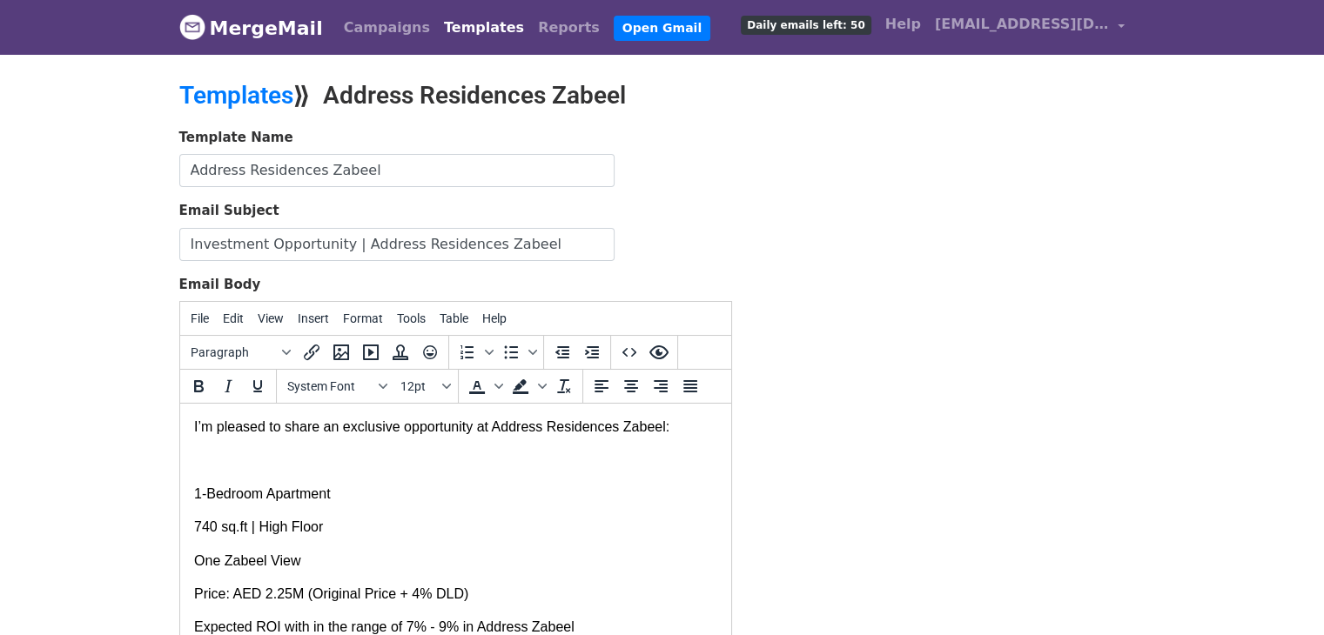
click at [194, 426] on p "I’m pleased to share an exclusive opportunity at Address Residences Zabeel:" at bounding box center [454, 427] width 523 height 19
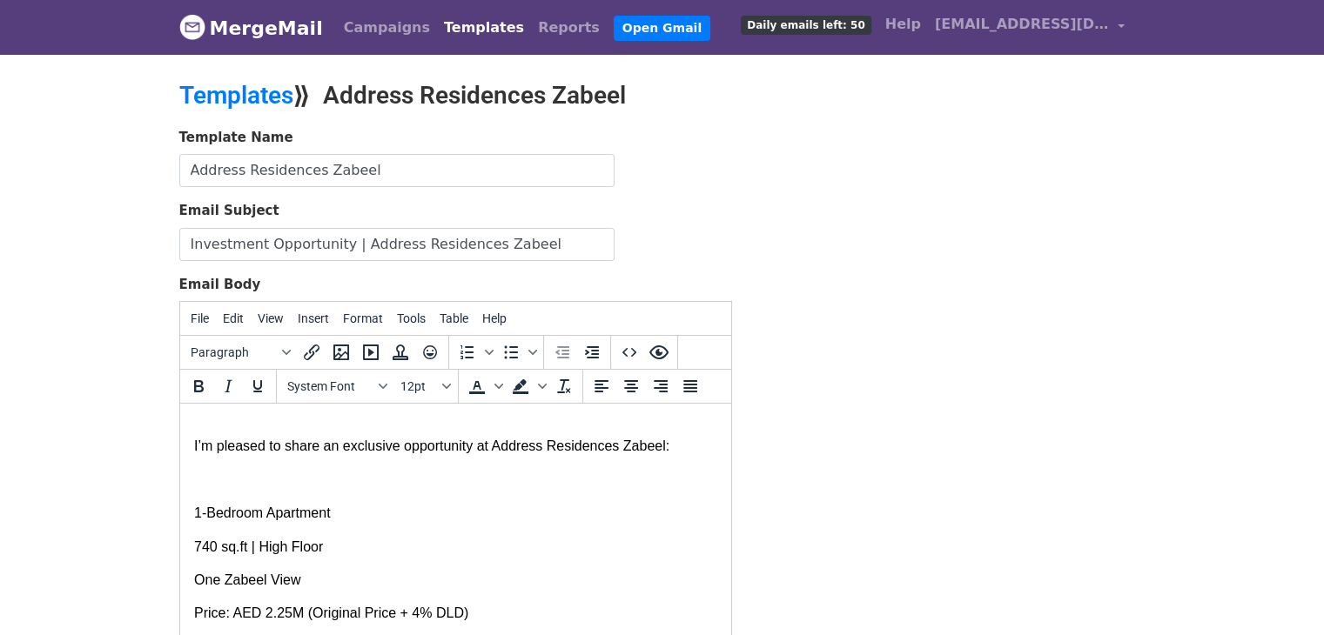
paste body
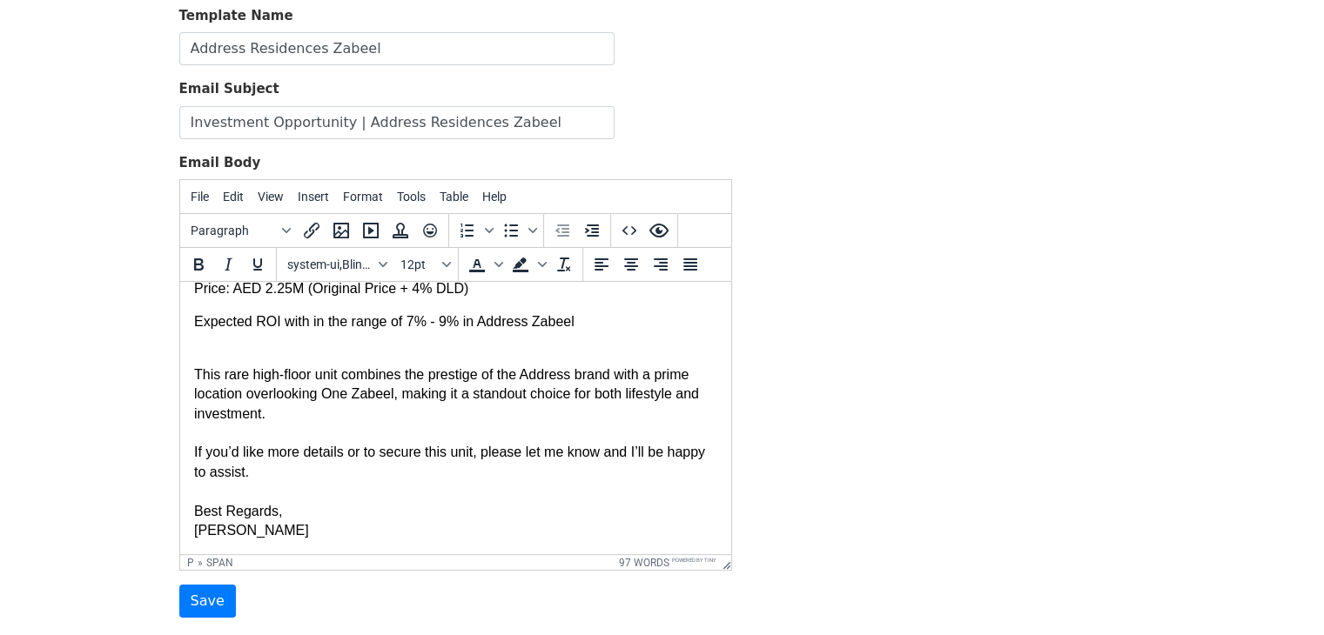
scroll to position [244, 0]
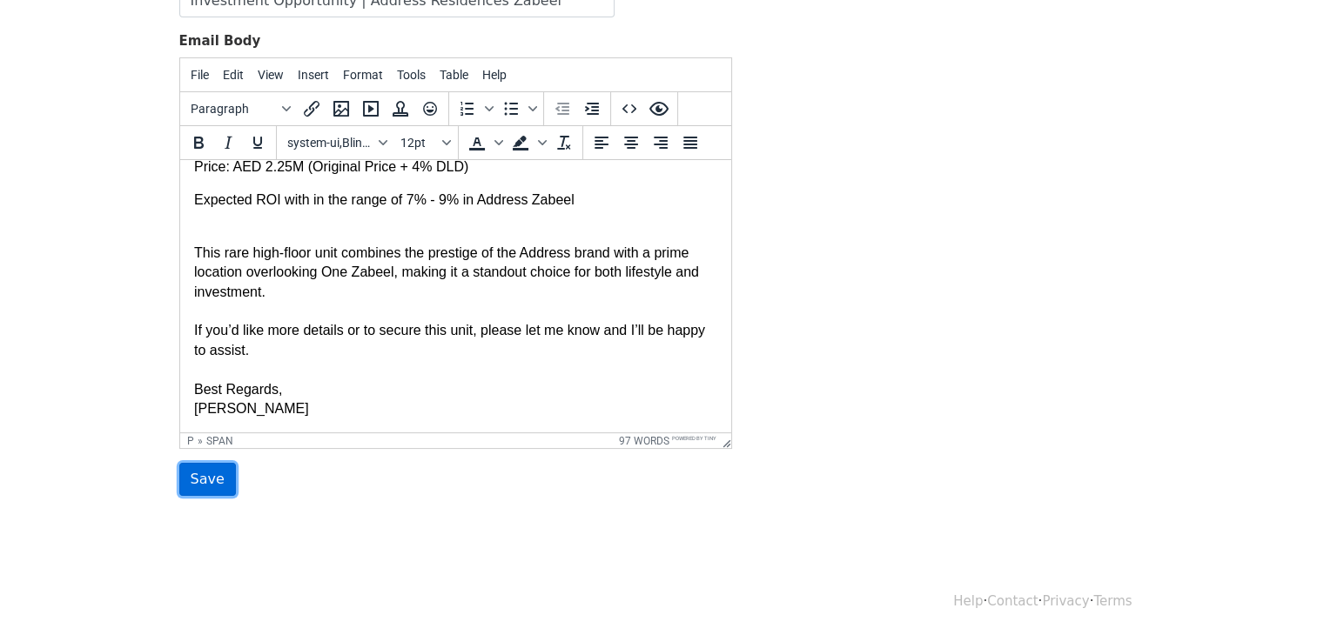
click at [213, 463] on input "Save" at bounding box center [207, 479] width 57 height 33
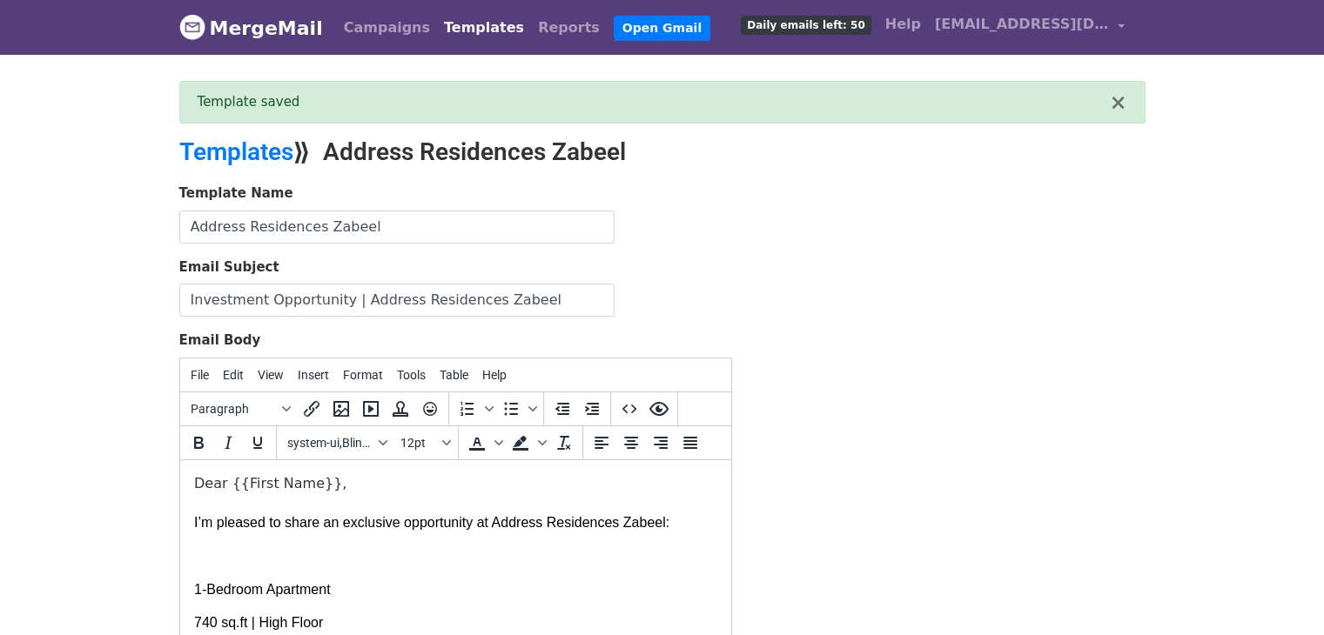
click at [251, 34] on link "MergeMail" at bounding box center [251, 28] width 144 height 37
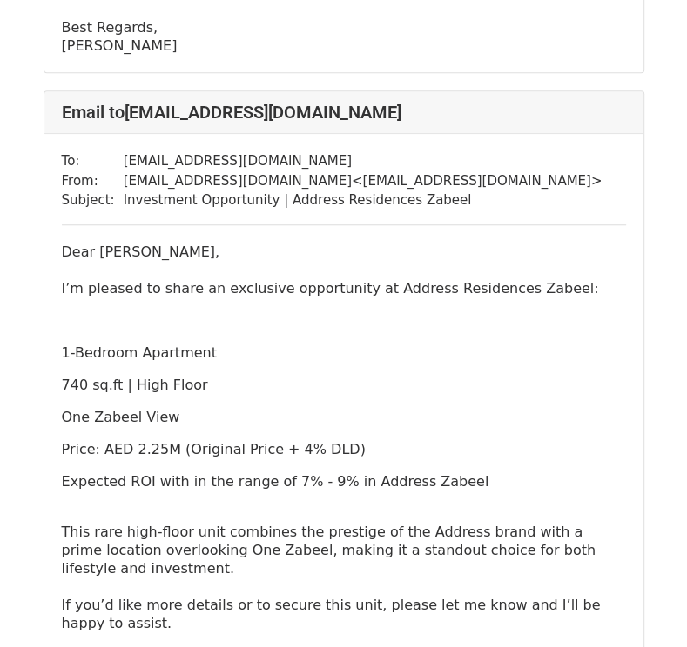
scroll to position [696, 0]
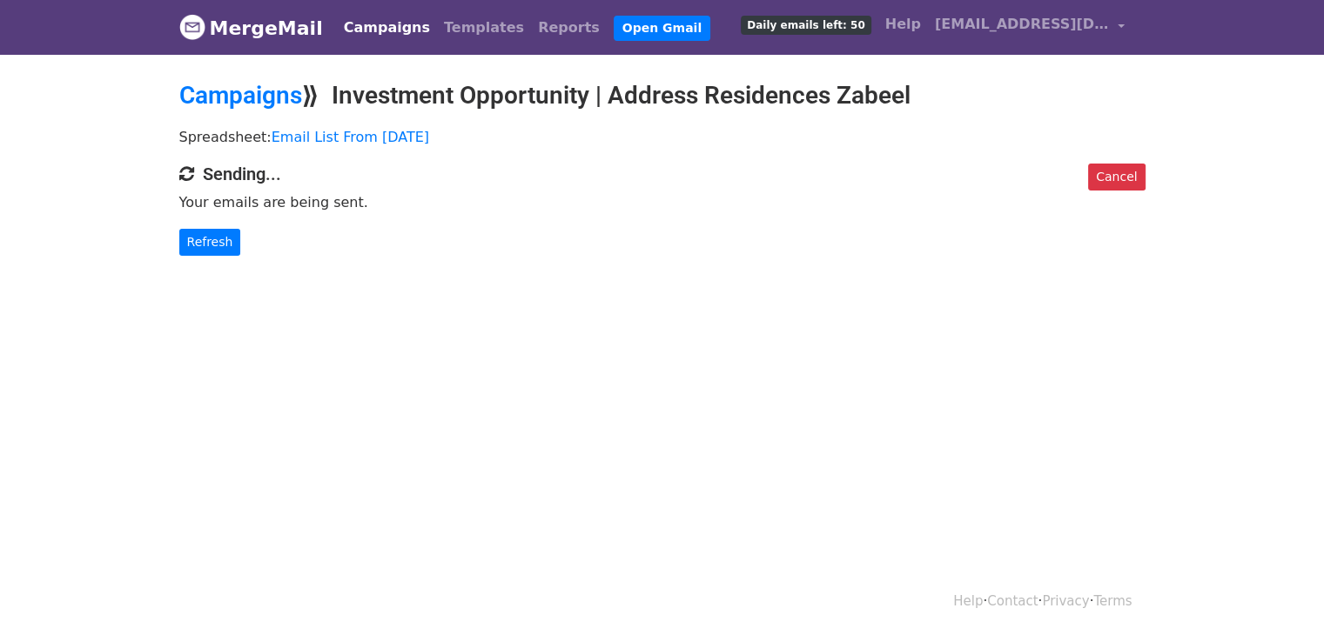
click at [221, 325] on html "MergeMail Campaigns Templates Reports Open Gmail Daily emails left: 50 Help [EM…" at bounding box center [662, 317] width 1324 height 635
click at [202, 234] on link "Refresh" at bounding box center [210, 242] width 62 height 27
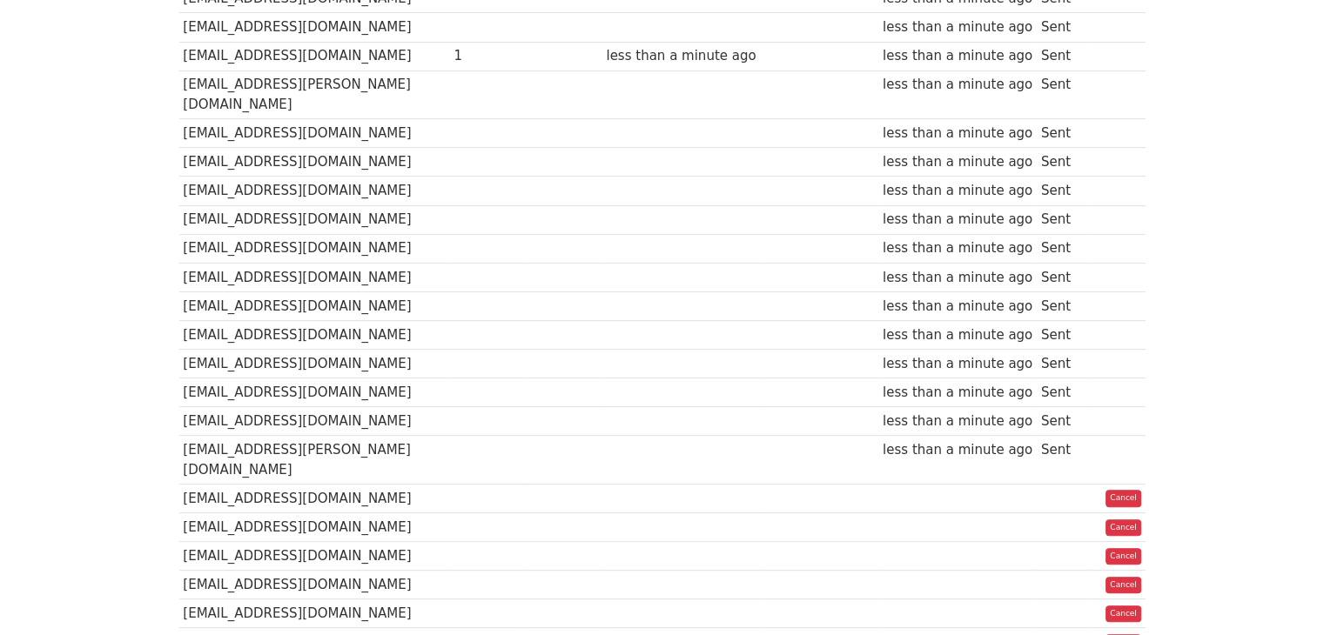
scroll to position [115, 0]
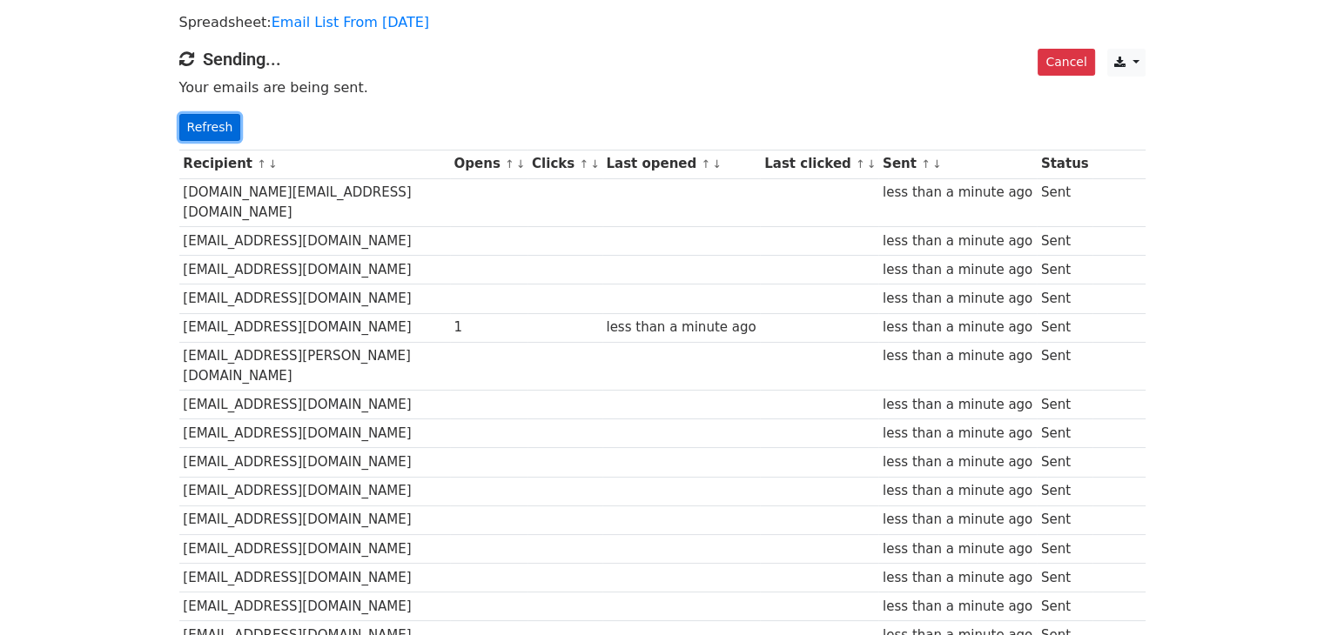
click at [199, 123] on link "Refresh" at bounding box center [210, 127] width 62 height 27
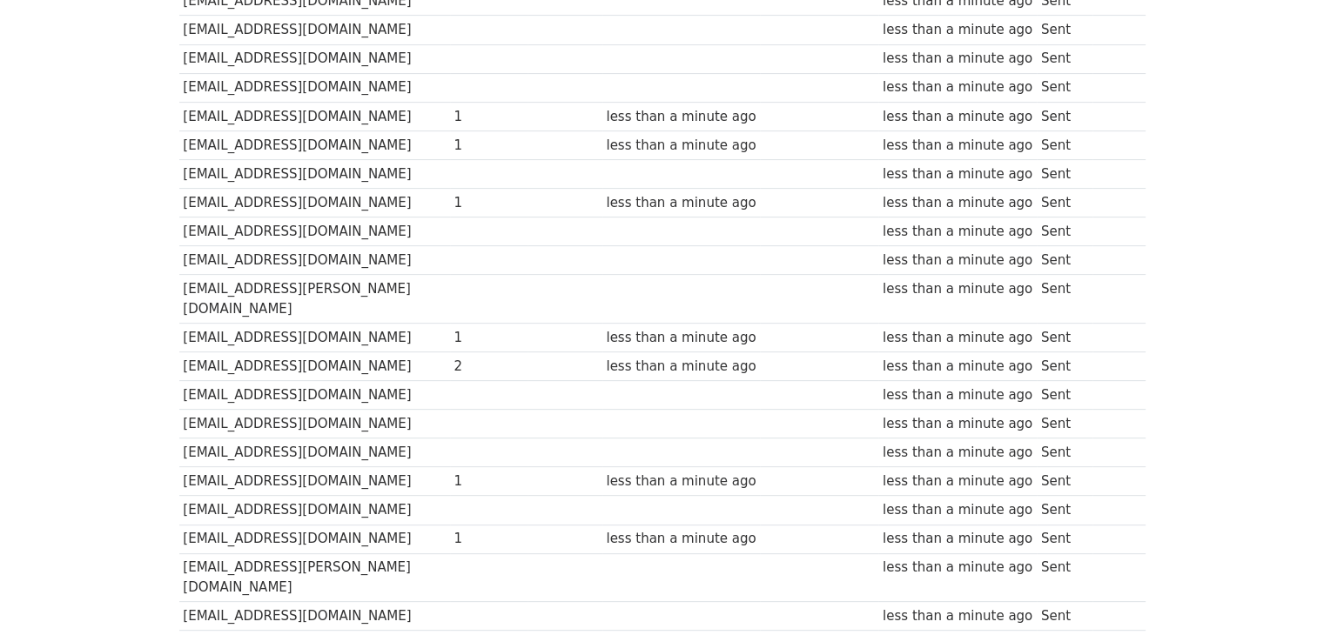
scroll to position [112, 0]
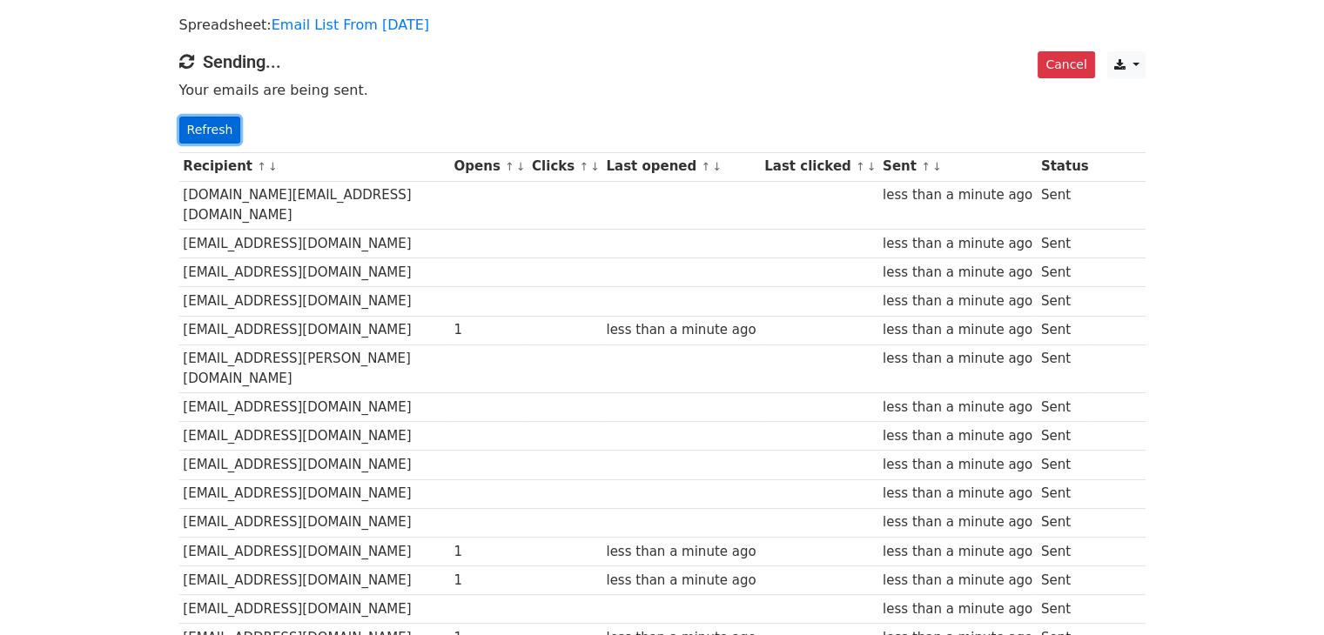
click at [226, 123] on link "Refresh" at bounding box center [210, 130] width 62 height 27
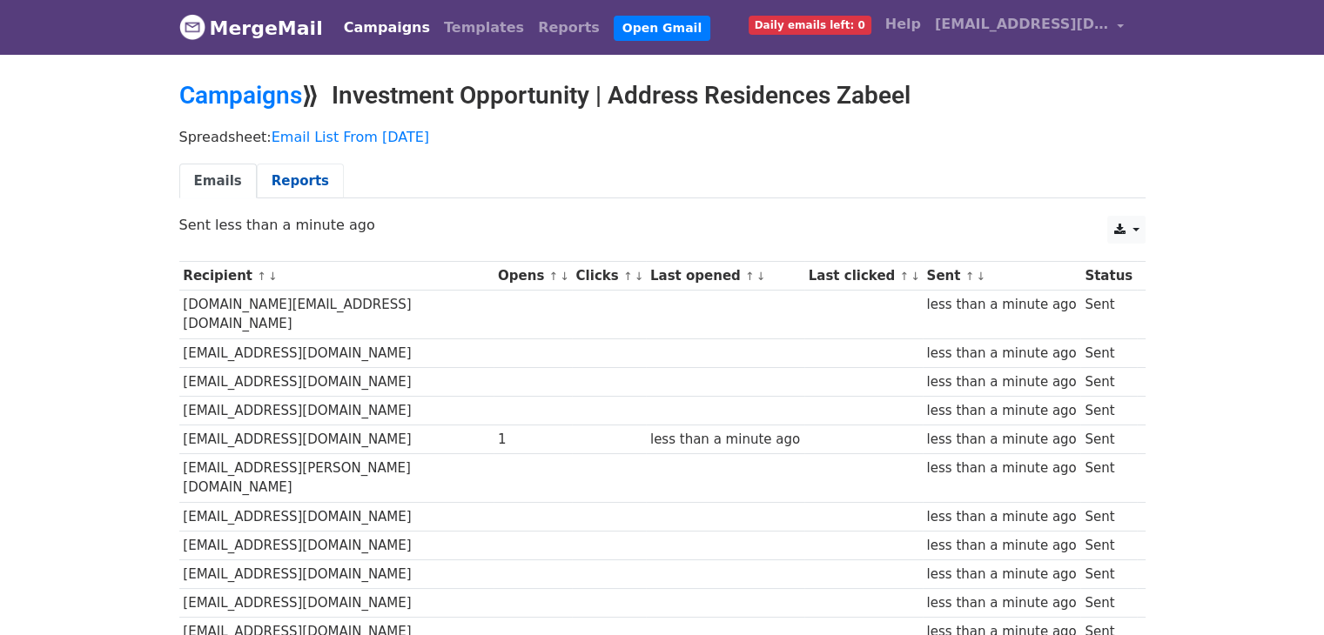
click at [288, 187] on link "Reports" at bounding box center [300, 182] width 87 height 36
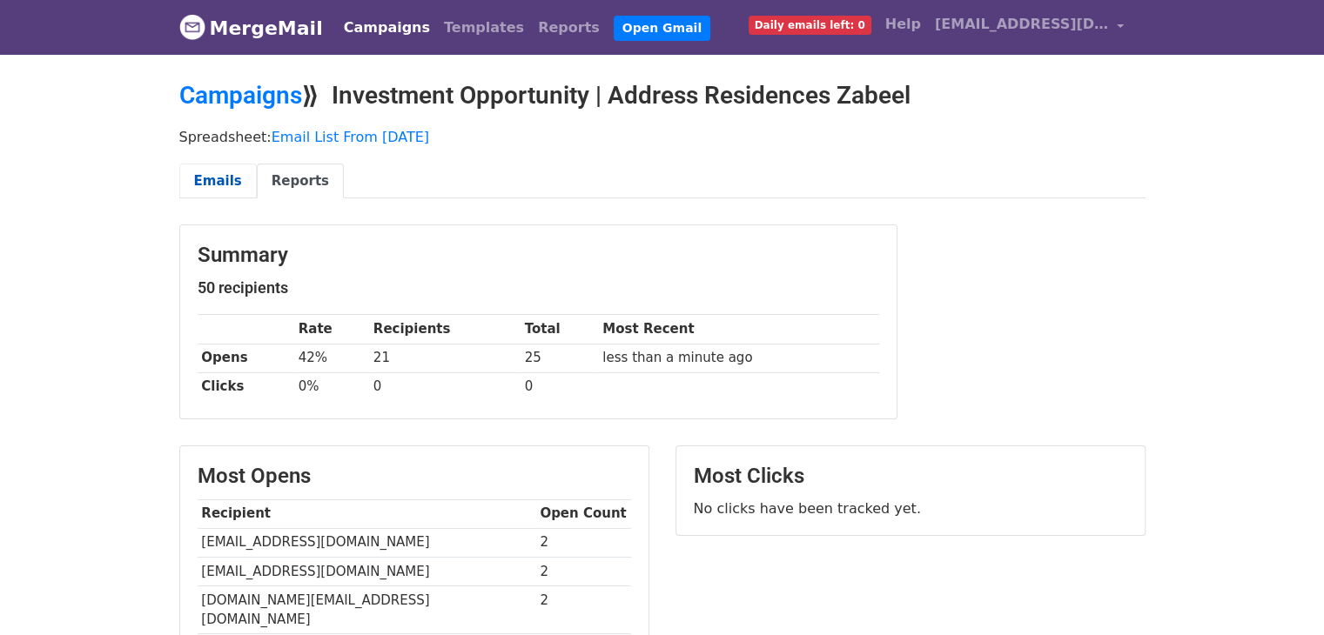
click at [235, 183] on link "Emails" at bounding box center [217, 182] width 77 height 36
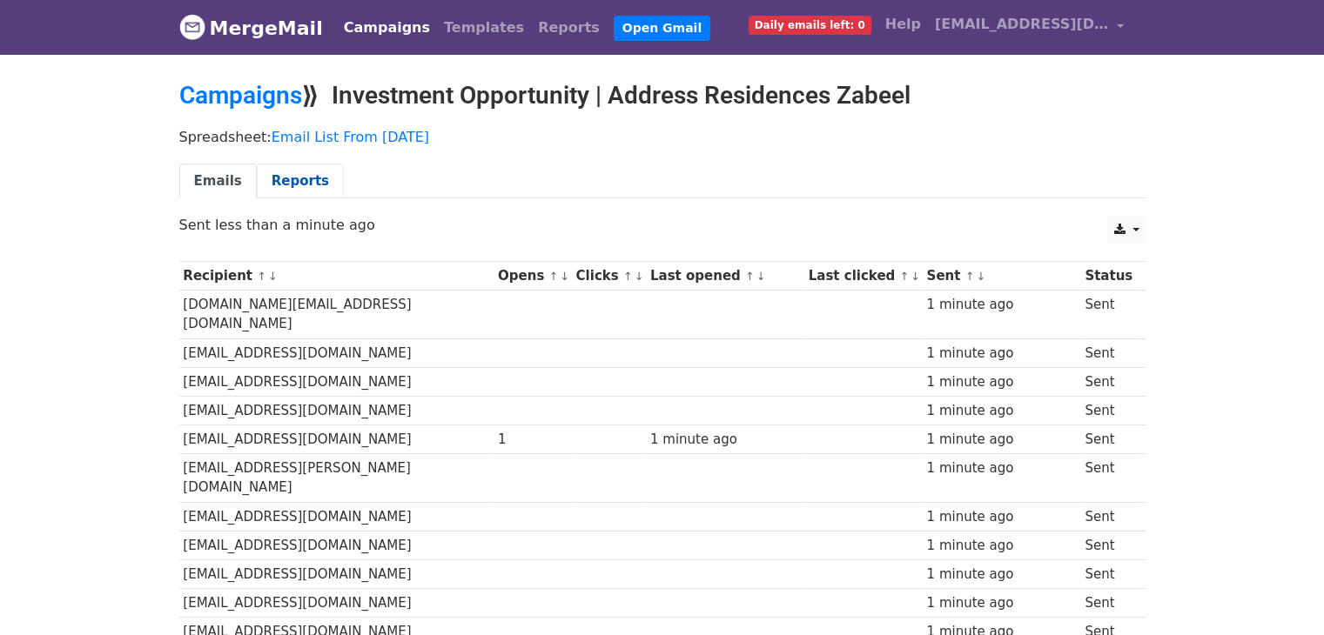
click at [296, 192] on link "Reports" at bounding box center [300, 182] width 87 height 36
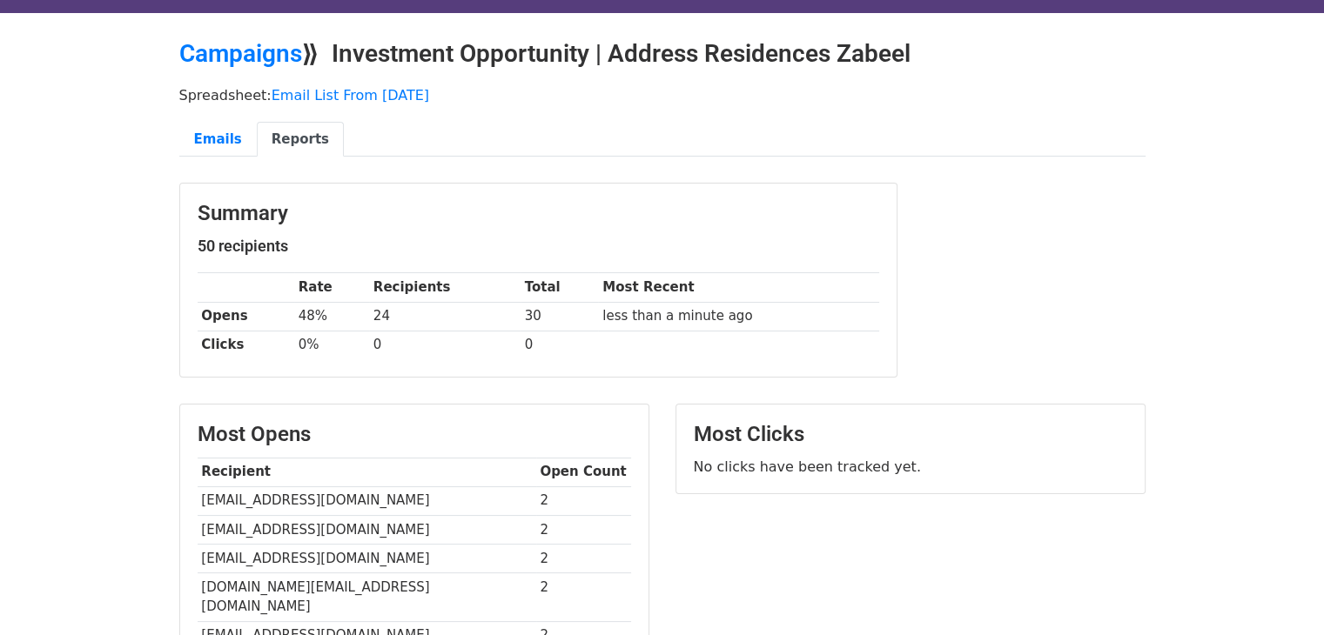
scroll to position [34, 0]
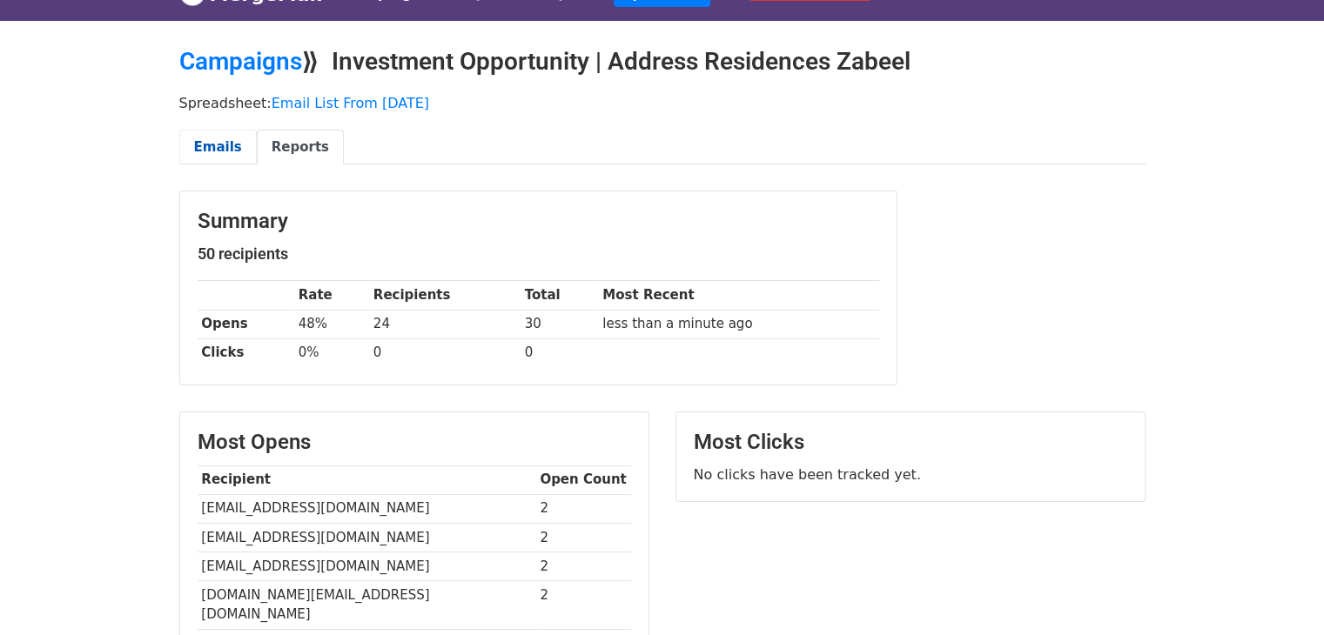
click at [223, 144] on link "Emails" at bounding box center [217, 148] width 77 height 36
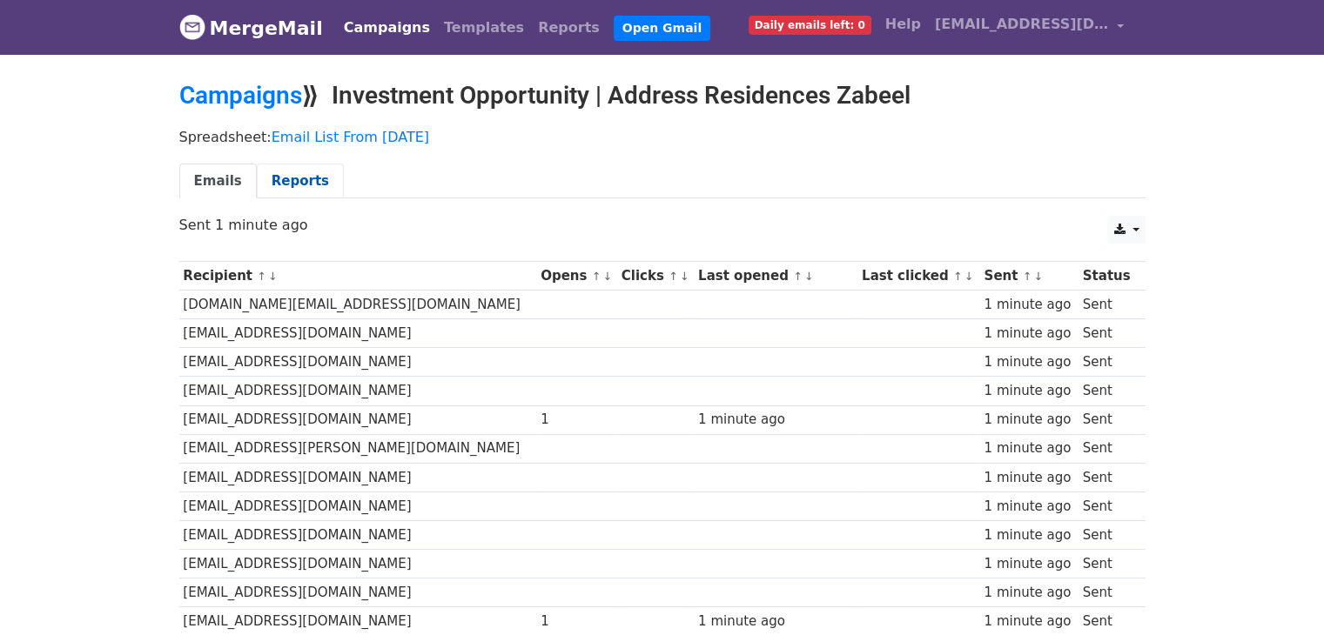
click at [270, 177] on link "Reports" at bounding box center [300, 182] width 87 height 36
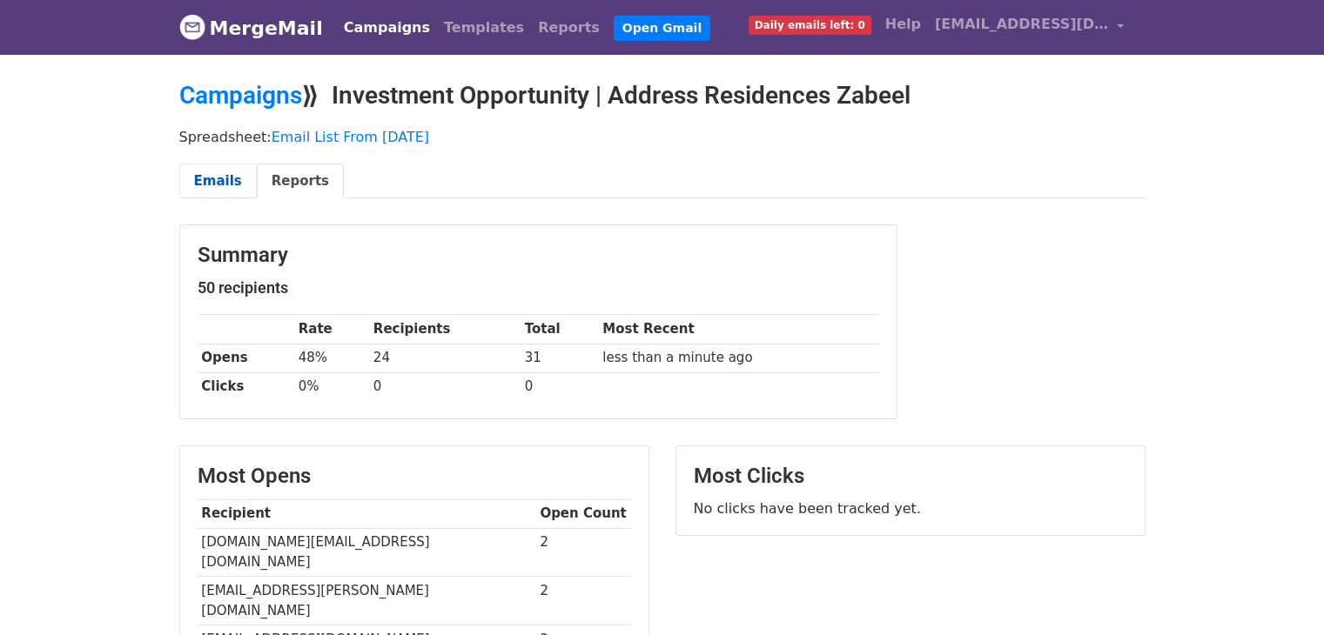
click at [208, 178] on link "Emails" at bounding box center [217, 182] width 77 height 36
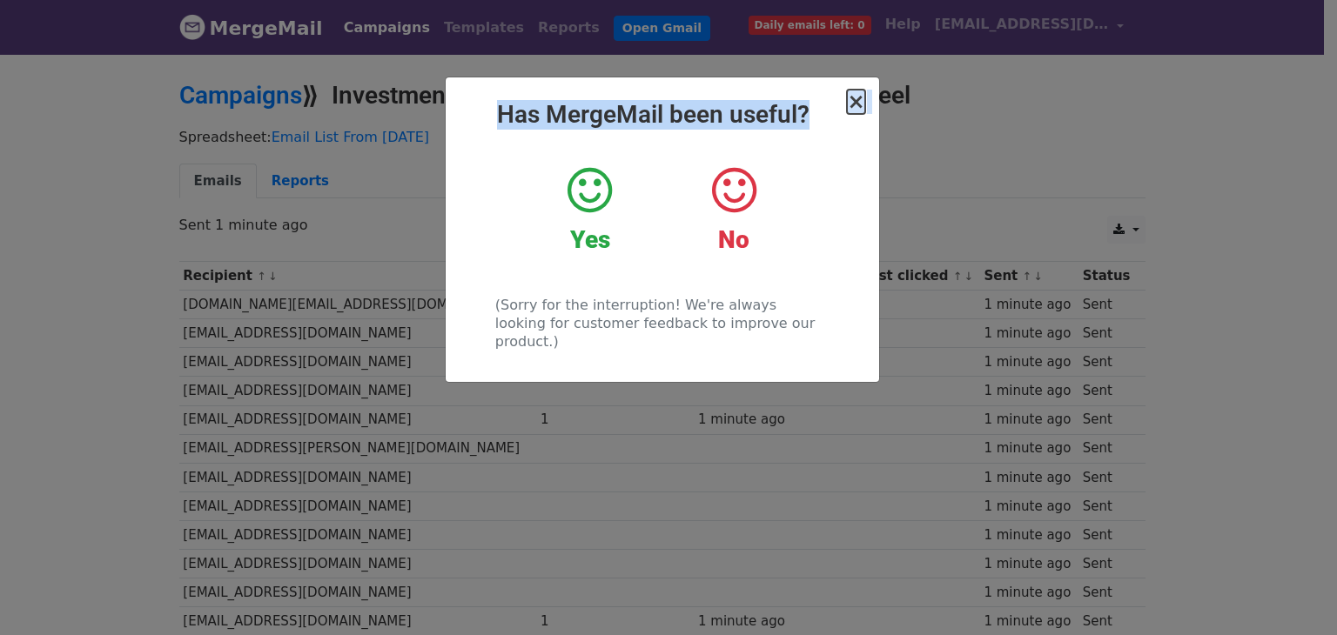
click at [861, 104] on span "×" at bounding box center [855, 102] width 17 height 24
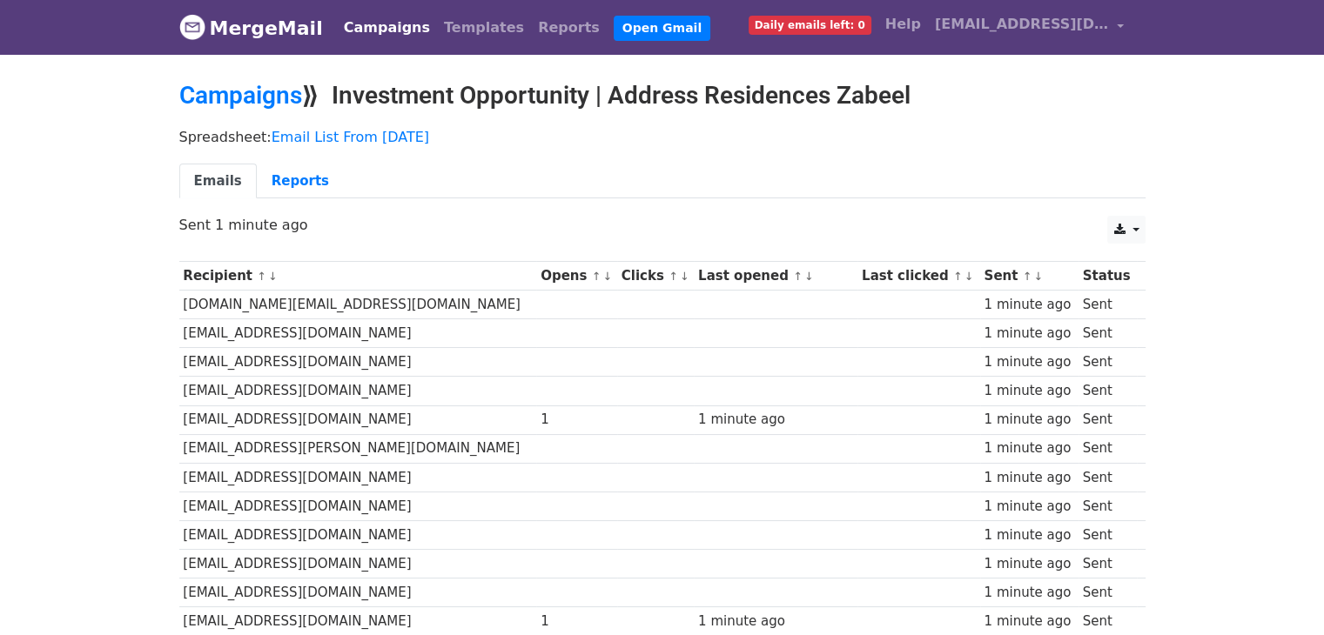
click at [611, 248] on div "CSV Excel Sent 1 minute ago" at bounding box center [662, 234] width 992 height 37
click at [278, 171] on link "Reports" at bounding box center [300, 182] width 87 height 36
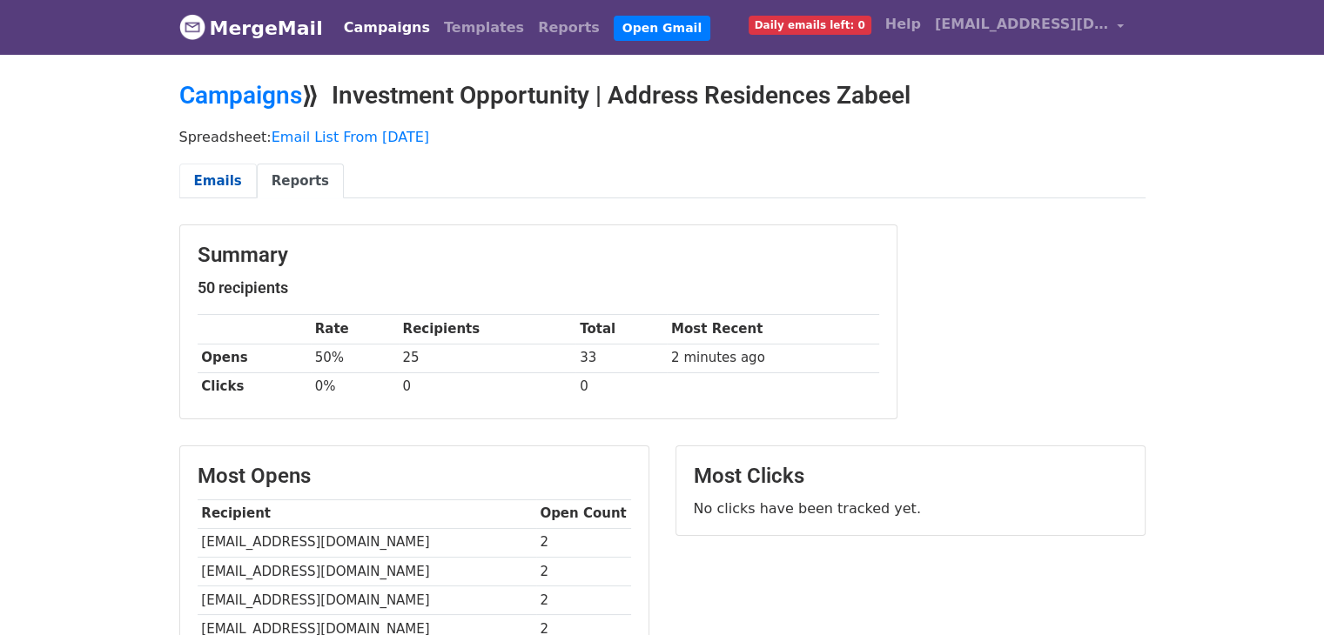
click at [222, 178] on link "Emails" at bounding box center [217, 182] width 77 height 36
click at [235, 183] on link "Emails" at bounding box center [217, 182] width 77 height 36
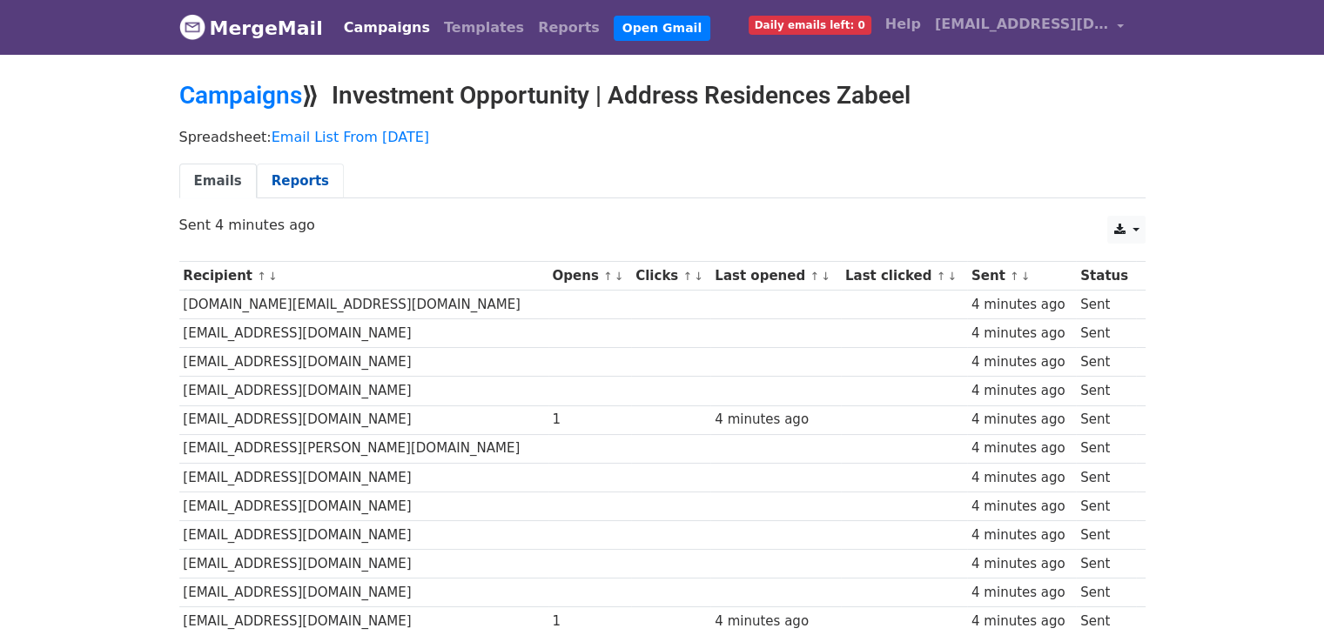
click at [296, 185] on link "Reports" at bounding box center [300, 182] width 87 height 36
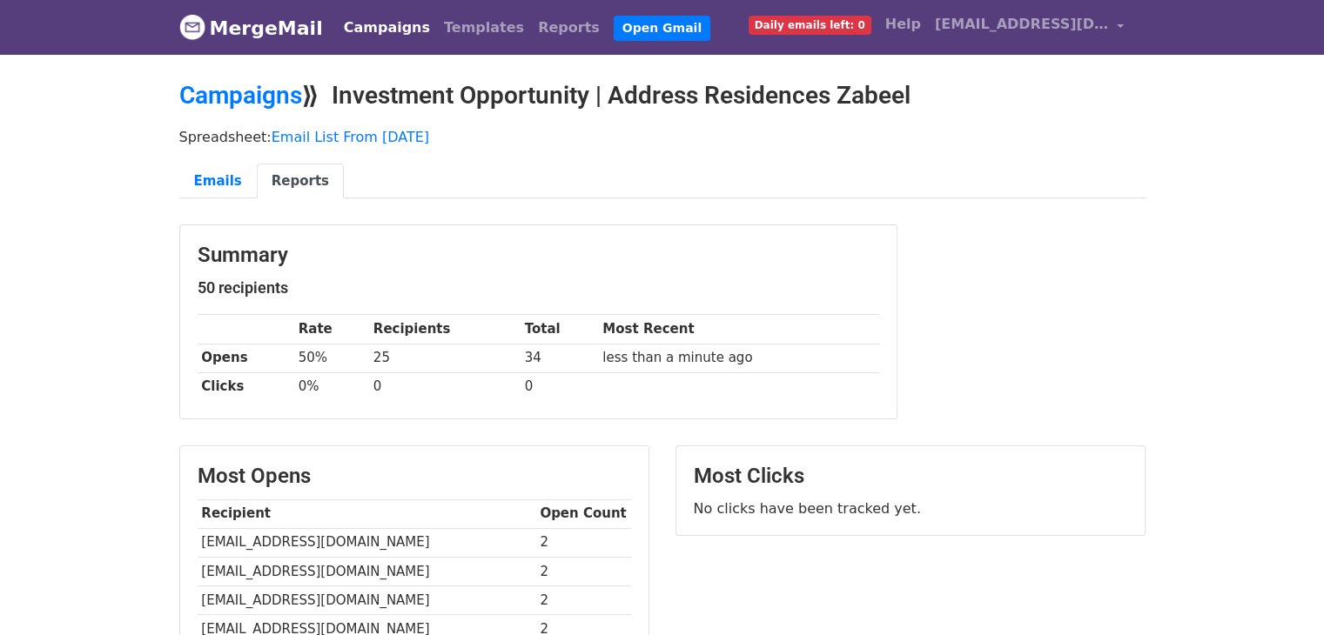
click at [484, 144] on p "Spreadsheet: Email List From 11-Sep-2025" at bounding box center [662, 137] width 966 height 18
click at [967, 17] on span "[EMAIL_ADDRESS][DOMAIN_NAME]" at bounding box center [1022, 24] width 174 height 21
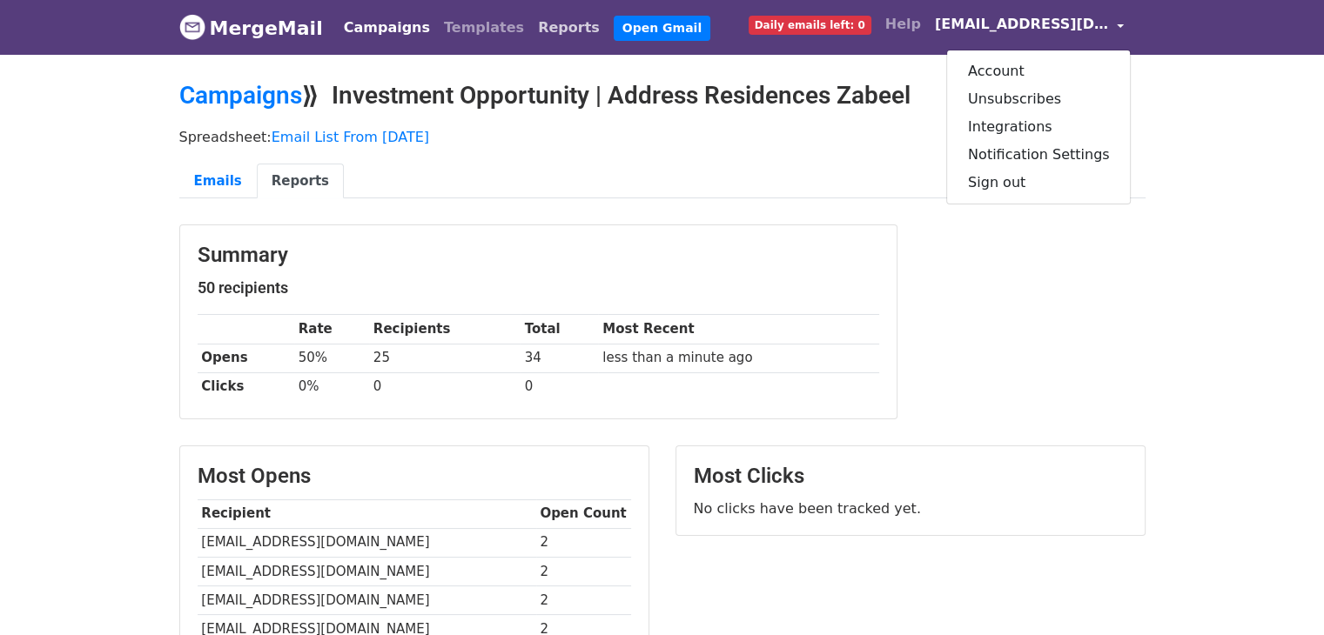
click at [531, 24] on link "Reports" at bounding box center [569, 27] width 76 height 35
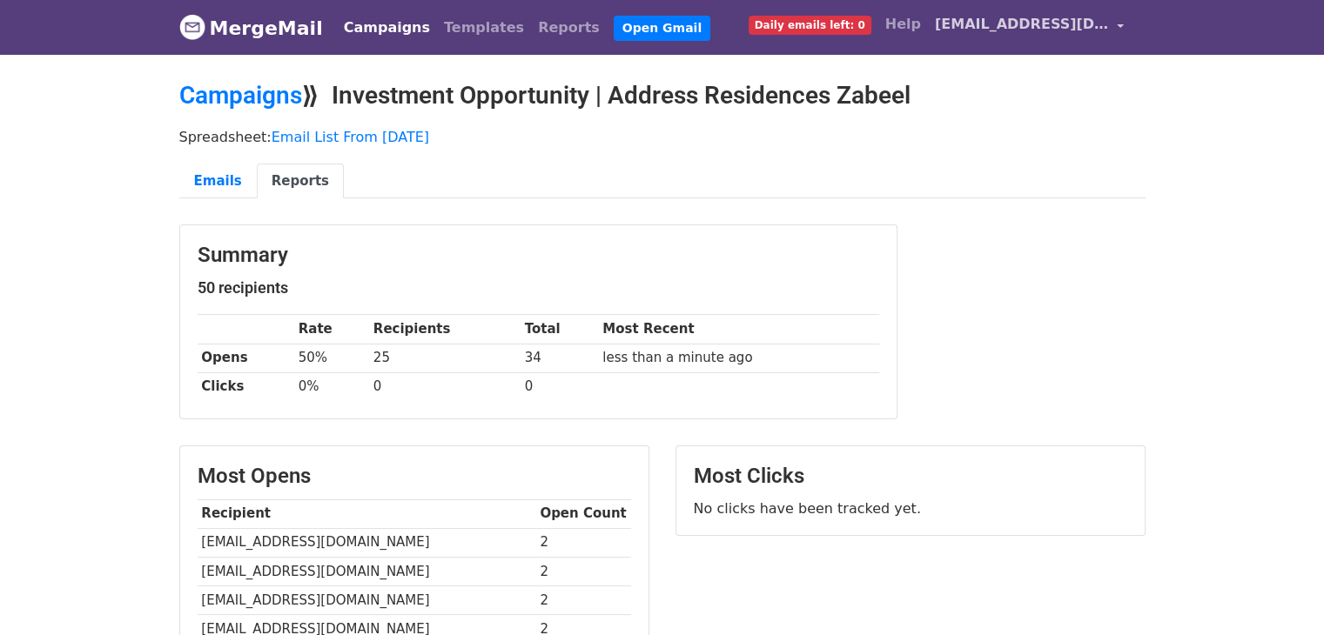
click at [973, 22] on span "[EMAIL_ADDRESS][DOMAIN_NAME]" at bounding box center [1022, 24] width 174 height 21
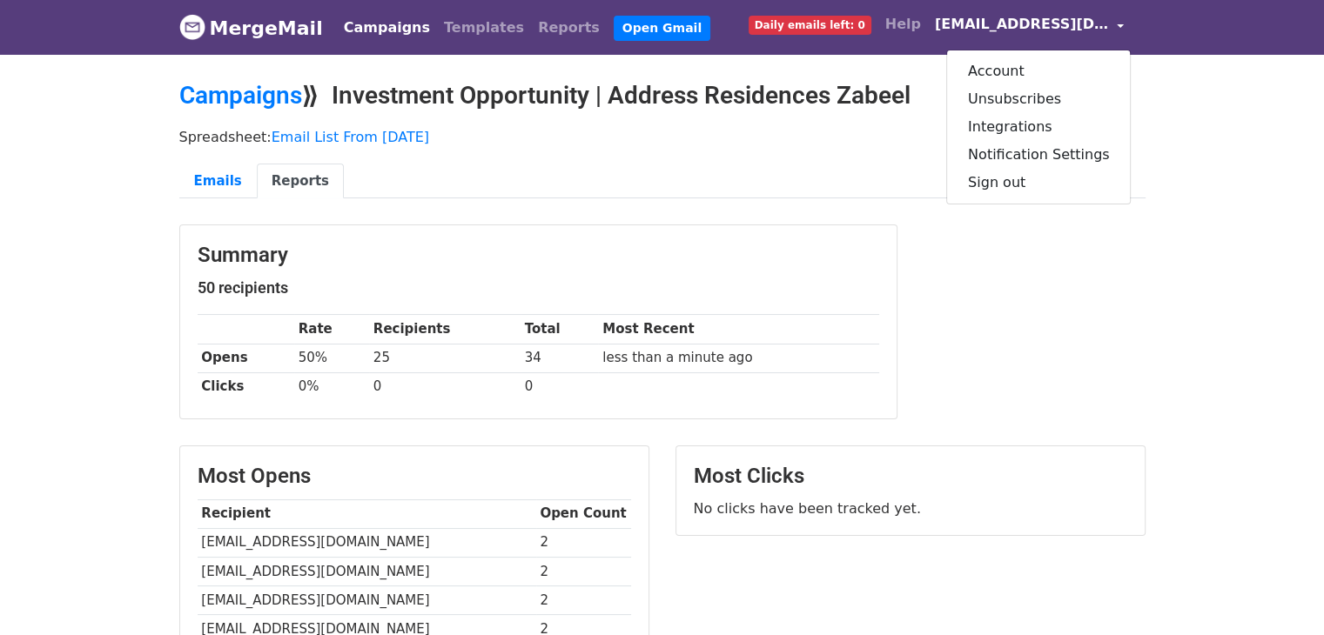
click at [835, 112] on div "Campaigns ⟫ Investment Opportunity | Address Residences Zabeel" at bounding box center [662, 100] width 992 height 38
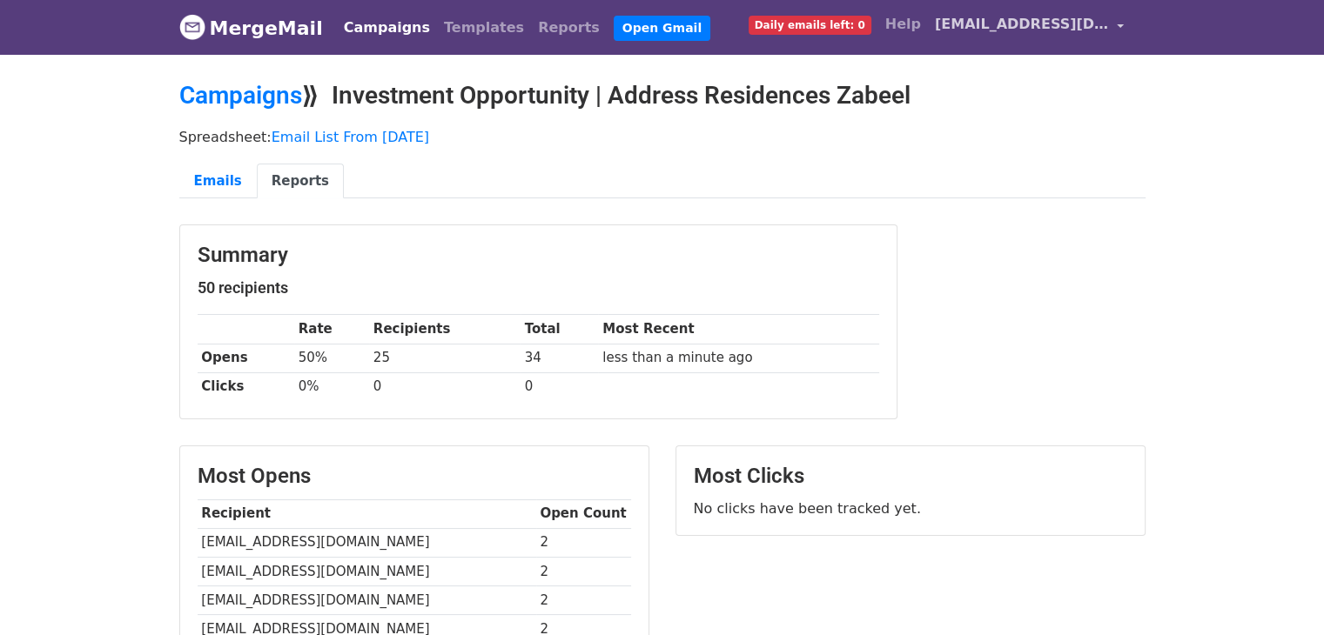
click at [1062, 40] on link "[EMAIL_ADDRESS][DOMAIN_NAME]" at bounding box center [1030, 27] width 204 height 41
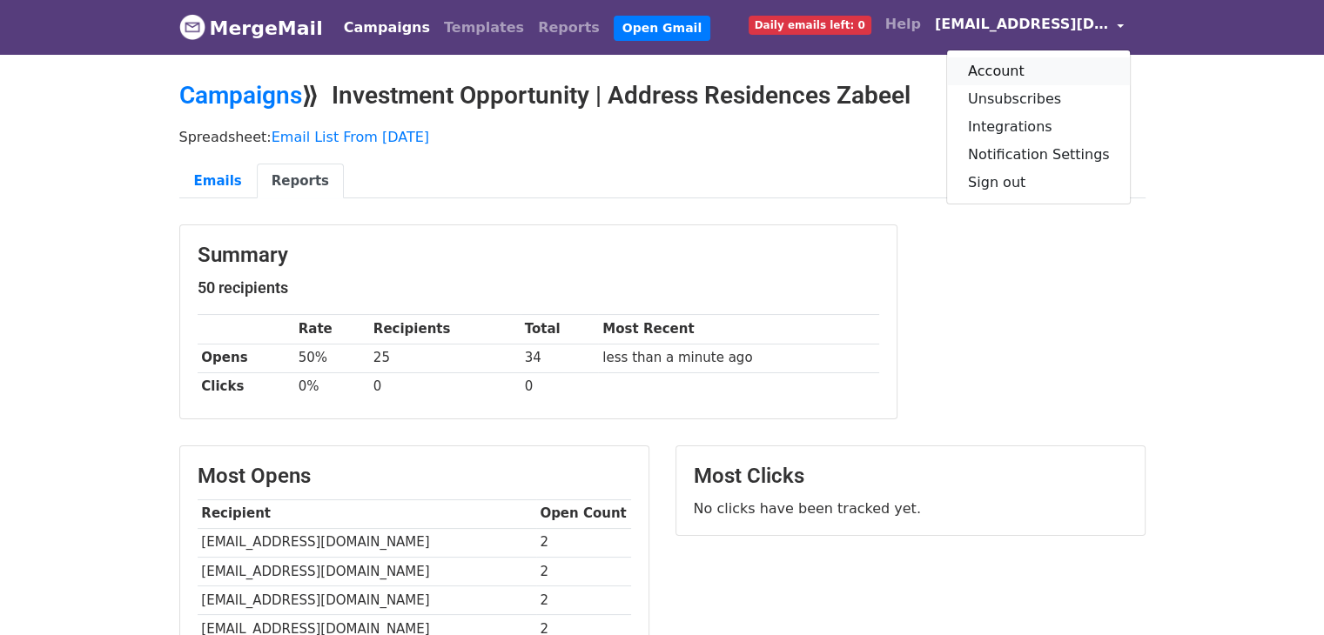
click at [1047, 64] on link "Account" at bounding box center [1039, 71] width 184 height 28
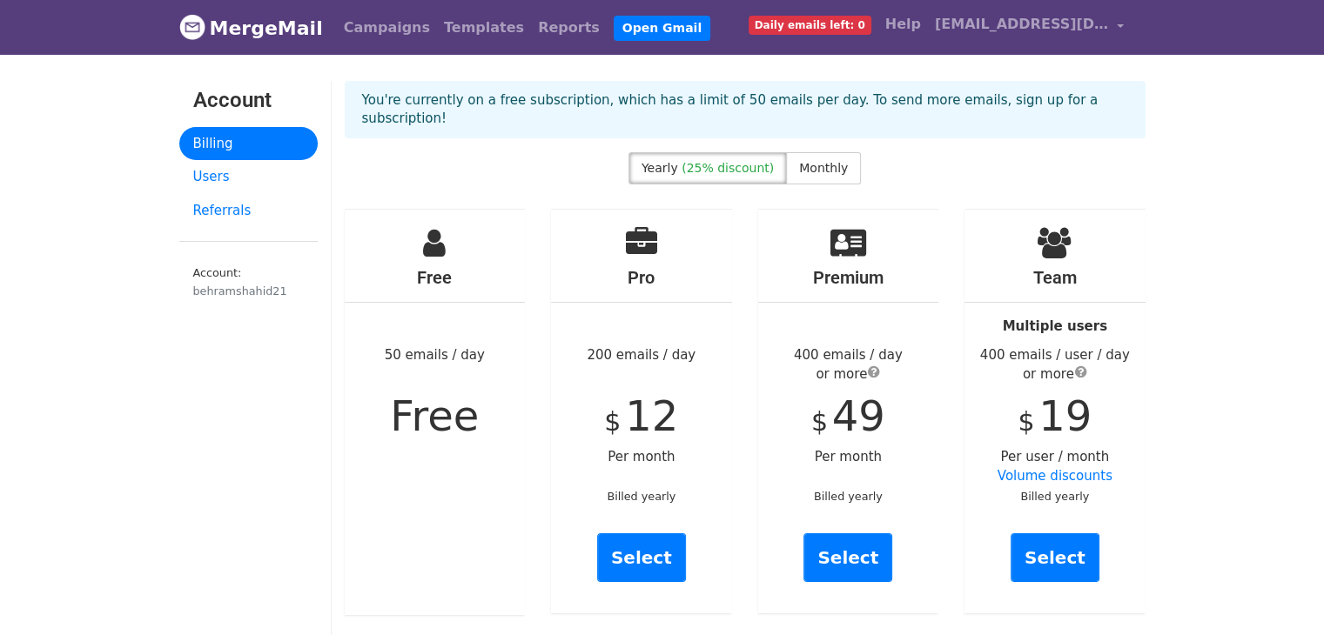
click at [692, 397] on div "Pro 200 emails / day $ 12 Per month Billed yearly Select" at bounding box center [641, 412] width 181 height 404
click at [820, 406] on span "$" at bounding box center [819, 421] width 17 height 30
click at [821, 406] on span "$" at bounding box center [819, 421] width 17 height 30
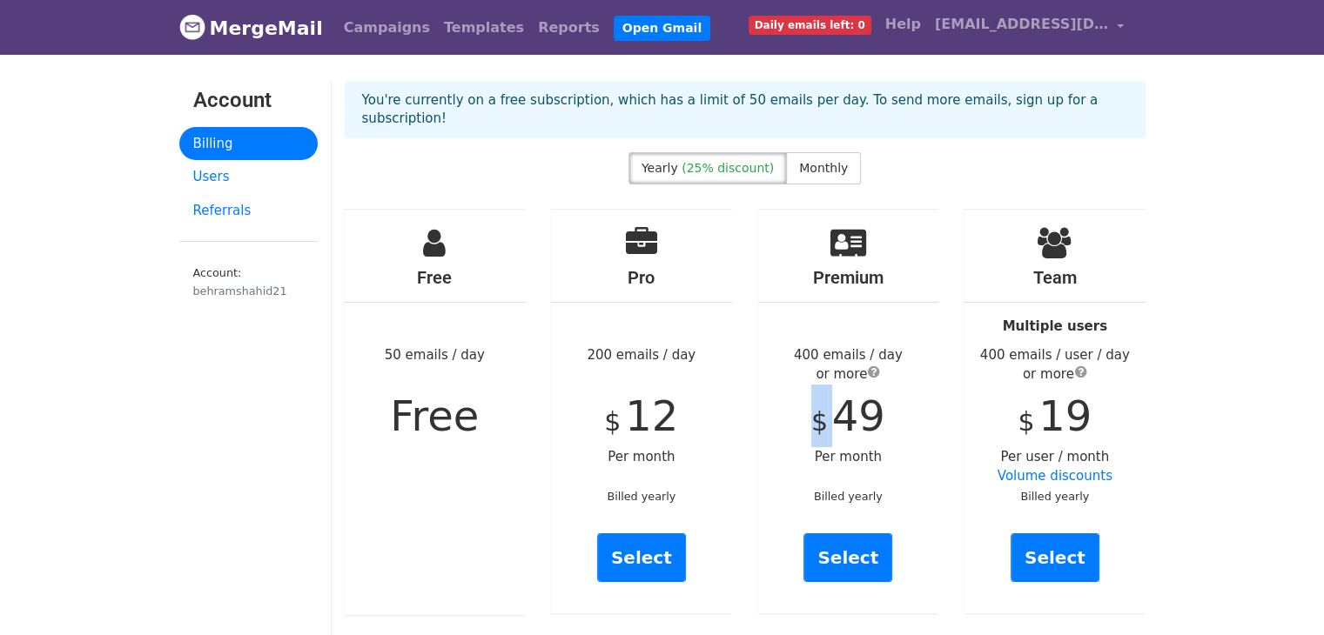
drag, startPoint x: 821, startPoint y: 392, endPoint x: 830, endPoint y: 394, distance: 9.1
click at [828, 406] on span "$" at bounding box center [819, 421] width 17 height 30
click at [830, 394] on div "Premium 400 emails / day or more $ 49 Per month Billed yearly Select" at bounding box center [848, 412] width 181 height 404
drag, startPoint x: 844, startPoint y: 396, endPoint x: 862, endPoint y: 399, distance: 17.6
click at [848, 398] on span "49" at bounding box center [858, 416] width 53 height 49
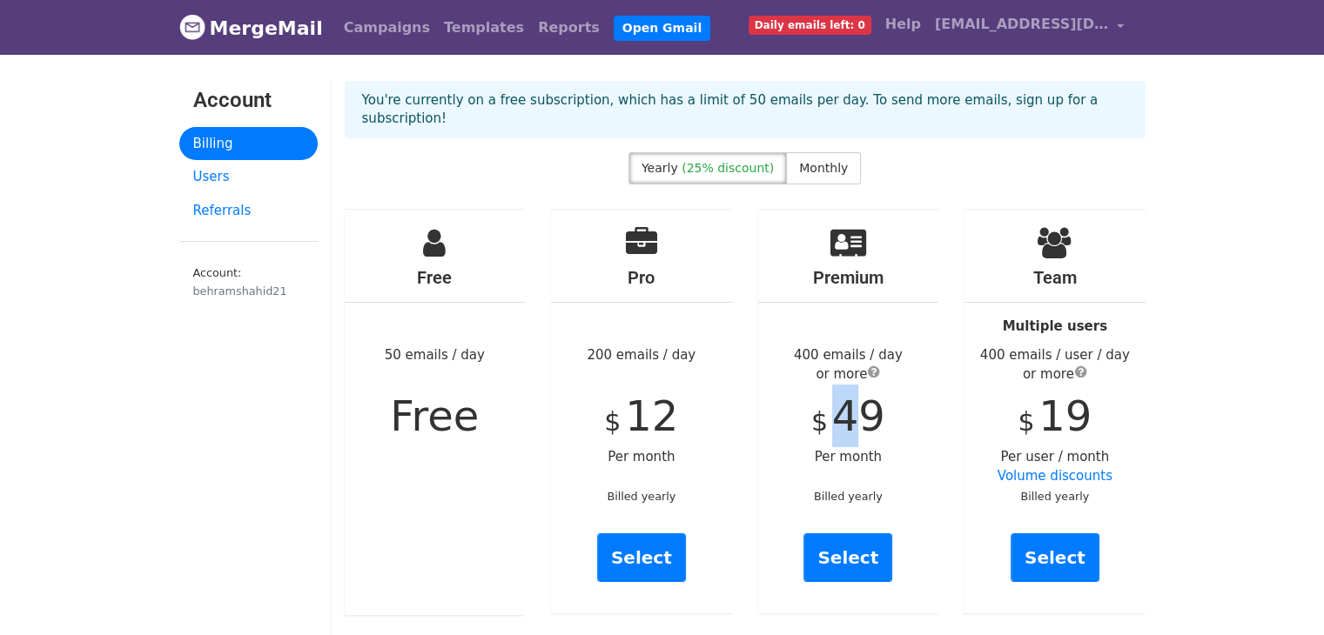
click at [862, 399] on span "49" at bounding box center [858, 416] width 53 height 49
drag, startPoint x: 872, startPoint y: 400, endPoint x: 883, endPoint y: 402, distance: 11.4
click at [875, 401] on span "49" at bounding box center [858, 416] width 53 height 49
click at [883, 402] on div "Premium 400 emails / day or more $ 49 Per month Billed yearly Select" at bounding box center [848, 412] width 181 height 404
click at [881, 402] on div "Premium 400 emails / day or more $ 49 Per month Billed yearly Select" at bounding box center [848, 412] width 181 height 404
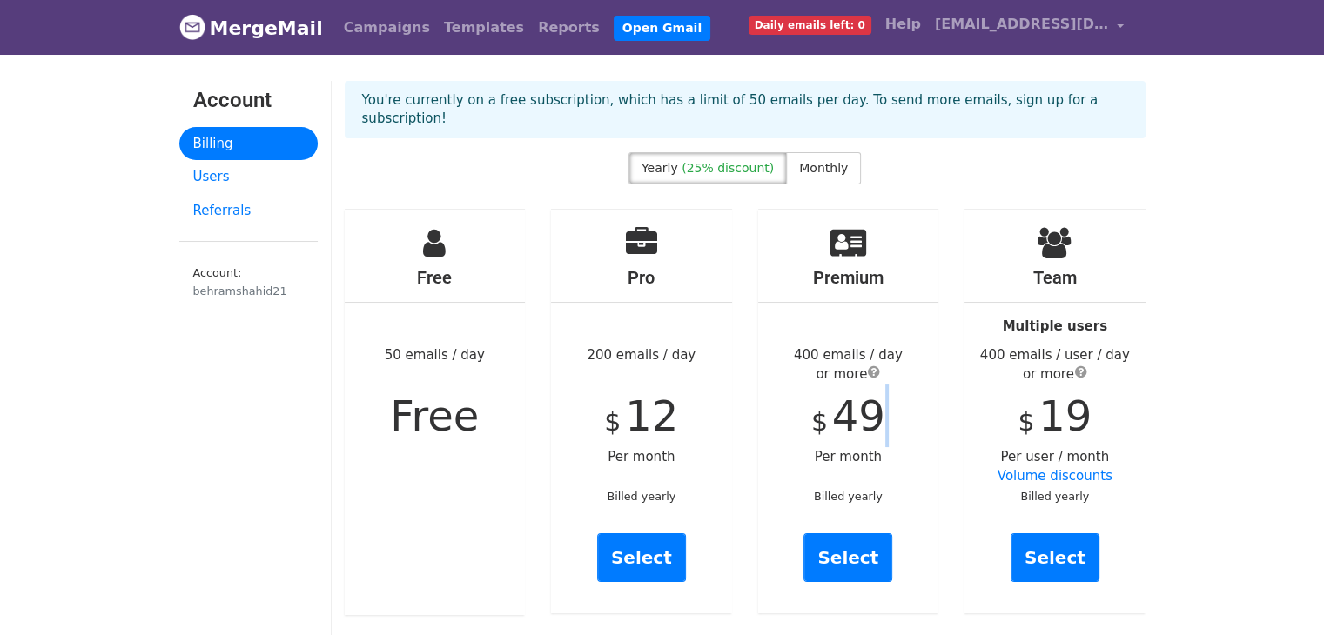
click at [871, 398] on span "49" at bounding box center [858, 416] width 53 height 49
click at [870, 396] on span "49" at bounding box center [858, 416] width 53 height 49
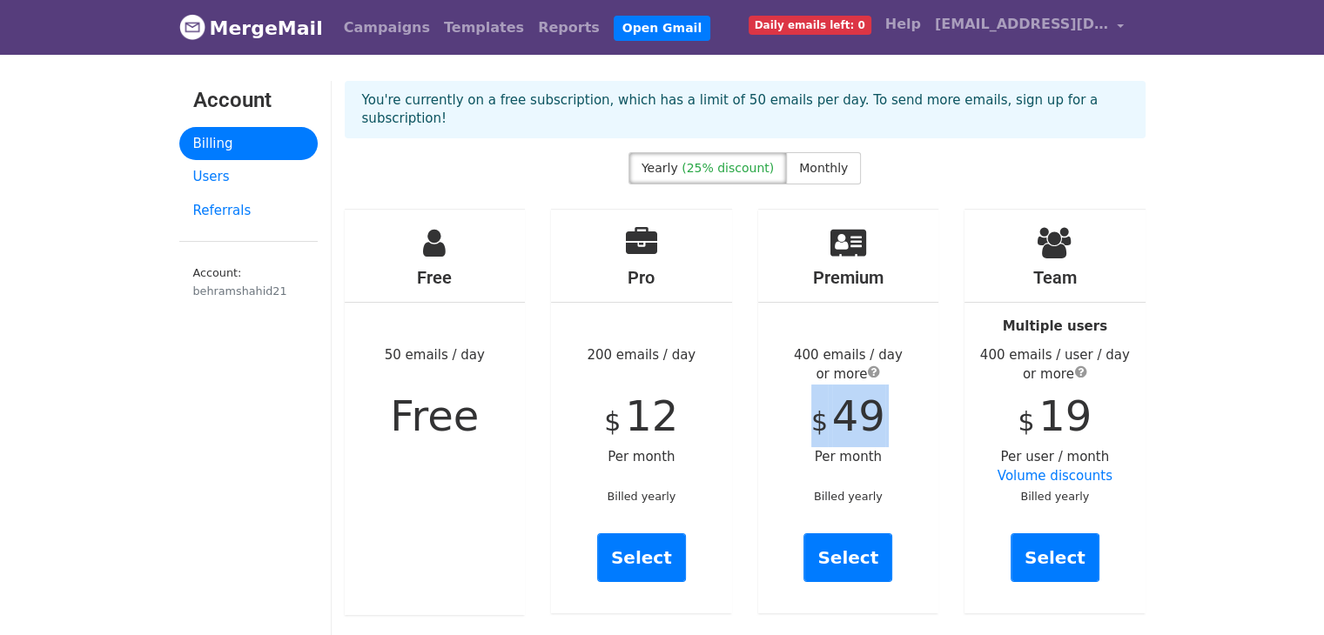
click at [249, 37] on link "MergeMail" at bounding box center [251, 28] width 144 height 37
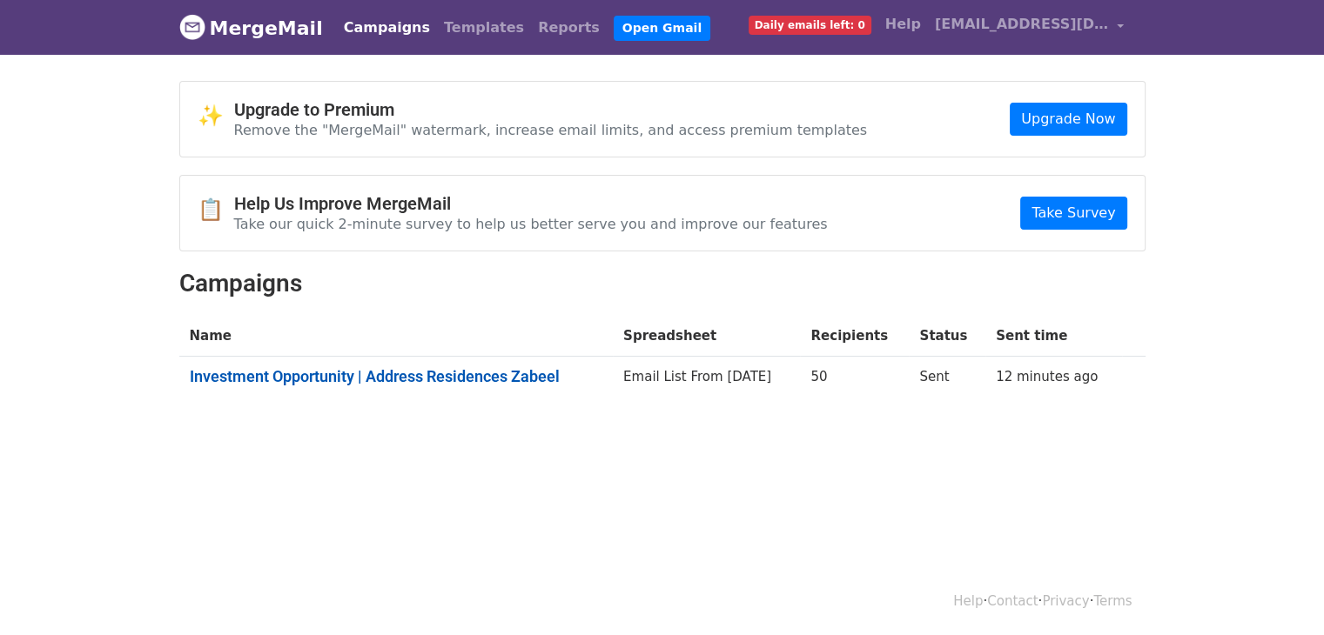
click at [548, 370] on link "Investment Opportunity | Address Residences Zabeel" at bounding box center [396, 376] width 413 height 19
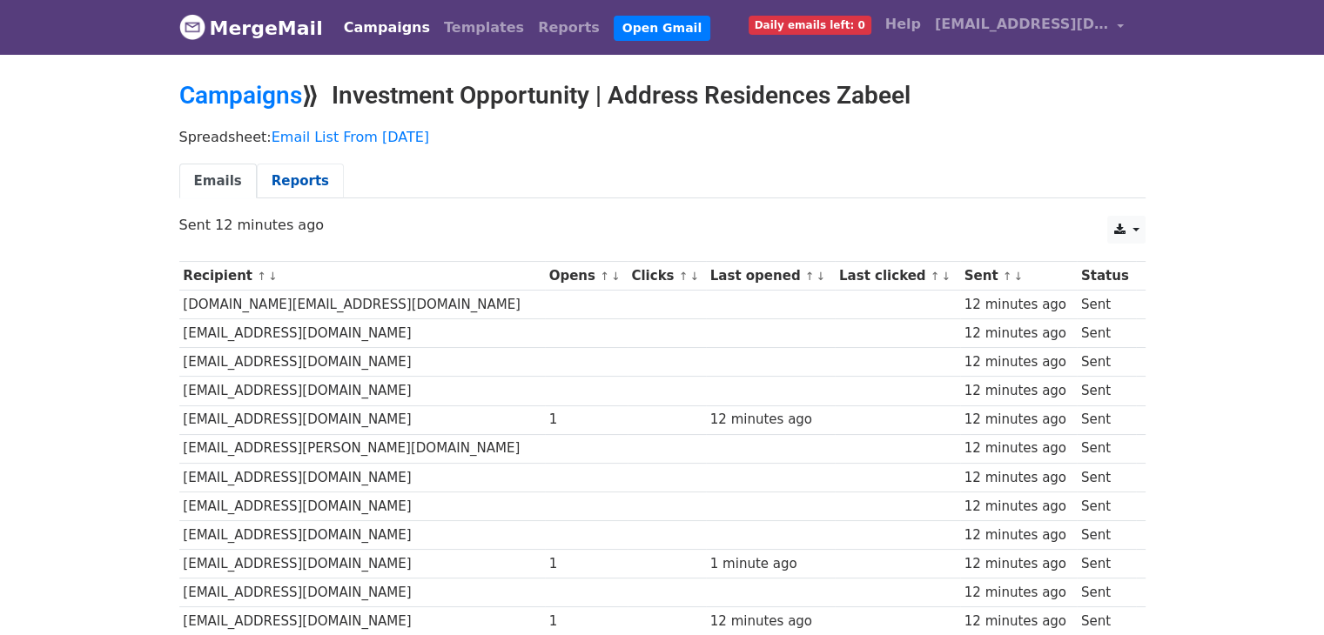
click at [278, 178] on link "Reports" at bounding box center [300, 182] width 87 height 36
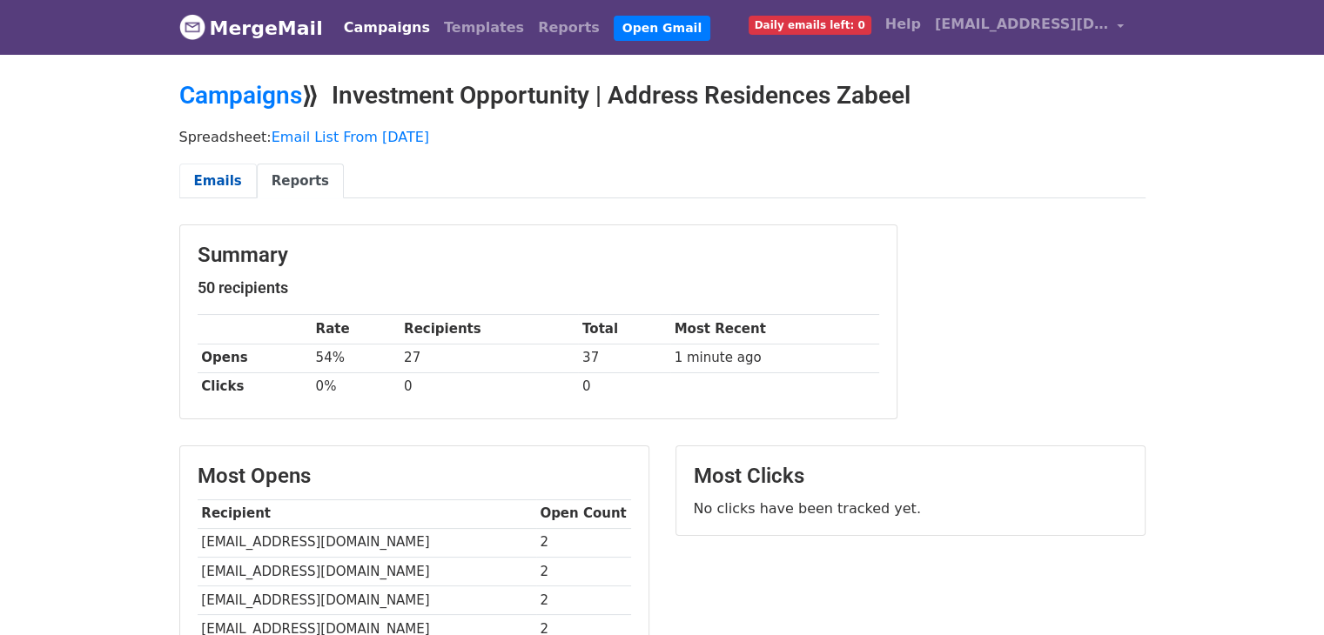
click at [233, 178] on link "Emails" at bounding box center [217, 182] width 77 height 36
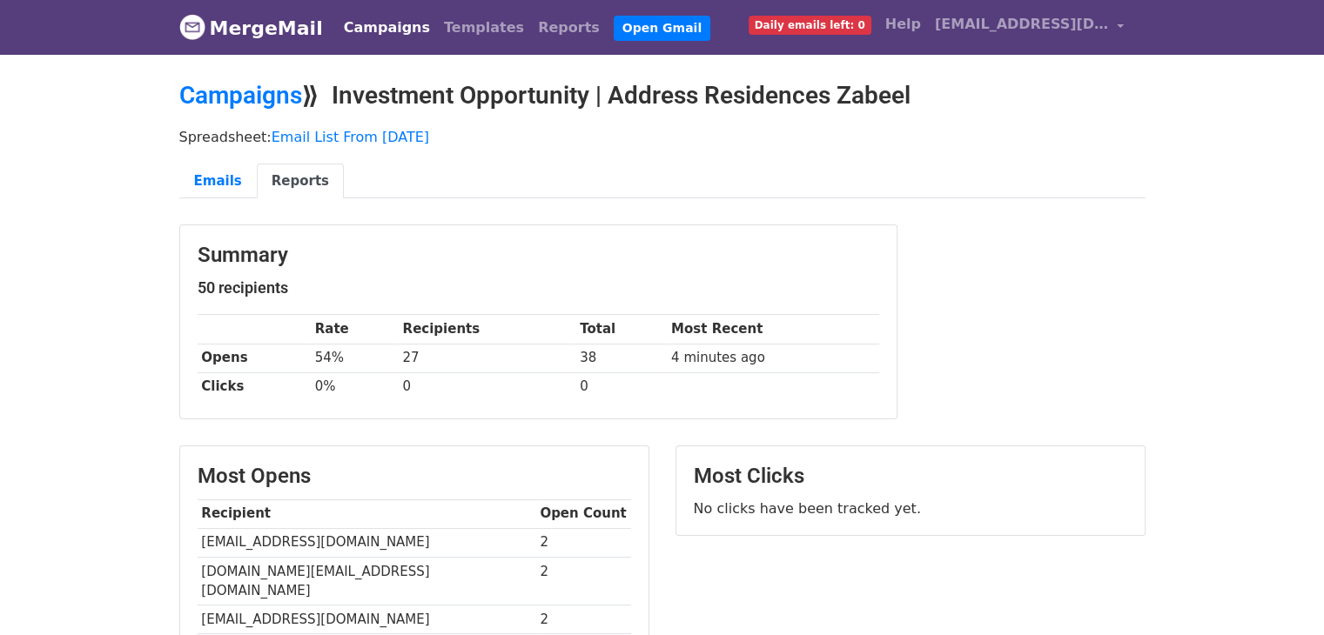
click at [533, 225] on div "Summary 50 recipients Rate Recipients Total Most Recent Opens 54% 27 38 4 minut…" at bounding box center [538, 322] width 718 height 195
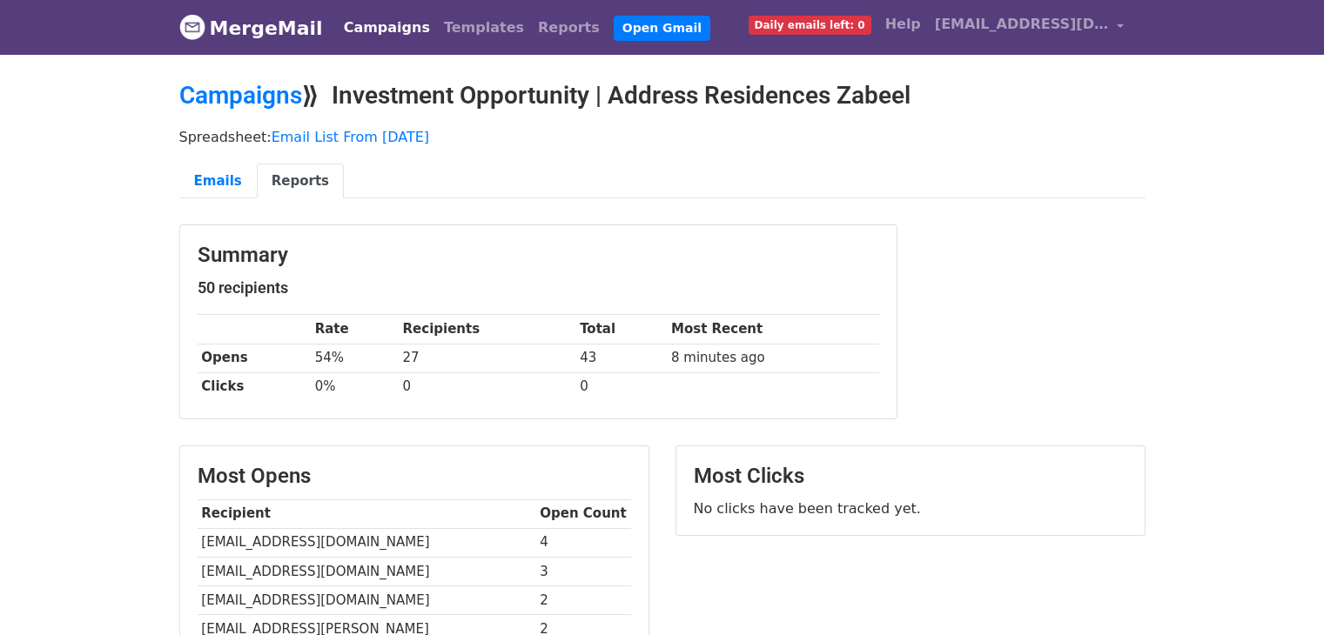
scroll to position [261, 0]
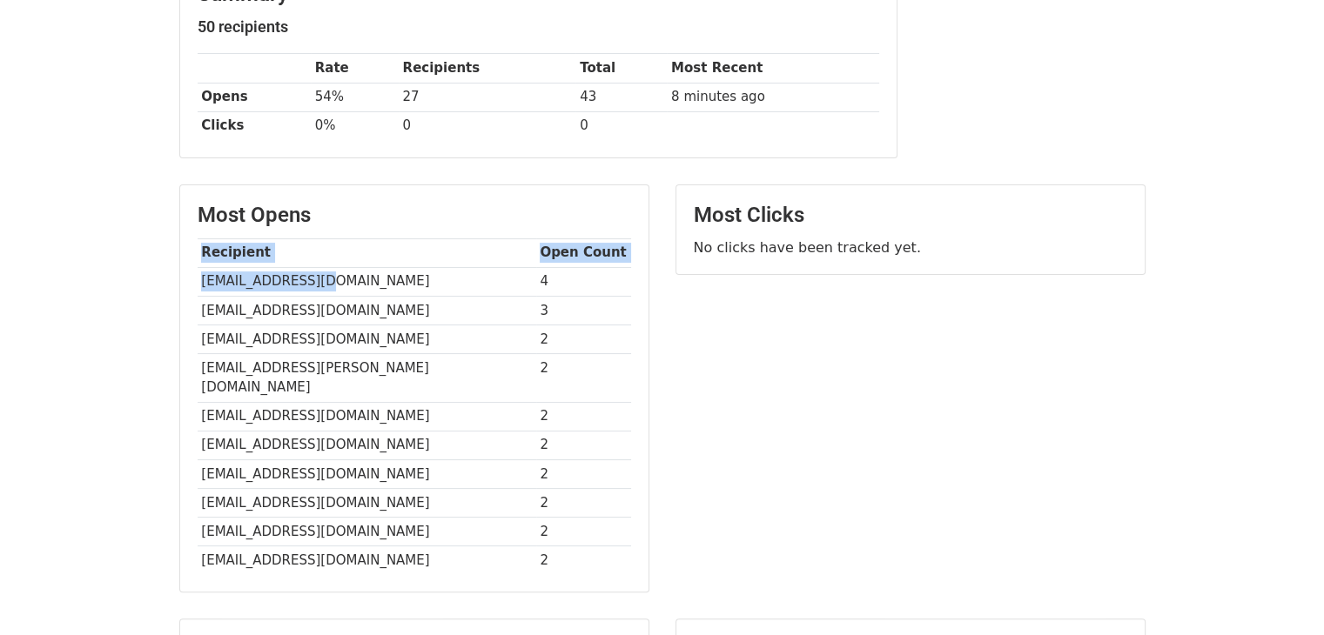
click at [194, 278] on div "Most Opens Recipient Open Count [EMAIL_ADDRESS][DOMAIN_NAME] 4 [EMAIL_ADDRESS][…" at bounding box center [414, 388] width 468 height 406
click at [221, 309] on td "[EMAIL_ADDRESS][DOMAIN_NAME]" at bounding box center [367, 310] width 339 height 29
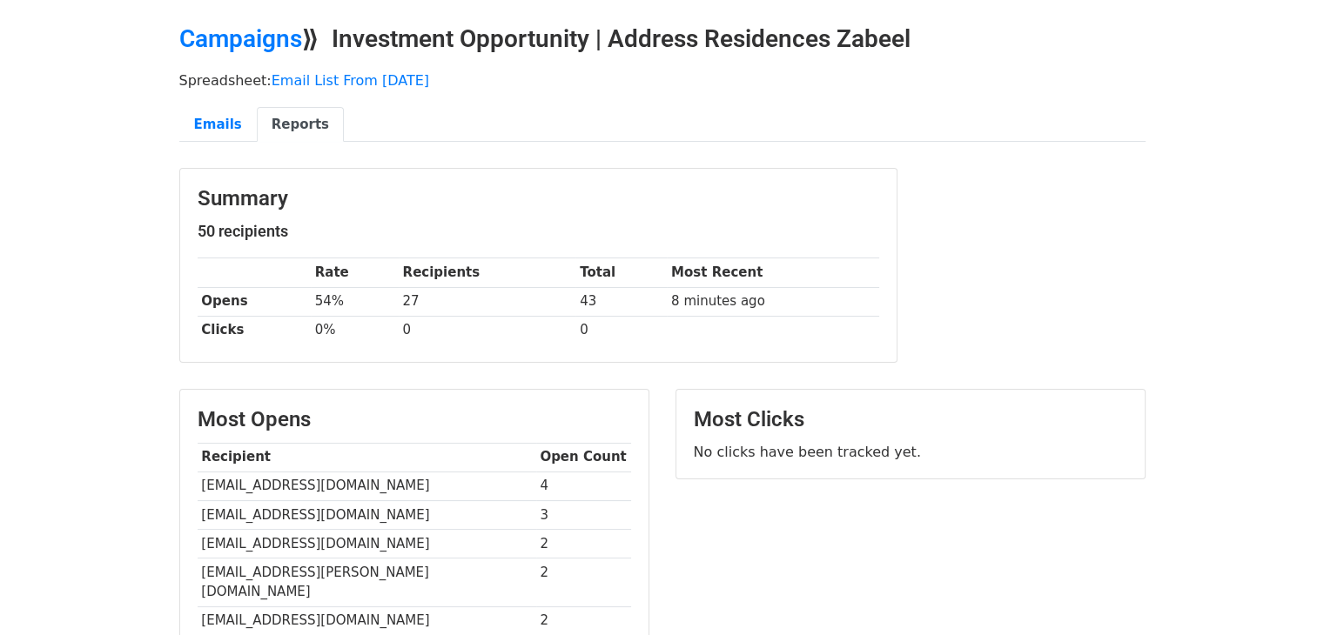
scroll to position [34, 0]
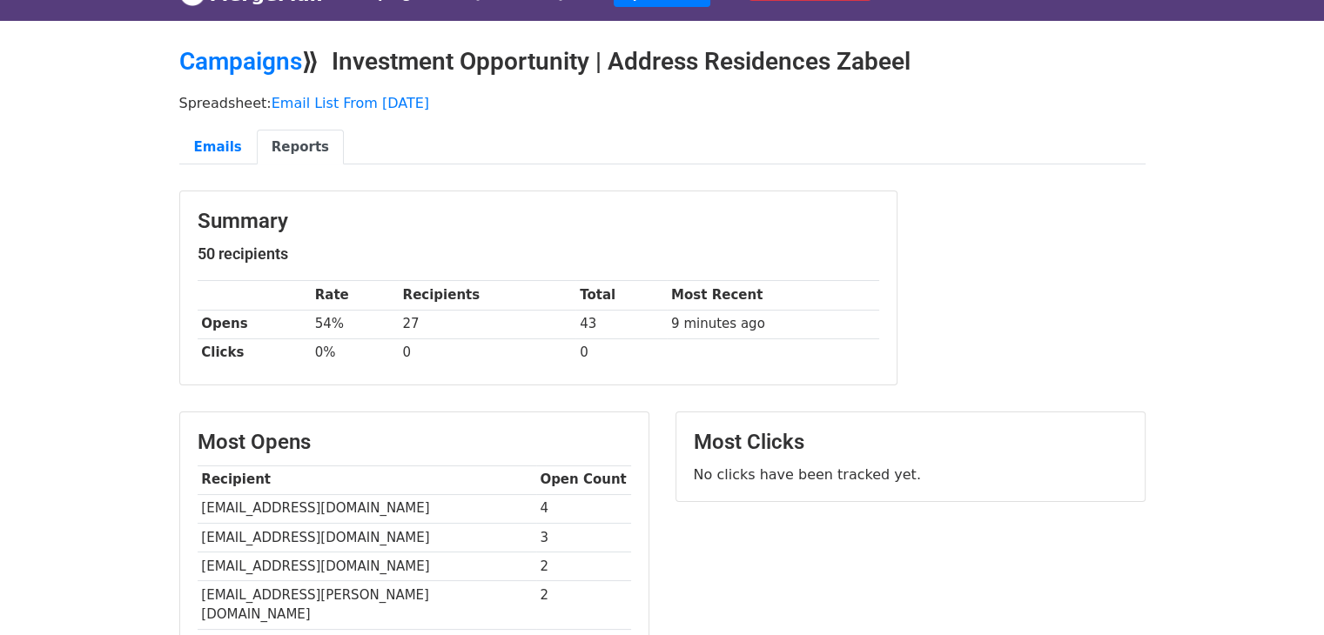
click at [501, 217] on h3 "Summary" at bounding box center [538, 221] width 681 height 25
click at [318, 325] on td "54%" at bounding box center [355, 324] width 88 height 29
click at [319, 315] on td "54%" at bounding box center [355, 324] width 88 height 29
click at [331, 325] on td "54%" at bounding box center [355, 324] width 88 height 29
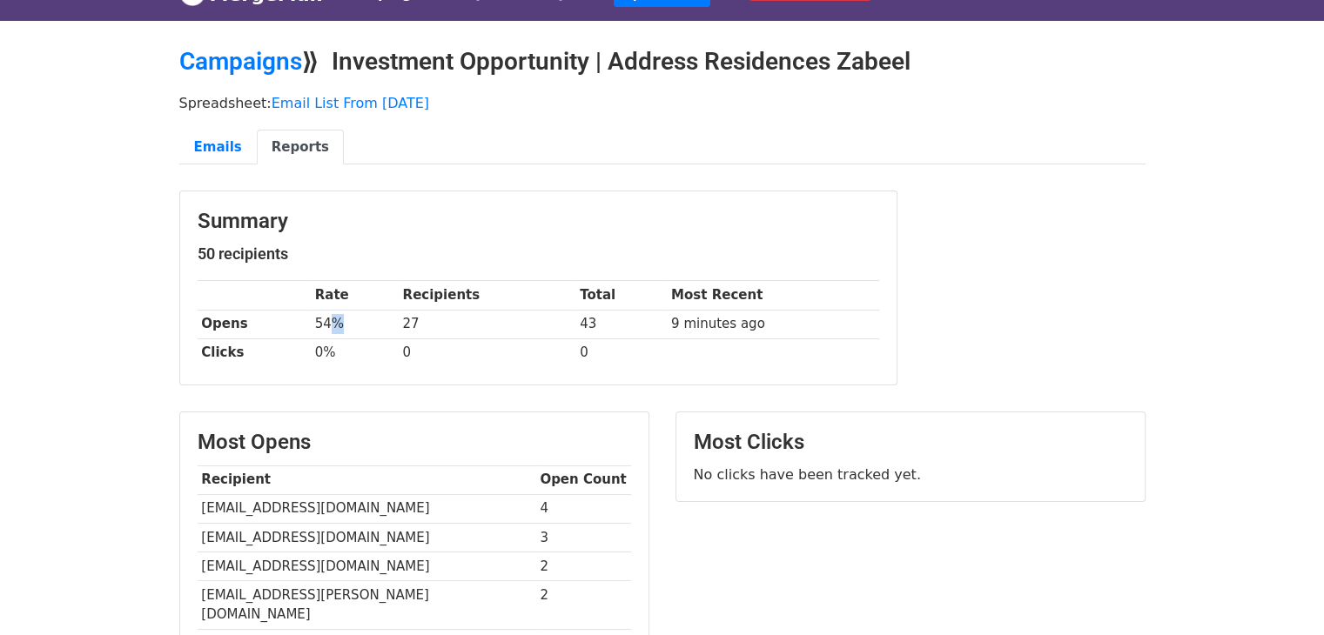
click at [331, 325] on td "54%" at bounding box center [355, 324] width 88 height 29
drag, startPoint x: 528, startPoint y: 375, endPoint x: 557, endPoint y: 386, distance: 30.6
click at [533, 377] on div "Summary 50 recipients Rate Recipients Total Most Recent Opens 54% 27 43 9 minut…" at bounding box center [538, 287] width 716 height 193
click at [1244, 149] on body "MergeMail Campaigns Templates Reports Open Gmail Daily emails left: 0 Help behr…" at bounding box center [662, 494] width 1324 height 1057
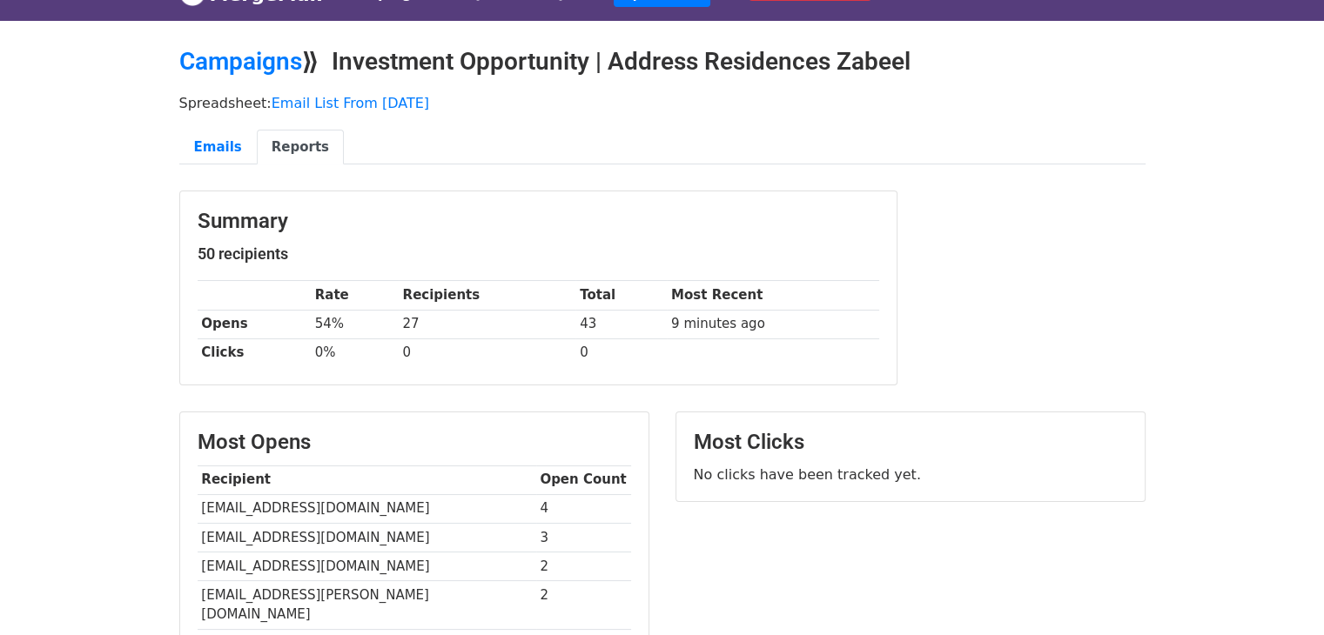
click at [705, 310] on td "9 minutes ago" at bounding box center [772, 324] width 211 height 29
drag, startPoint x: 723, startPoint y: 344, endPoint x: 723, endPoint y: 354, distance: 10.4
click at [724, 344] on td at bounding box center [772, 353] width 211 height 29
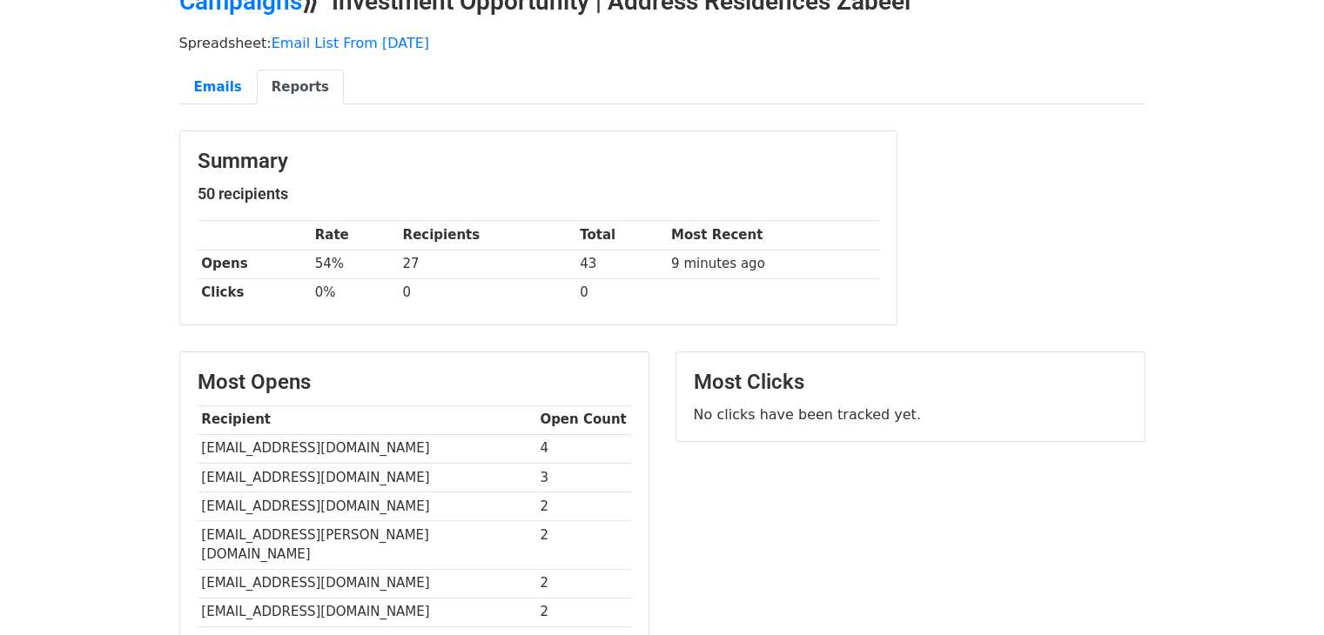
scroll to position [295, 0]
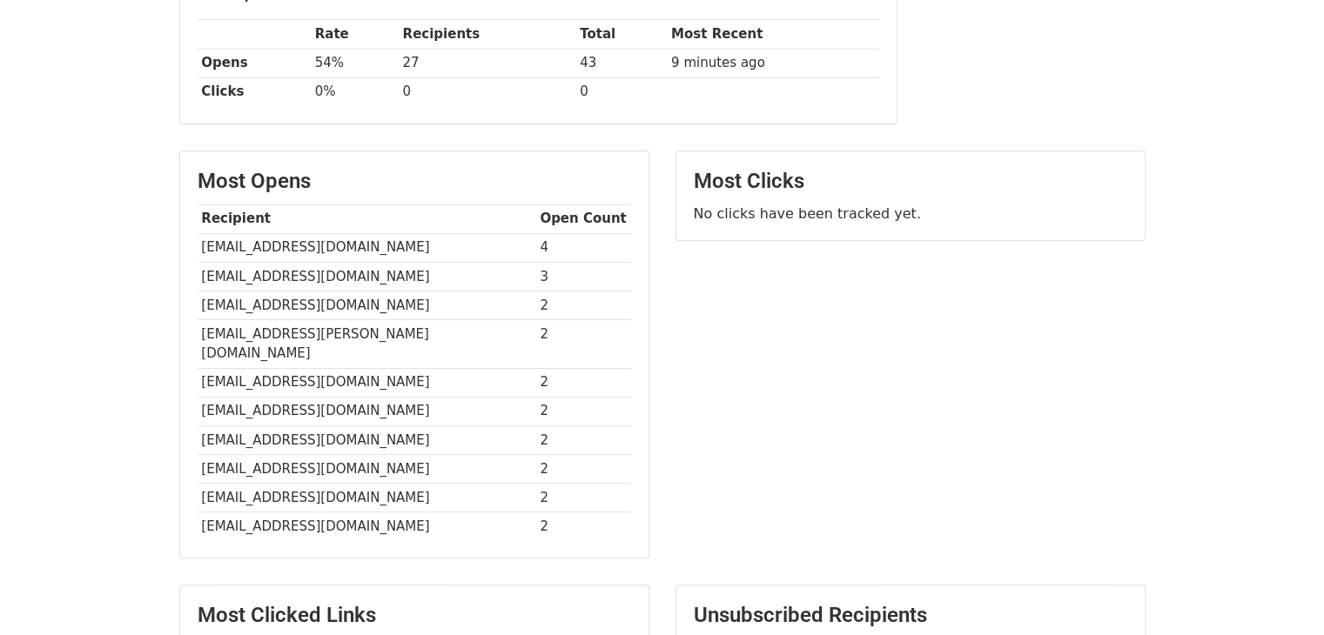
click at [300, 243] on td "[EMAIL_ADDRESS][DOMAIN_NAME]" at bounding box center [367, 247] width 339 height 29
click at [314, 277] on td "[EMAIL_ADDRESS][DOMAIN_NAME]" at bounding box center [367, 276] width 339 height 29
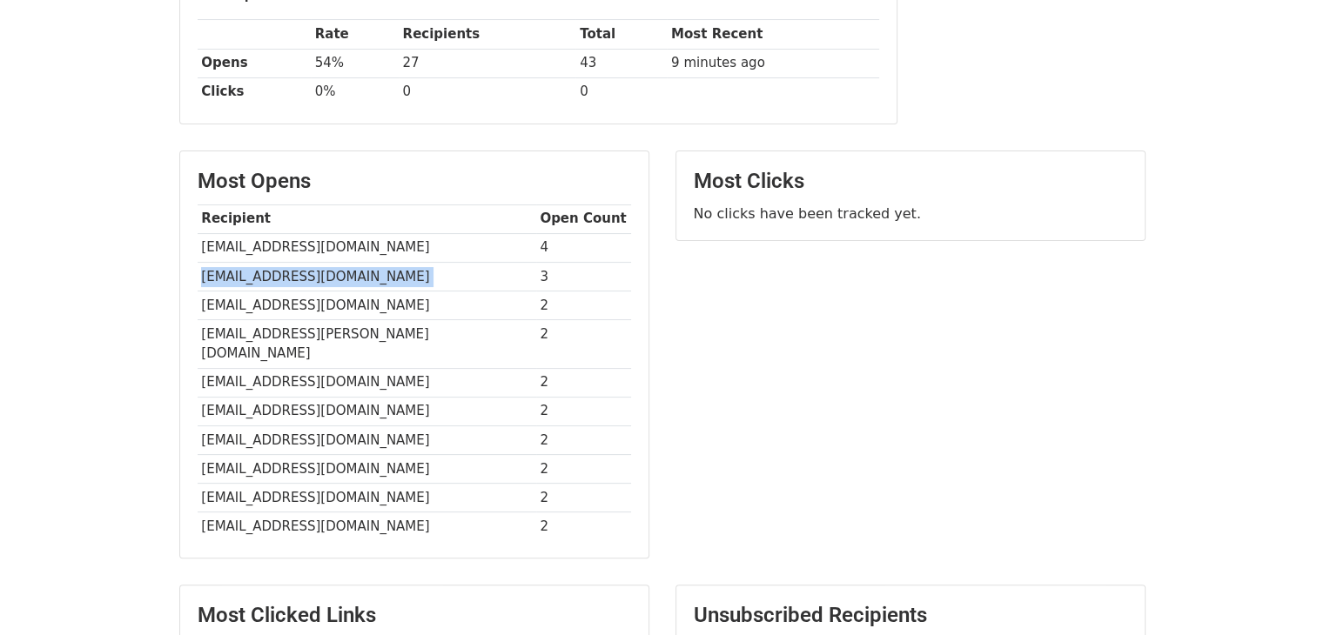
click at [314, 277] on td "[EMAIL_ADDRESS][DOMAIN_NAME]" at bounding box center [367, 276] width 339 height 29
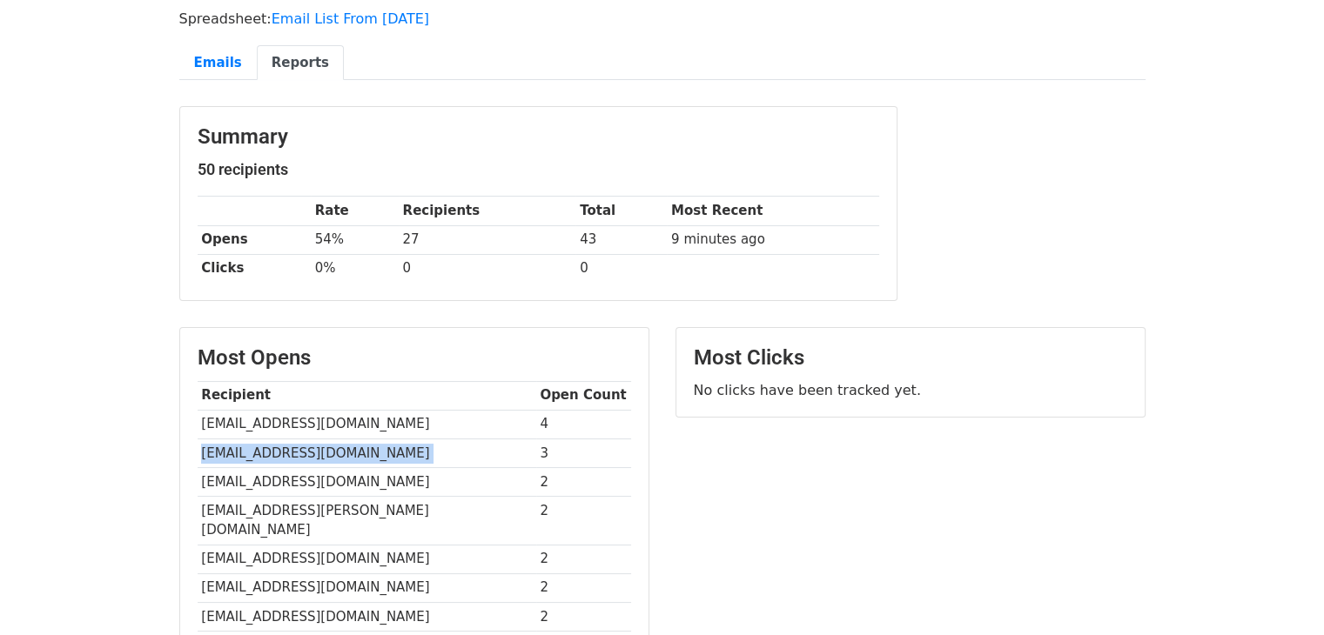
scroll to position [0, 0]
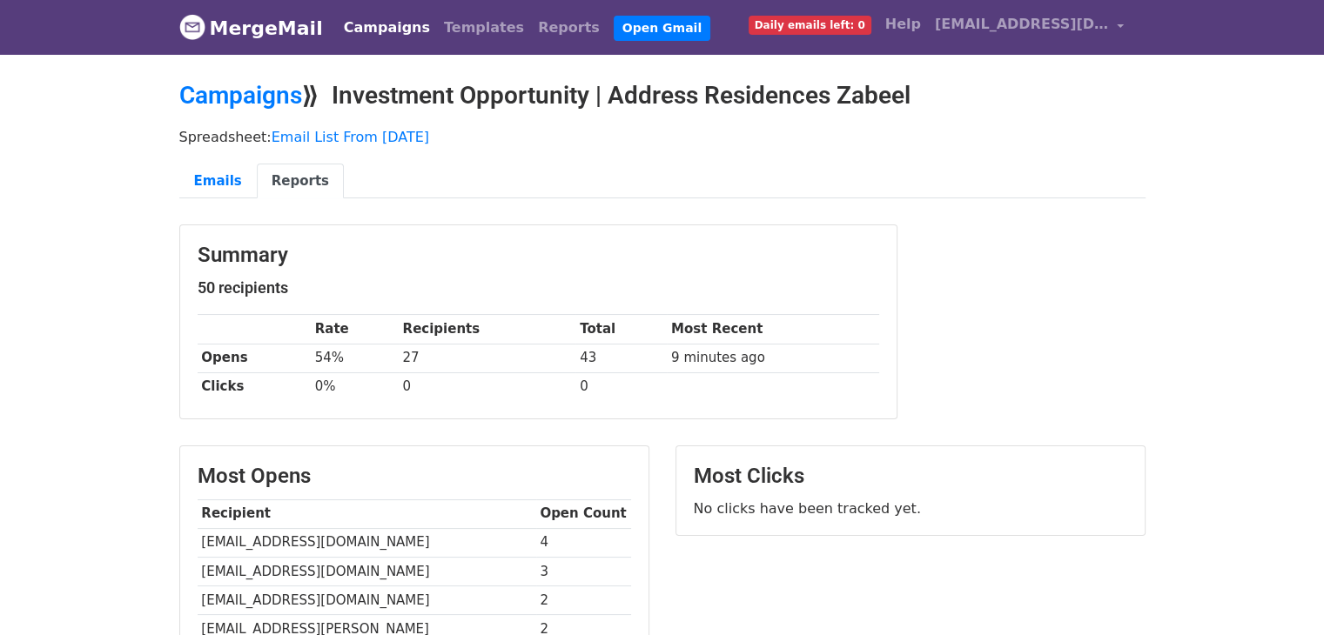
click at [569, 262] on h3 "Summary" at bounding box center [538, 255] width 681 height 25
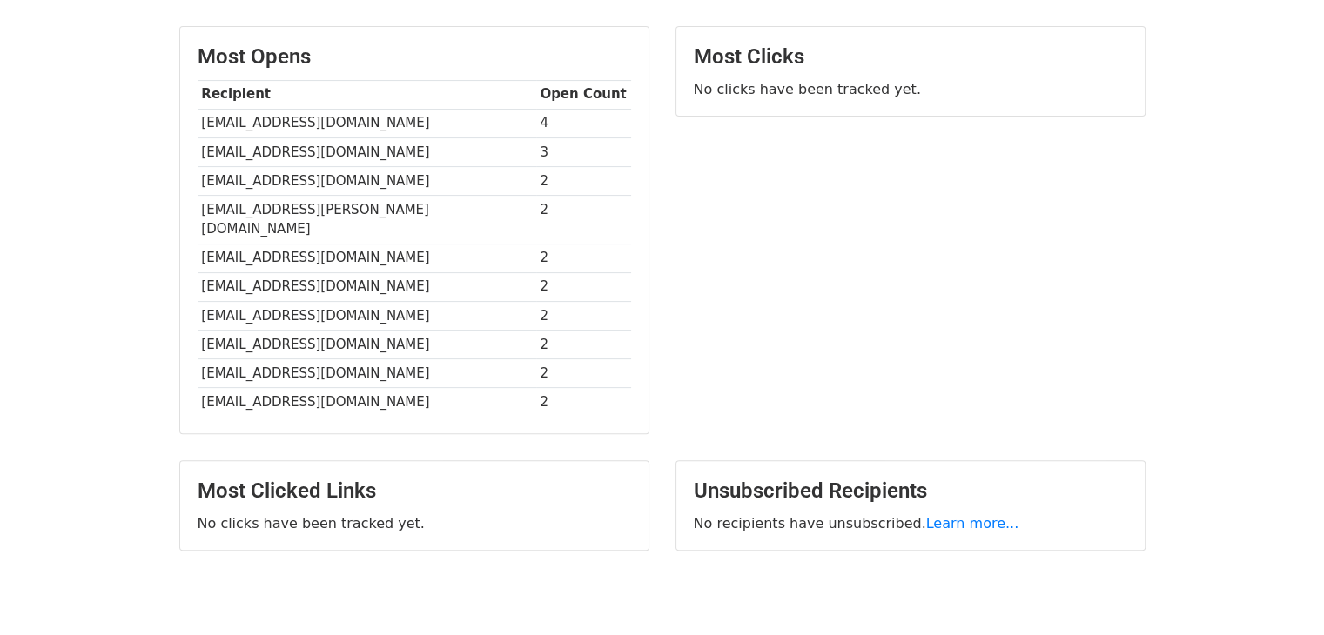
scroll to position [469, 0]
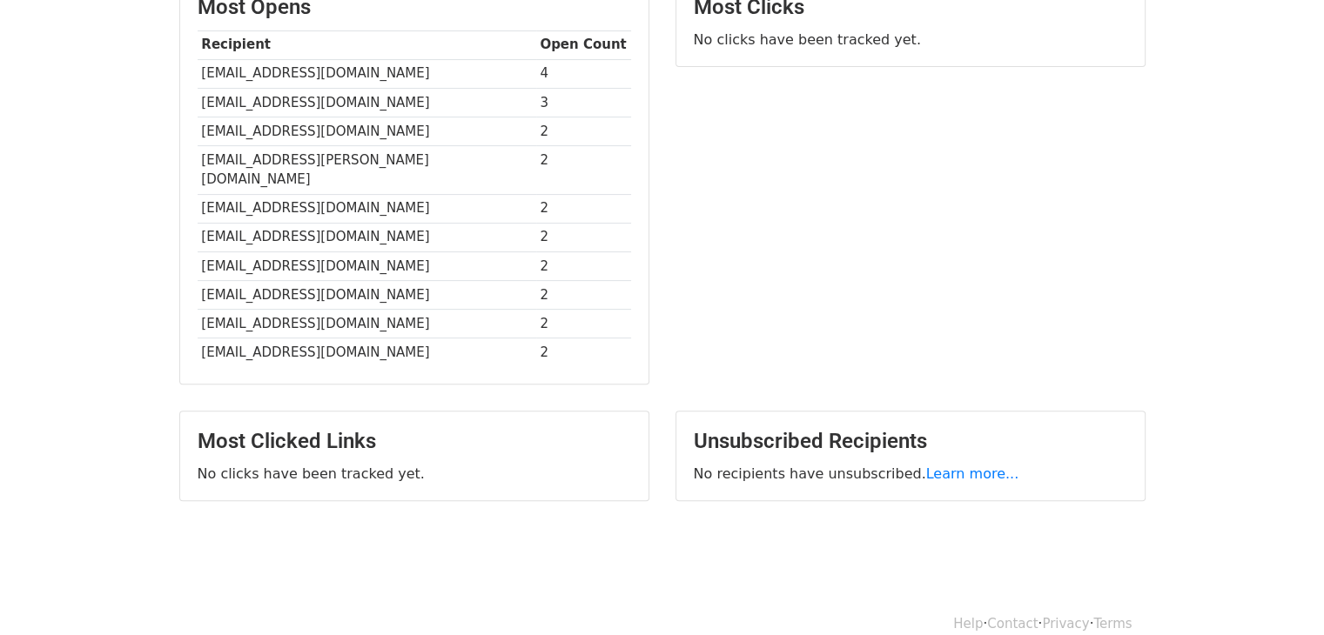
click at [536, 339] on td "2" at bounding box center [583, 353] width 95 height 29
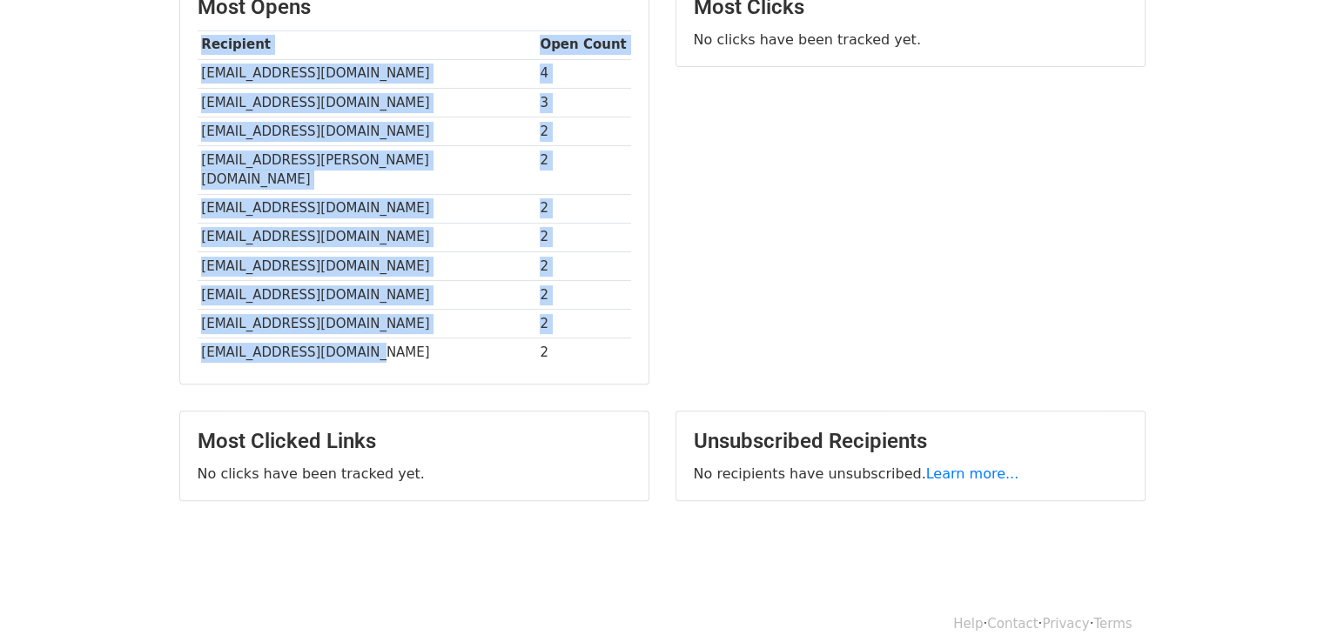
drag, startPoint x: 370, startPoint y: 319, endPoint x: 180, endPoint y: 26, distance: 348.5
click at [180, 26] on div "Most Opens Recipient Open Count bkanaan@hikma.com 4 shoks0011@gmail.com 3 belal…" at bounding box center [414, 180] width 468 height 406
click at [137, 128] on body "MergeMail Campaigns Templates Reports Open Gmail Daily emails left: 0 Help behr…" at bounding box center [662, 59] width 1324 height 1057
click at [139, 149] on body "MergeMail Campaigns Templates Reports Open Gmail Daily emails left: 0 Help behr…" at bounding box center [662, 59] width 1324 height 1057
click at [418, 223] on td "[EMAIL_ADDRESS][DOMAIN_NAME]" at bounding box center [367, 237] width 339 height 29
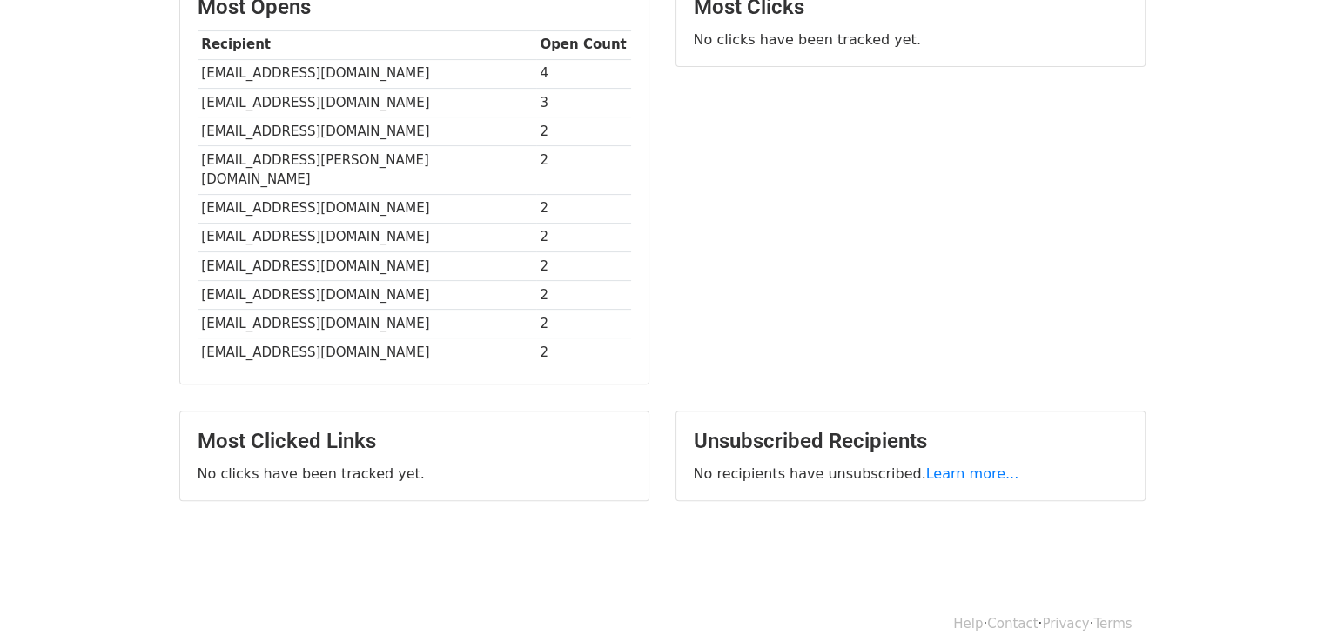
click at [1251, 159] on body "MergeMail Campaigns Templates Reports Open Gmail Daily emails left: 0 Help behr…" at bounding box center [662, 59] width 1324 height 1057
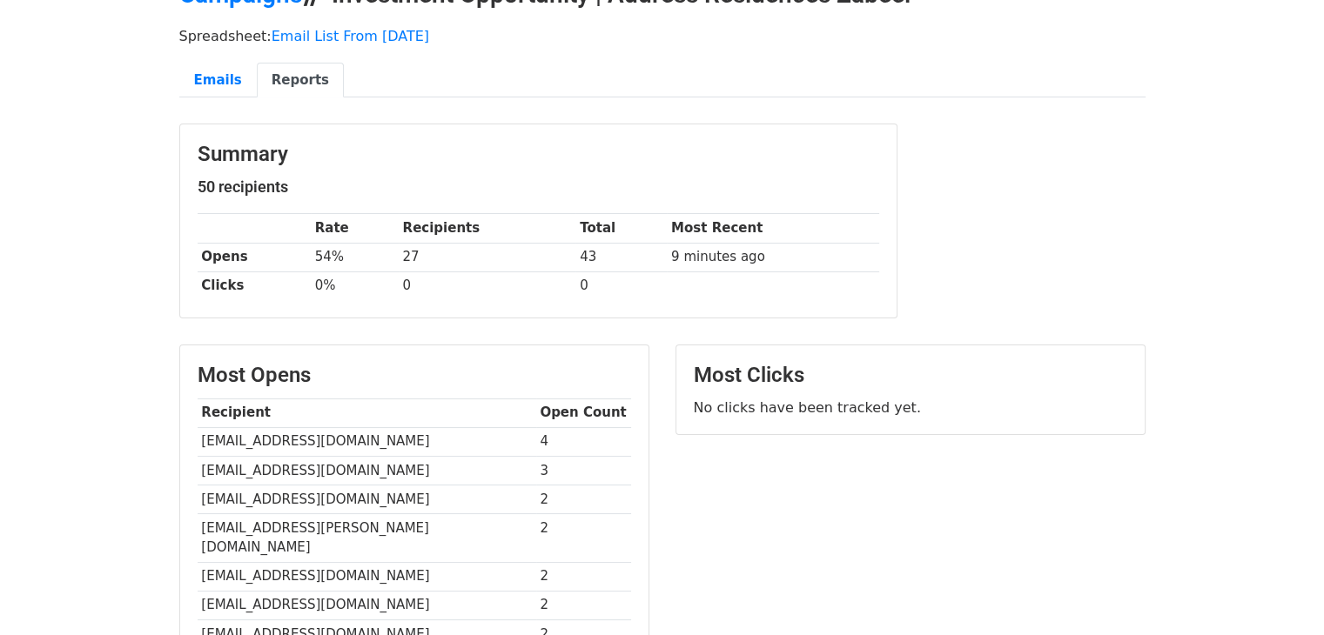
scroll to position [0, 0]
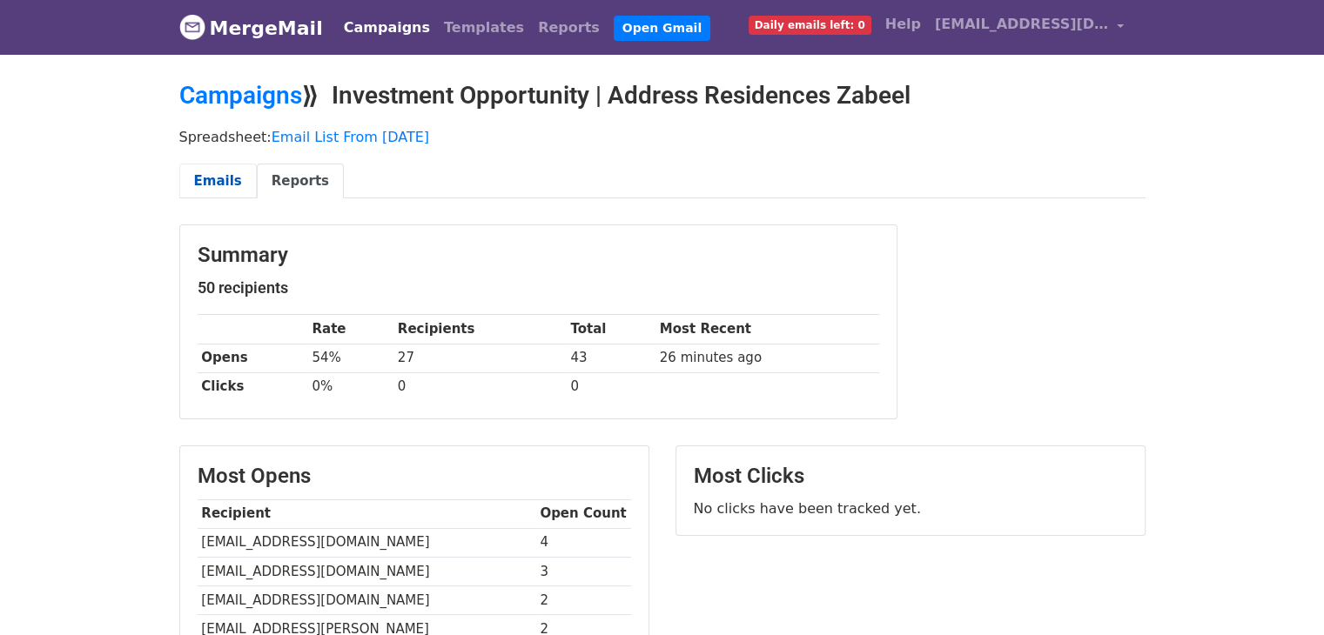
click at [244, 184] on link "Emails" at bounding box center [217, 182] width 77 height 36
